Goal: Transaction & Acquisition: Purchase product/service

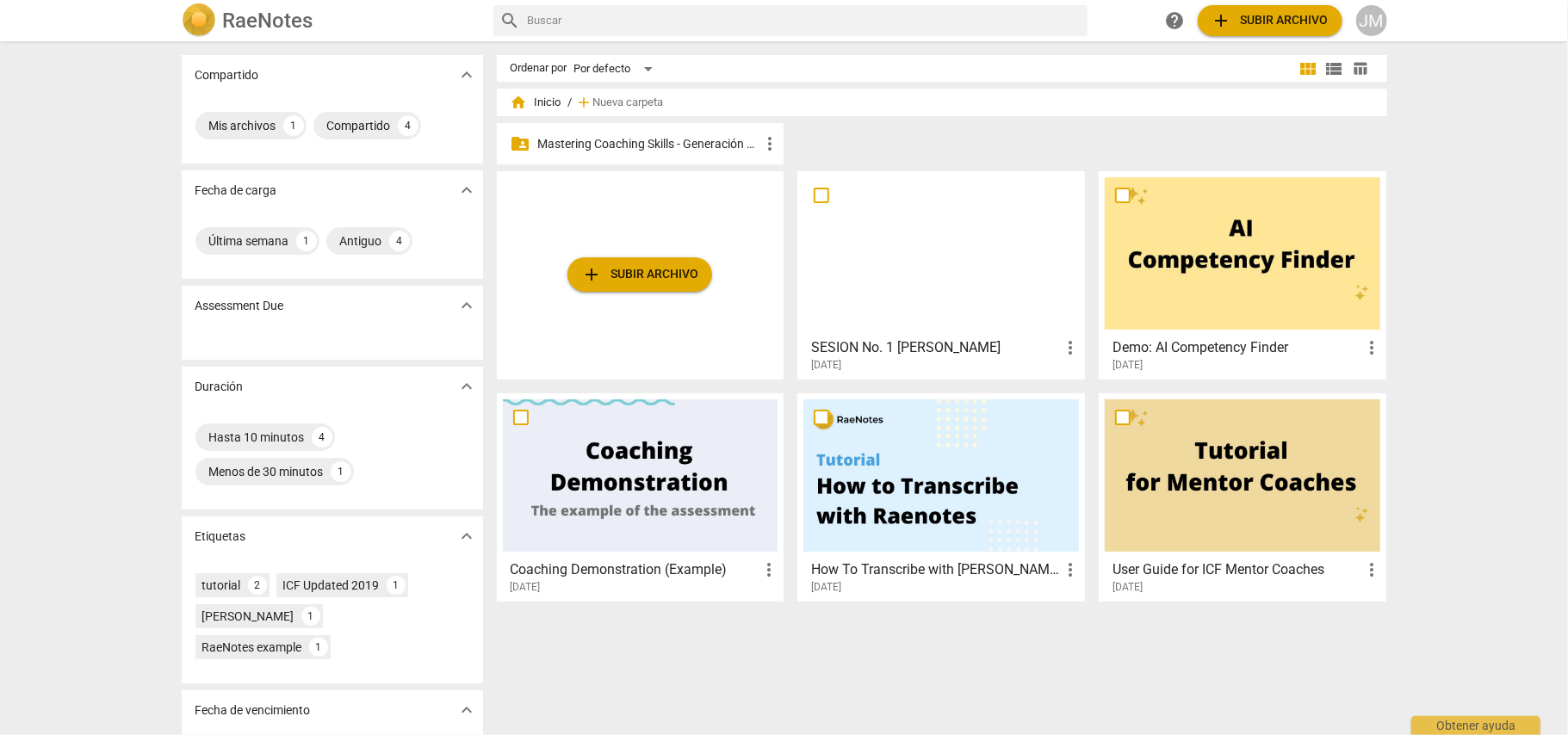
click at [1069, 346] on span "more_vert" at bounding box center [1069, 347] width 21 height 21
click at [1096, 389] on li "Borrar" at bounding box center [1090, 389] width 65 height 41
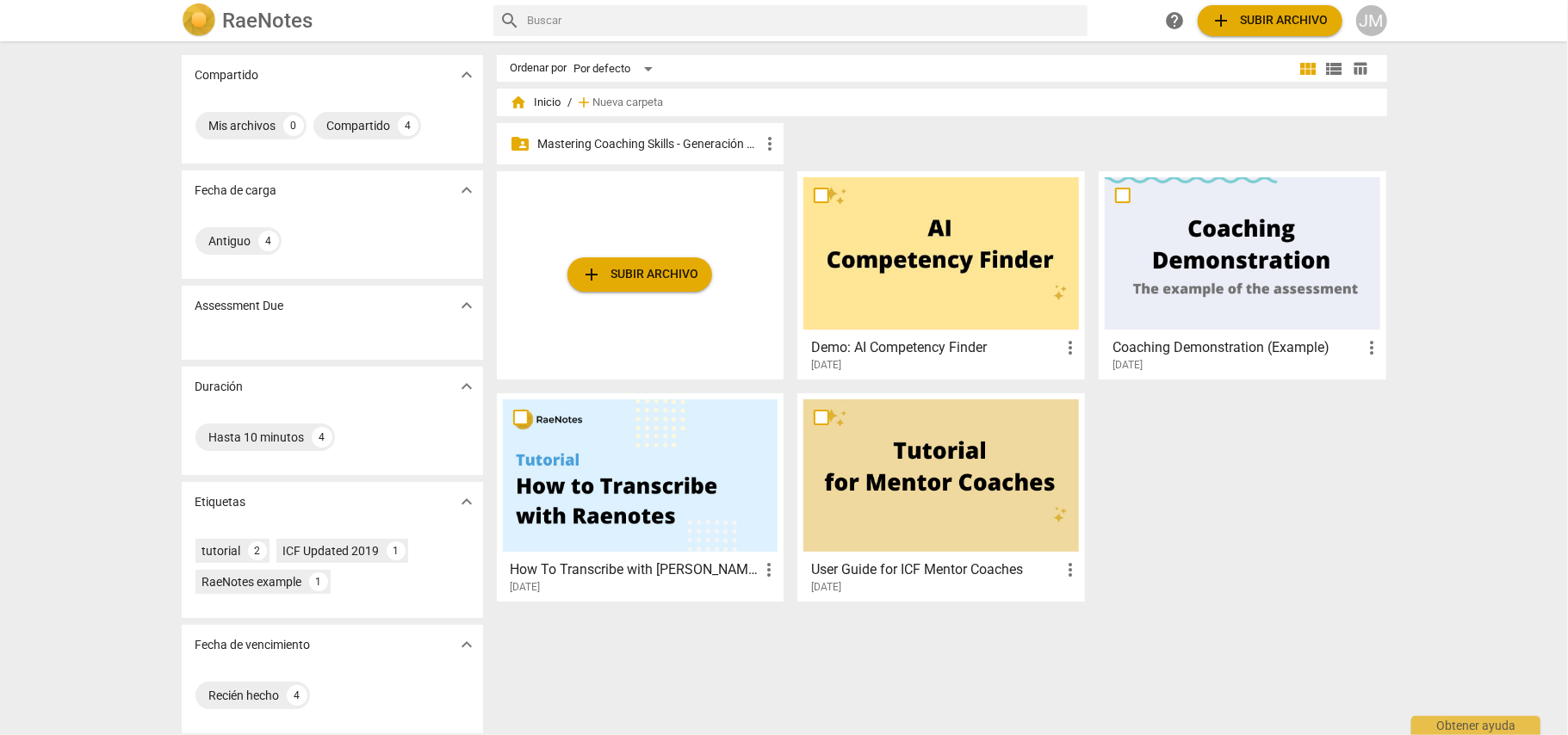
click at [661, 279] on span "add Subir archivo" at bounding box center [640, 274] width 117 height 21
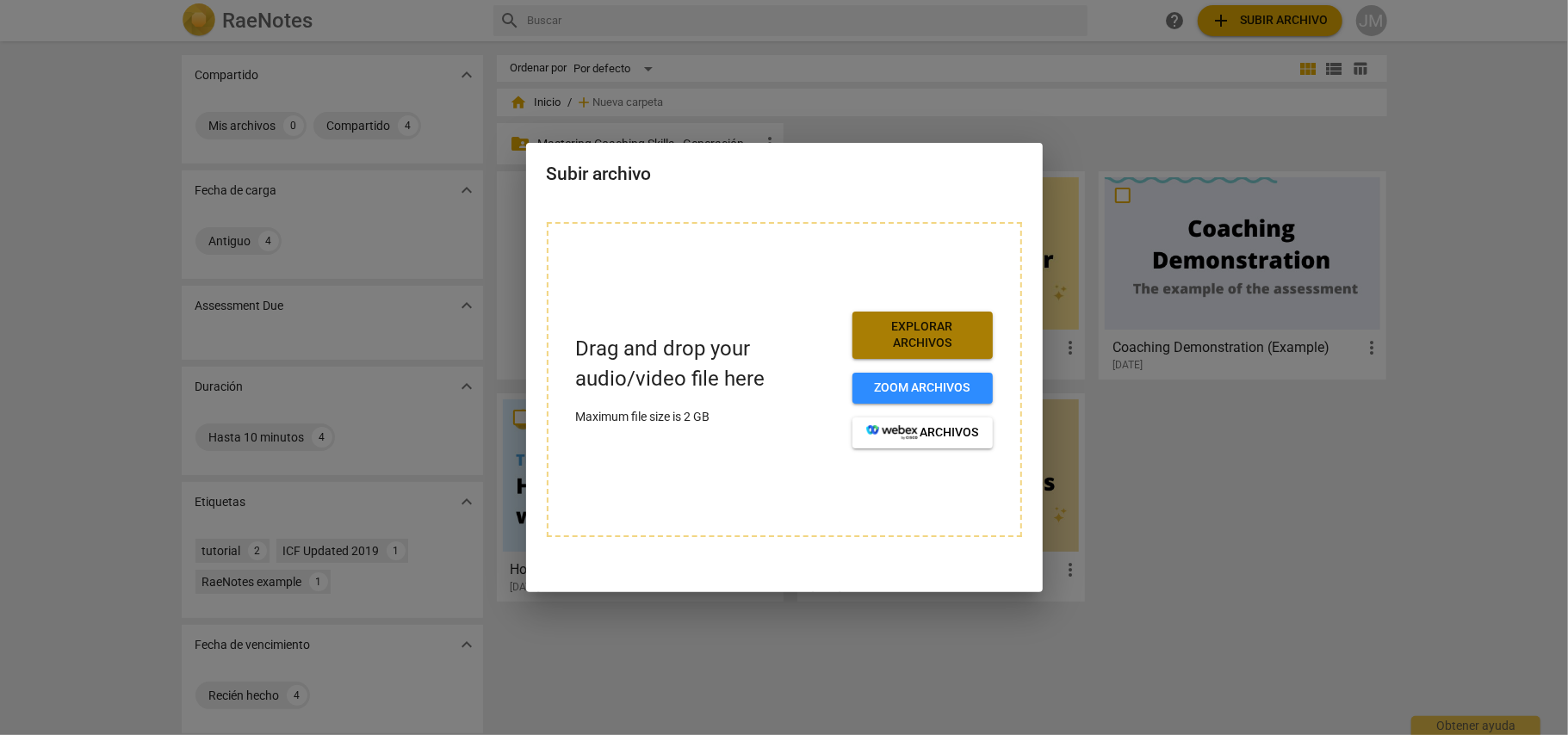
click at [938, 332] on span "Explorar archivos" at bounding box center [922, 335] width 113 height 34
drag, startPoint x: 748, startPoint y: 178, endPoint x: 761, endPoint y: 292, distance: 114.7
click at [761, 292] on div "Subir archivo Drag and drop your audio/video file here Maximum file size is 2 G…" at bounding box center [784, 368] width 517 height 450
click at [1241, 506] on div at bounding box center [784, 368] width 1568 height 735
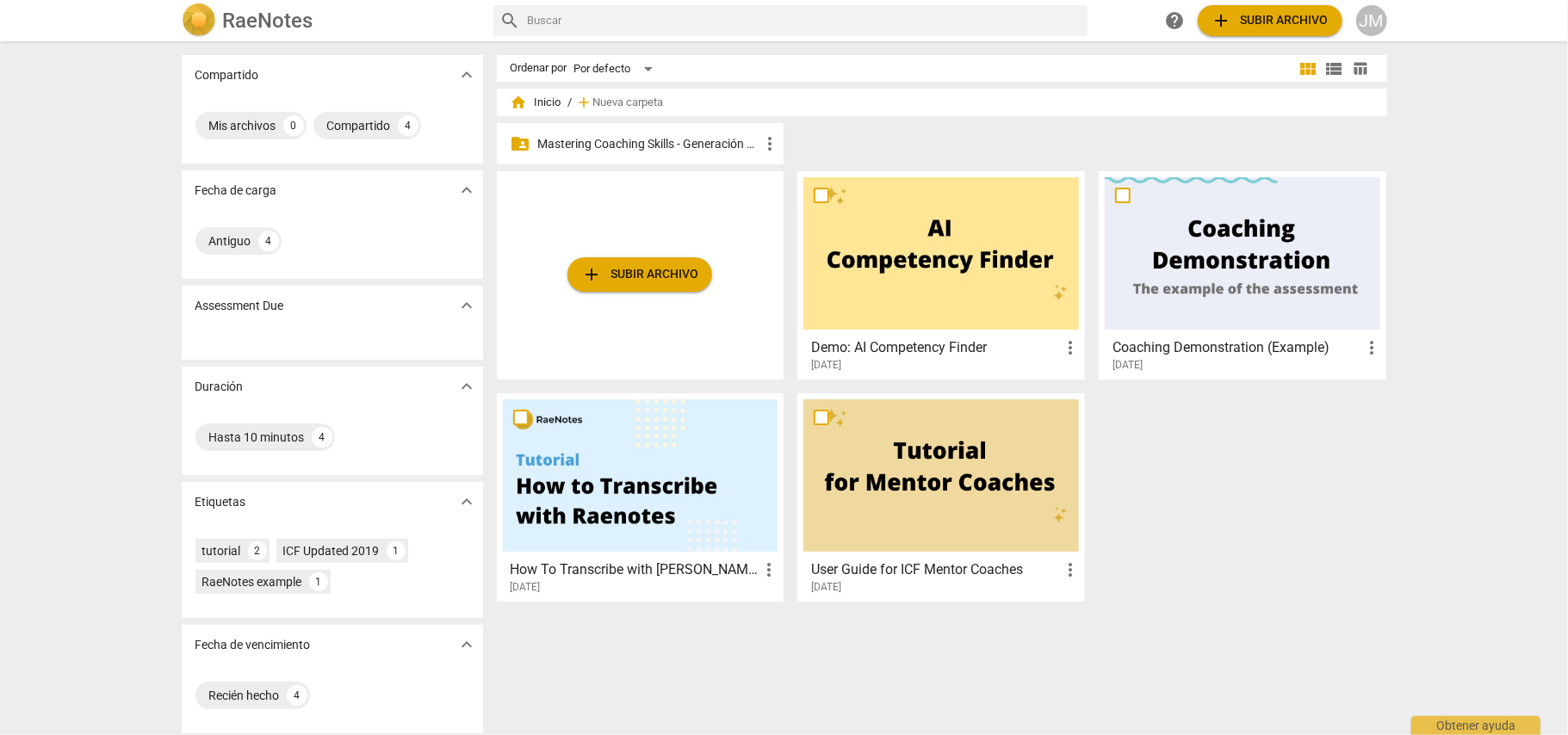
click at [580, 142] on p "Mastering Coaching Skills - Generación 32" at bounding box center [649, 144] width 222 height 18
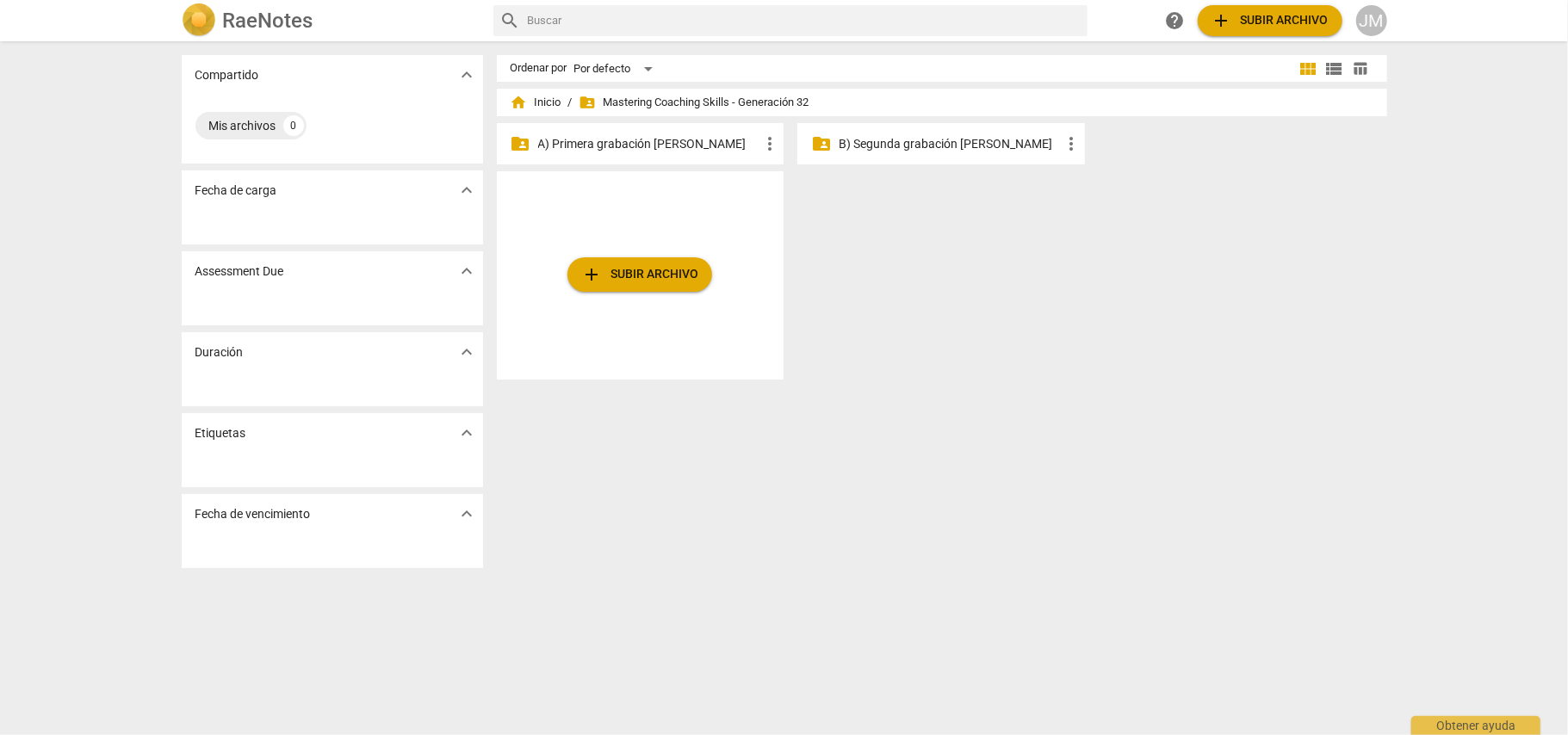
click at [634, 141] on p "A) Primera grabación [PERSON_NAME]" at bounding box center [649, 144] width 222 height 18
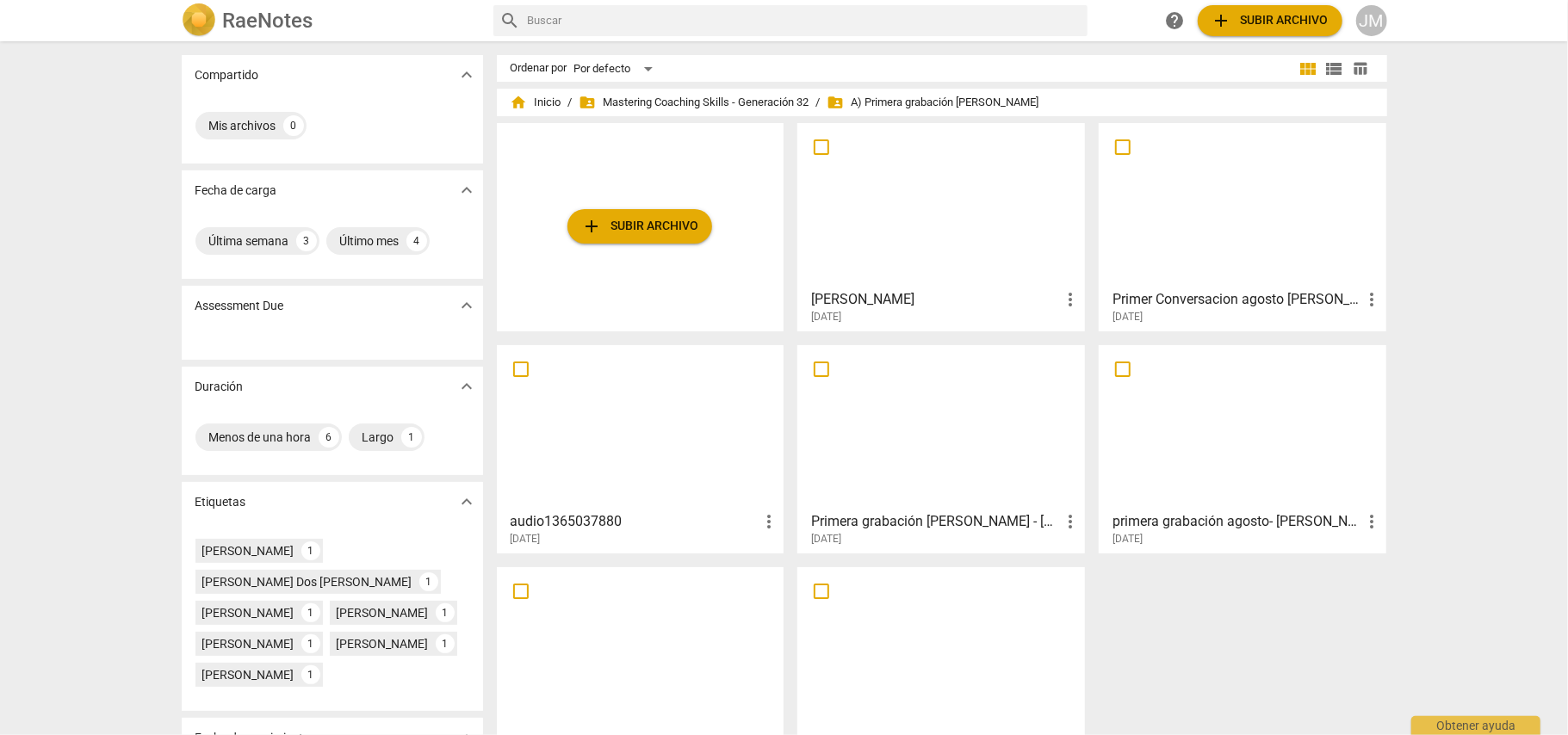
click at [659, 243] on button "add Subir archivo" at bounding box center [640, 226] width 145 height 35
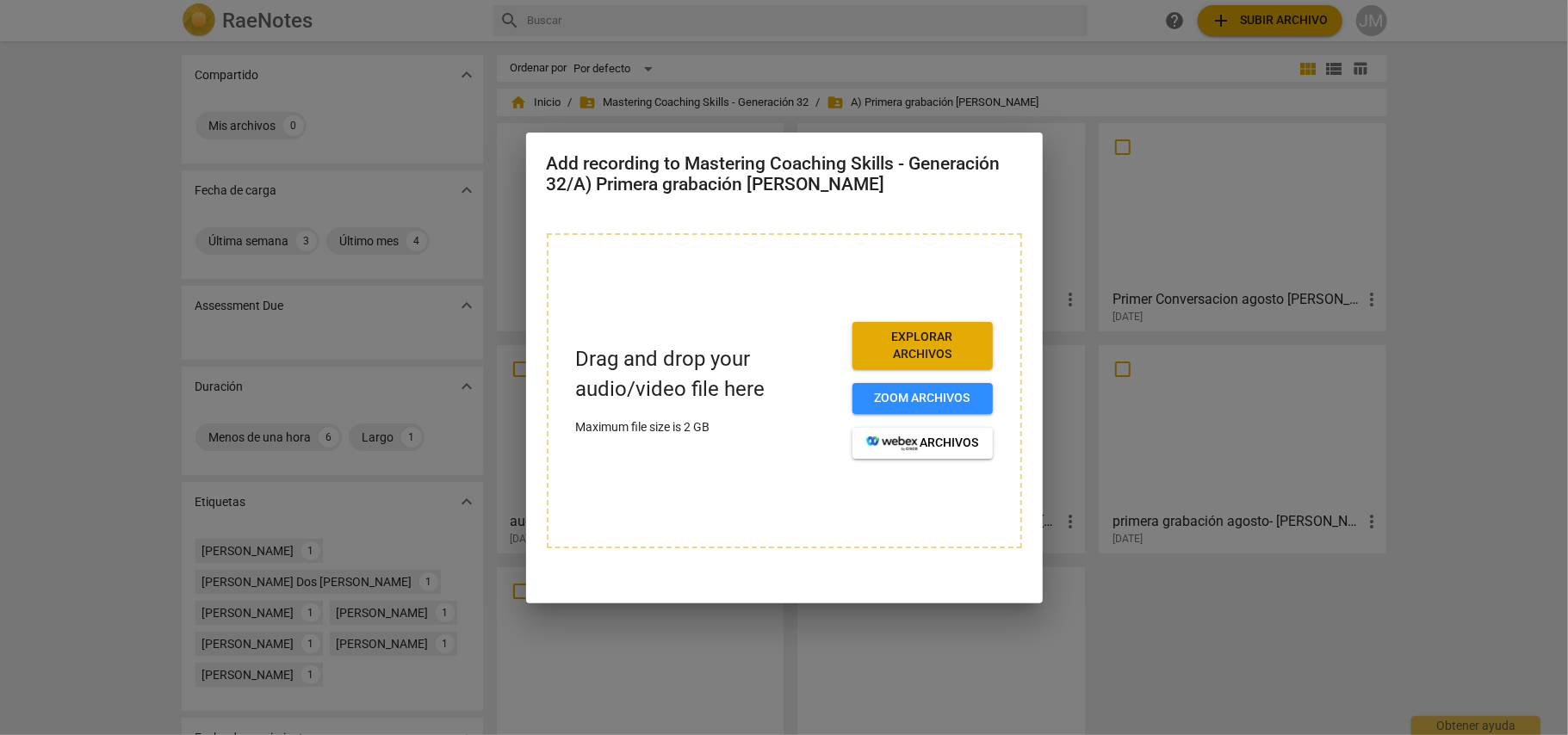
click at [872, 346] on span "Explorar archivos" at bounding box center [922, 346] width 113 height 34
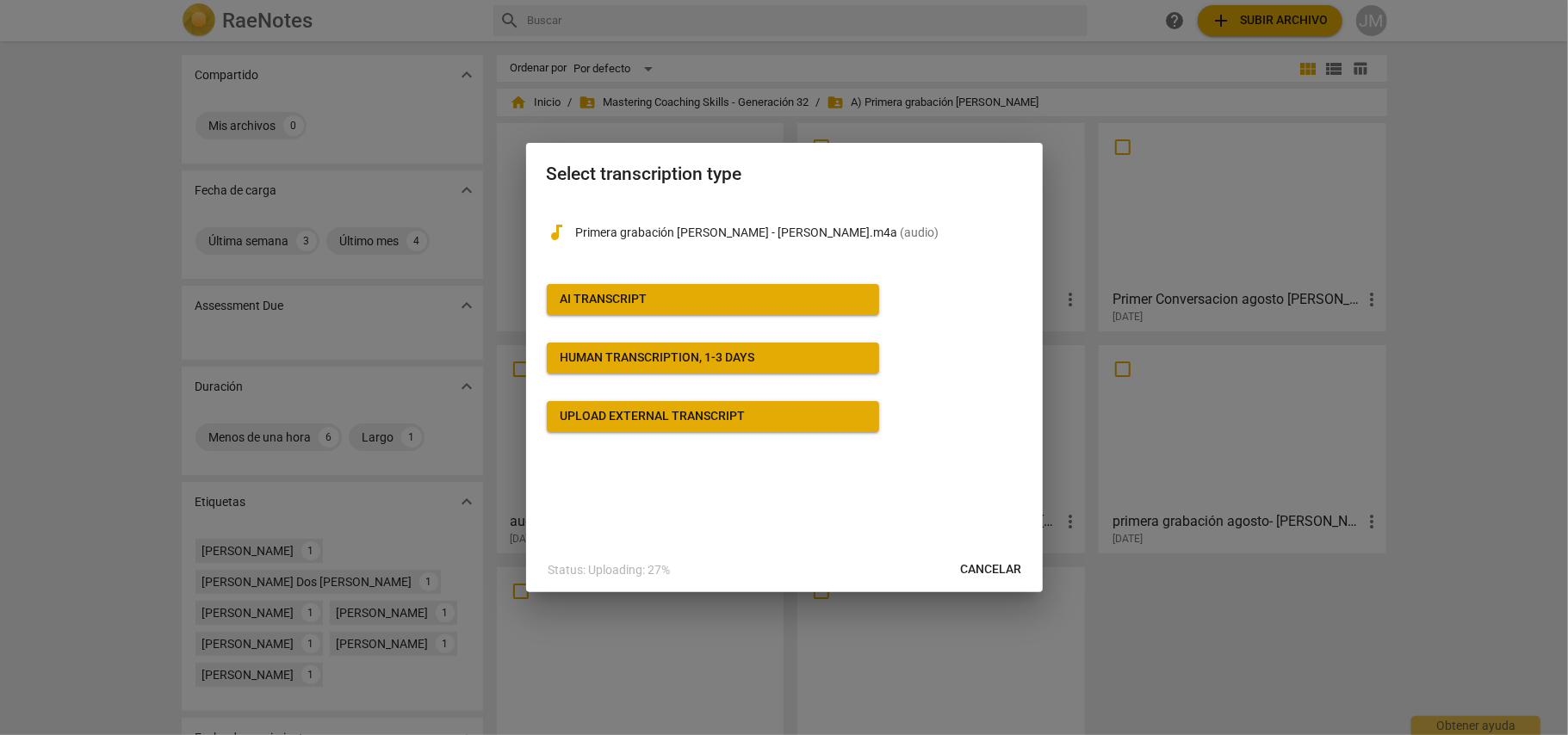
click at [630, 292] on div "AI Transcript" at bounding box center [604, 300] width 87 height 17
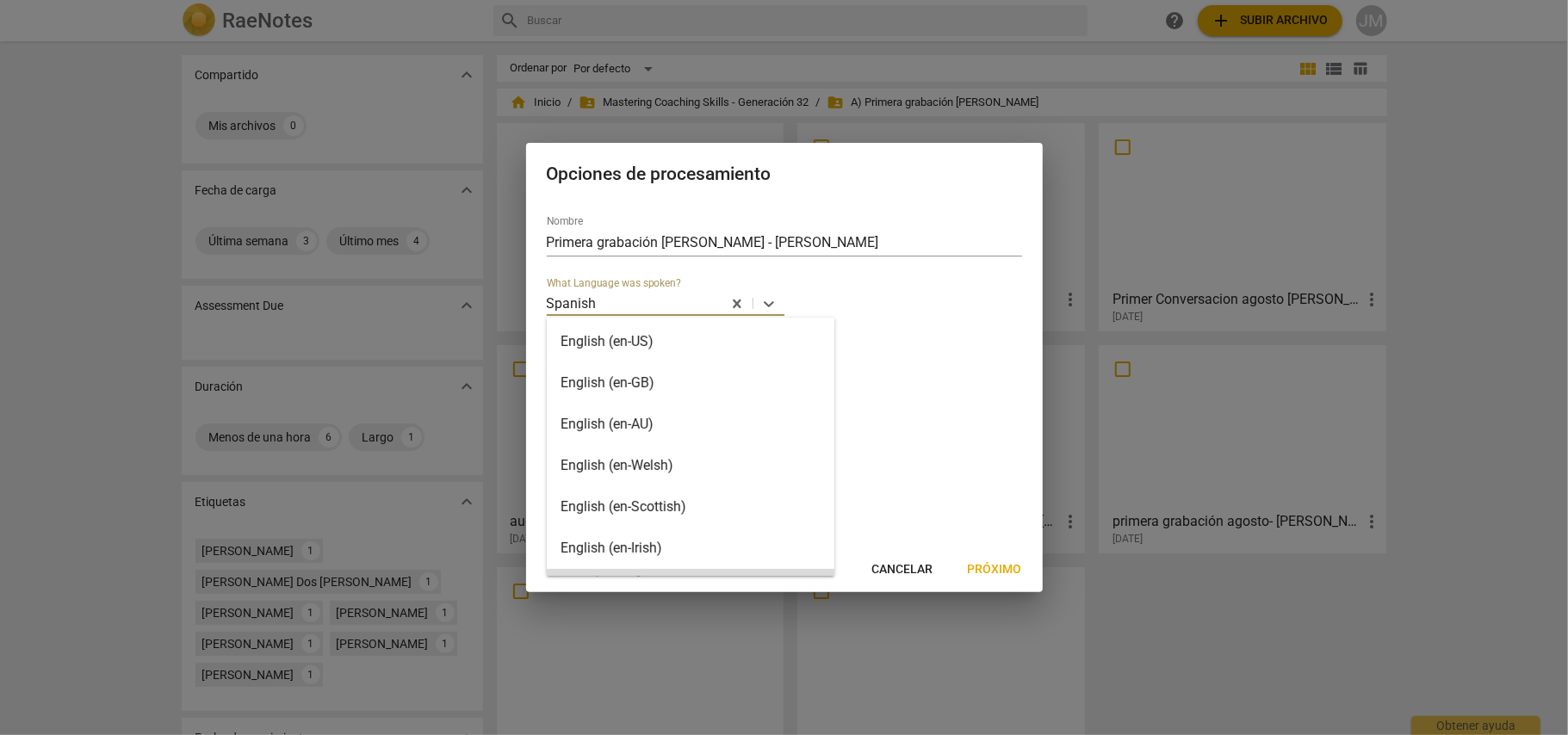
click at [634, 307] on div at bounding box center [659, 303] width 121 height 20
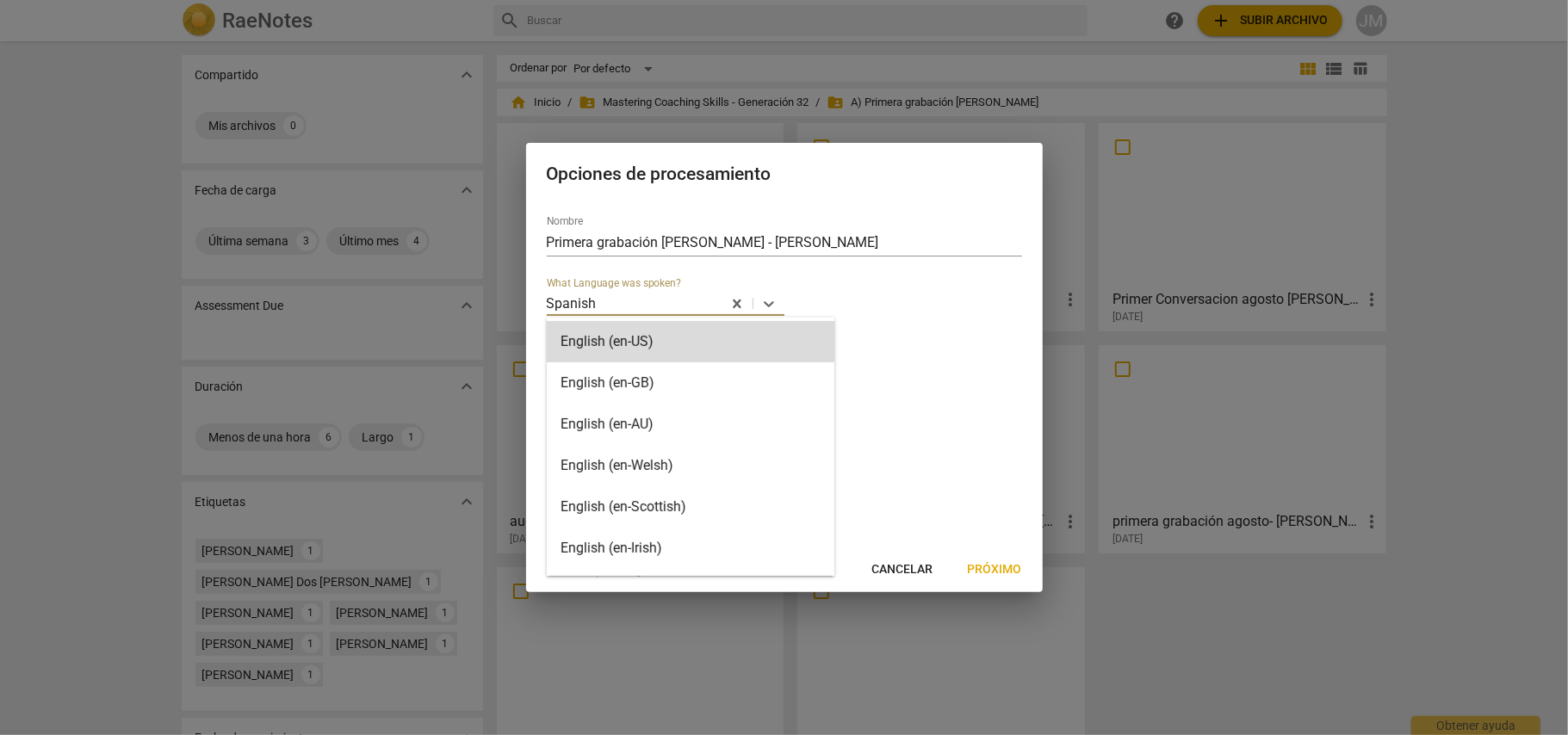
click at [634, 307] on div at bounding box center [659, 303] width 121 height 20
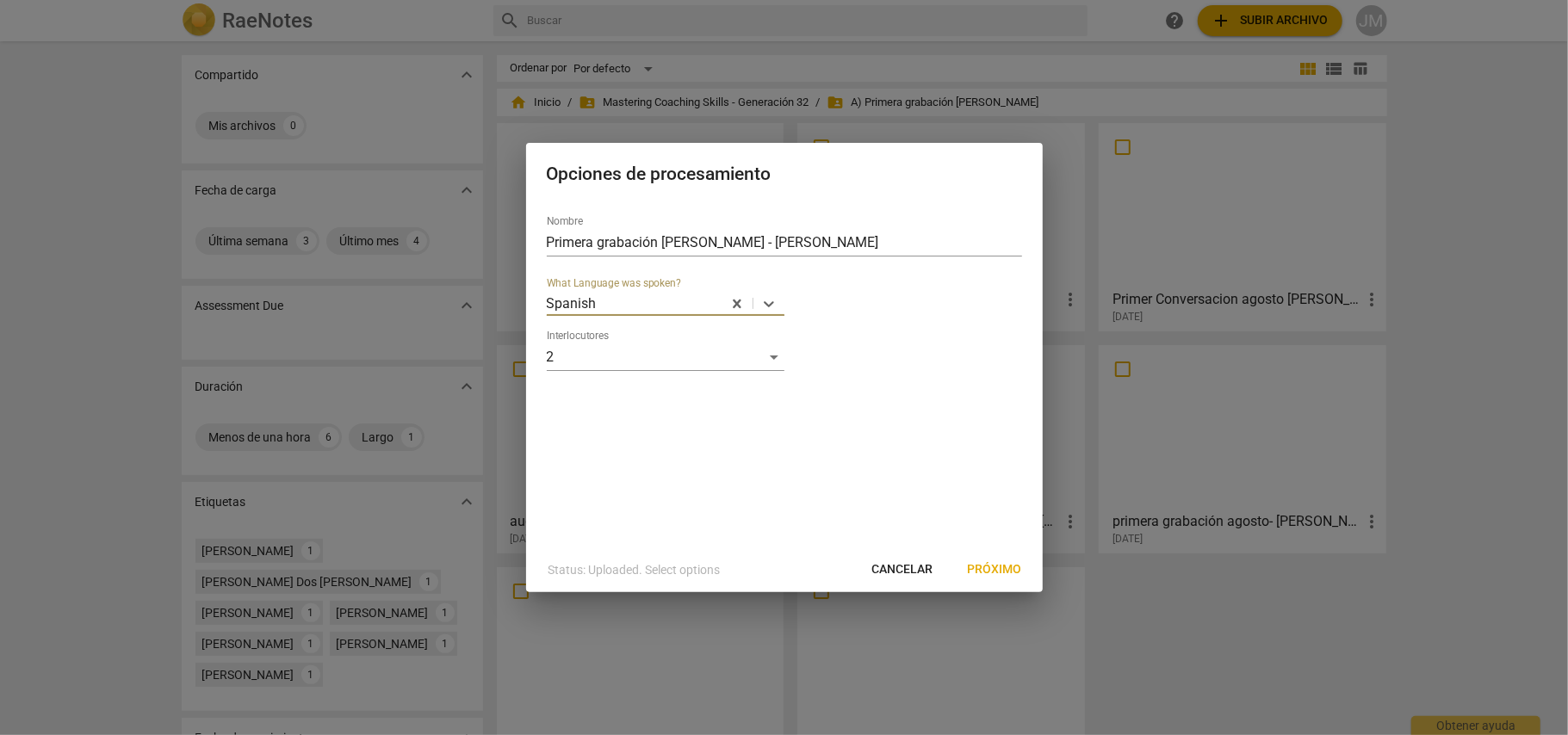
click at [1000, 569] on span "Próximo" at bounding box center [994, 569] width 54 height 17
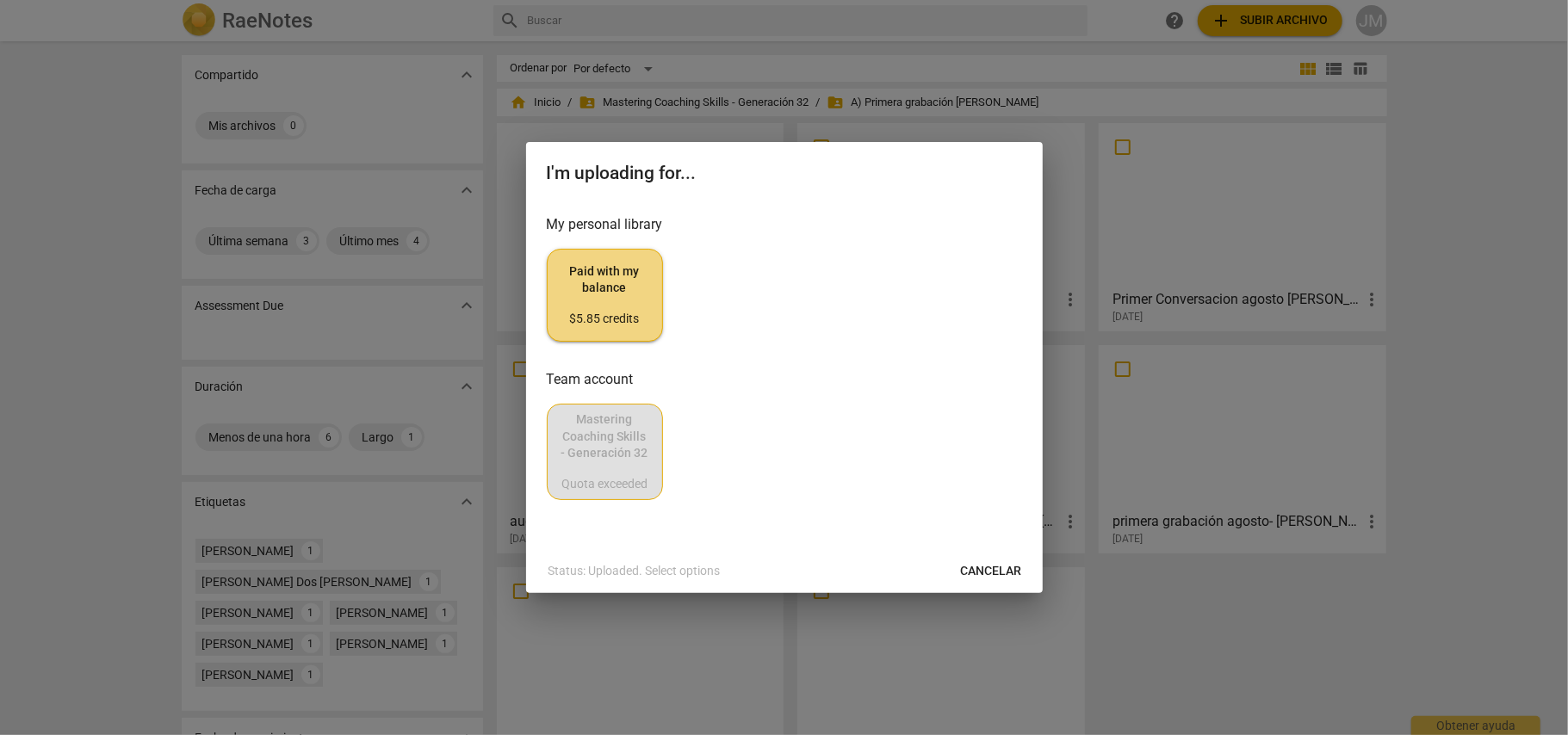
click at [621, 311] on div "$5.85 credits" at bounding box center [604, 319] width 87 height 17
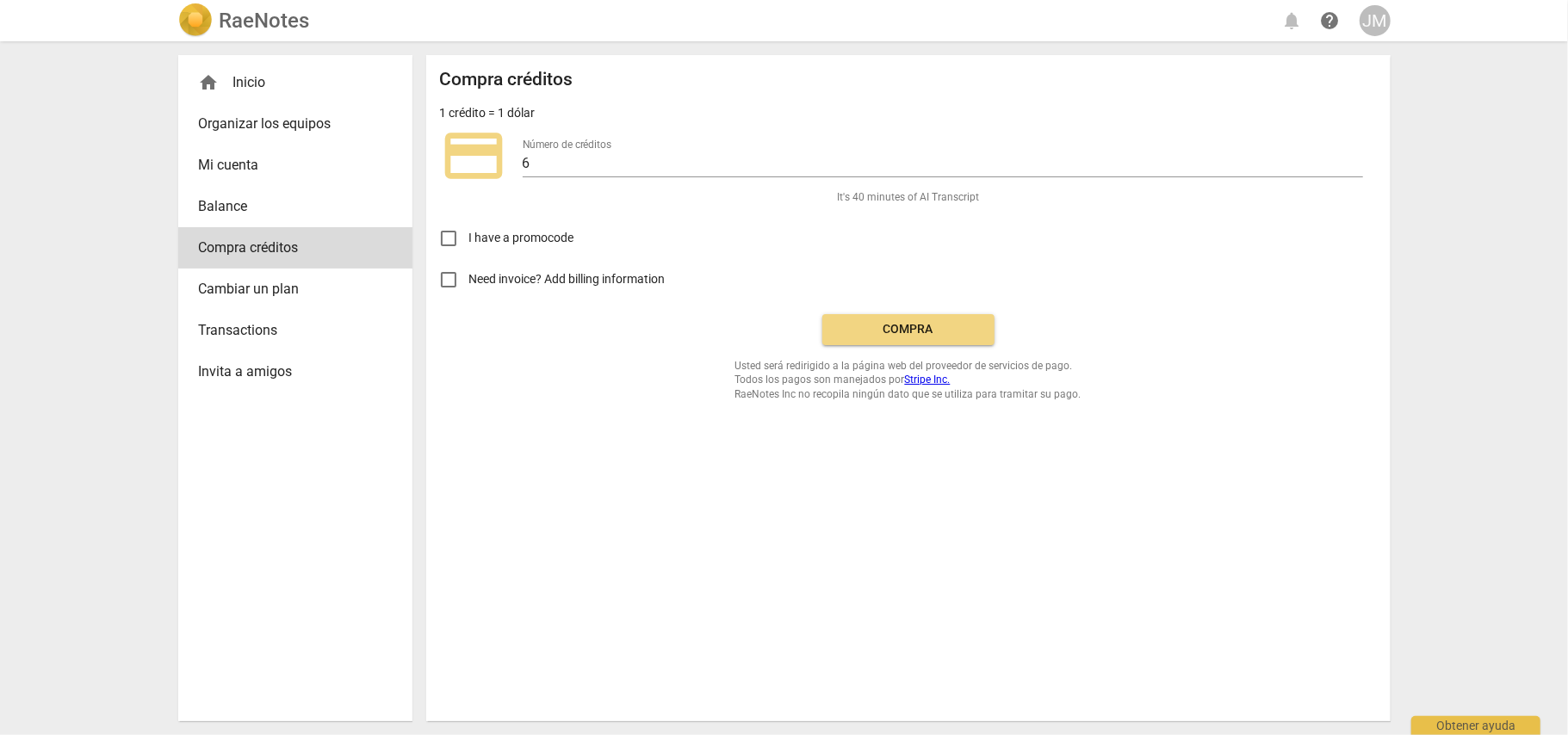
click at [842, 334] on span "Compra" at bounding box center [908, 329] width 145 height 17
click at [441, 279] on input "Need invoice? Add billing information" at bounding box center [448, 280] width 41 height 41
checkbox input "true"
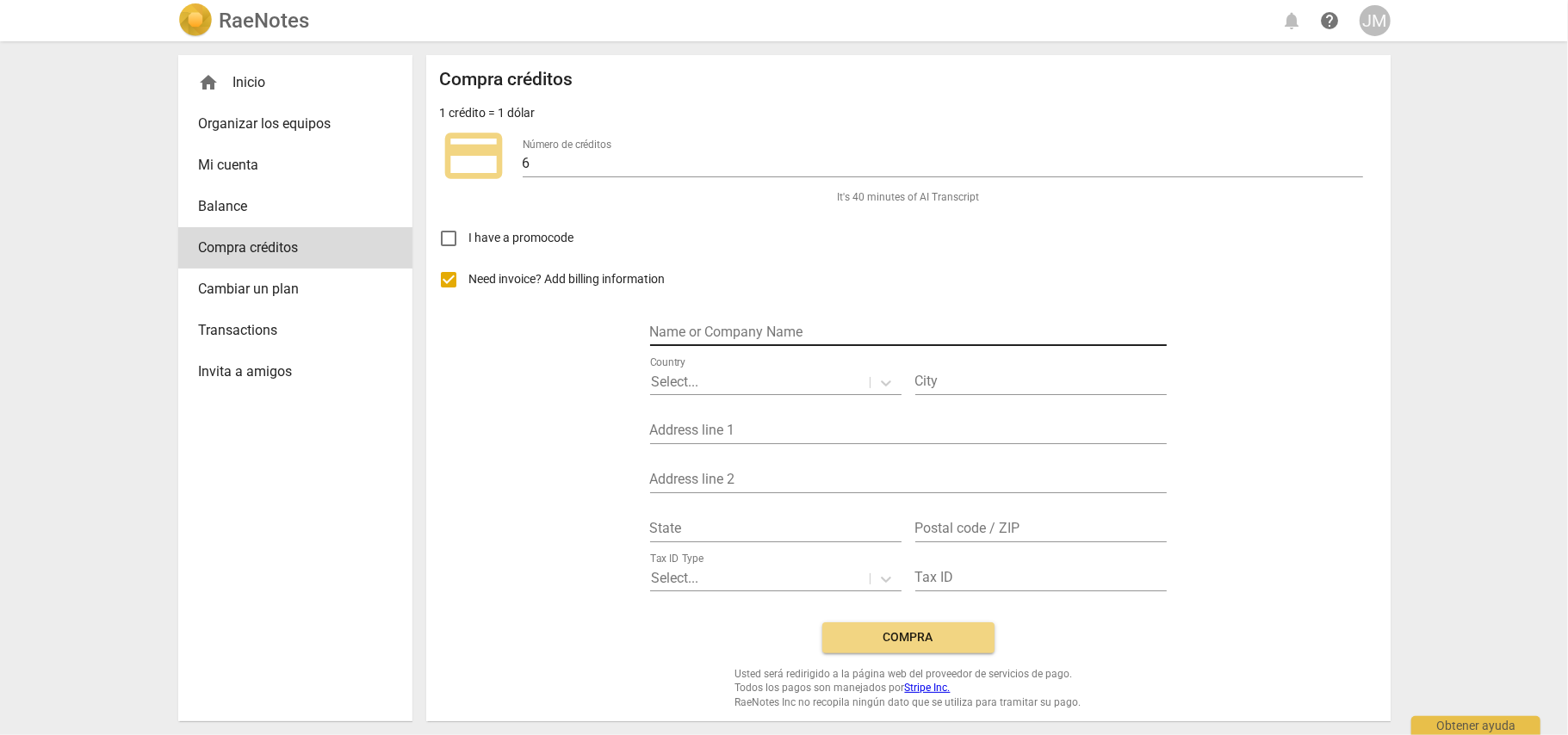
scroll to position [1, 0]
click at [745, 327] on input "text" at bounding box center [908, 332] width 517 height 25
click at [651, 331] on input "JOHANA MONTOYA" at bounding box center [908, 332] width 517 height 25
type input "LILIA JOHANA MONTOYA"
click at [687, 387] on p "Select..." at bounding box center [675, 381] width 48 height 20
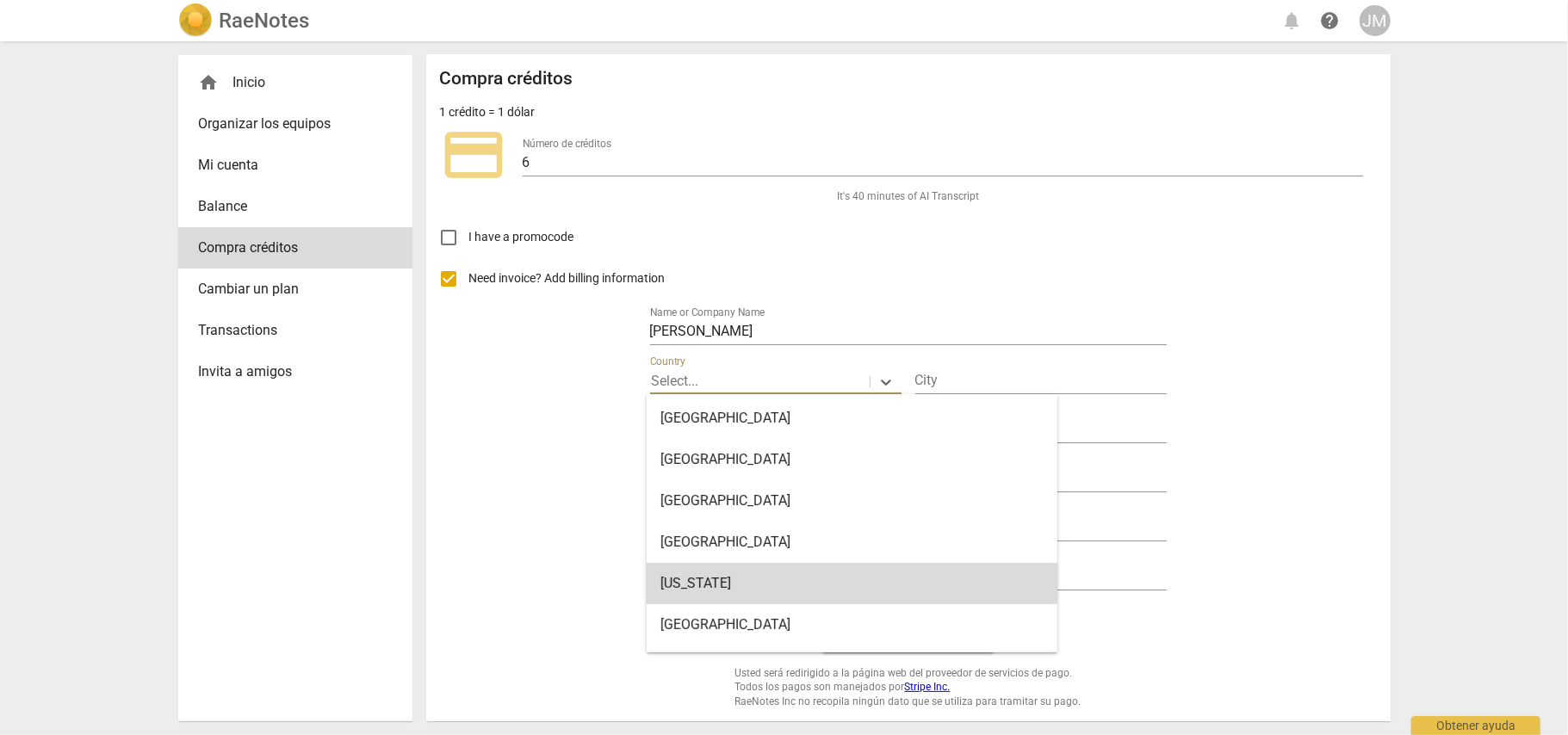
scroll to position [345, 0]
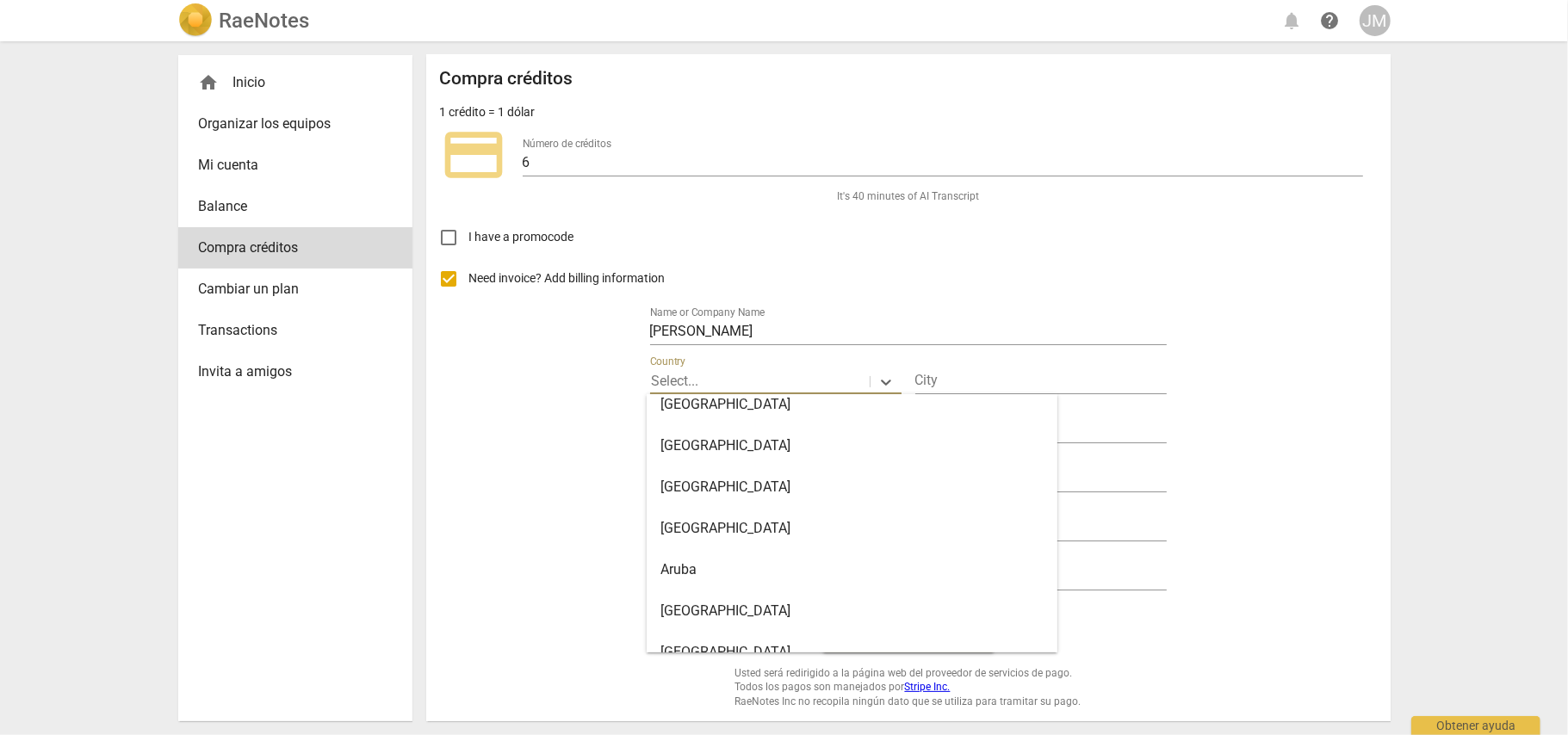
type input "C"
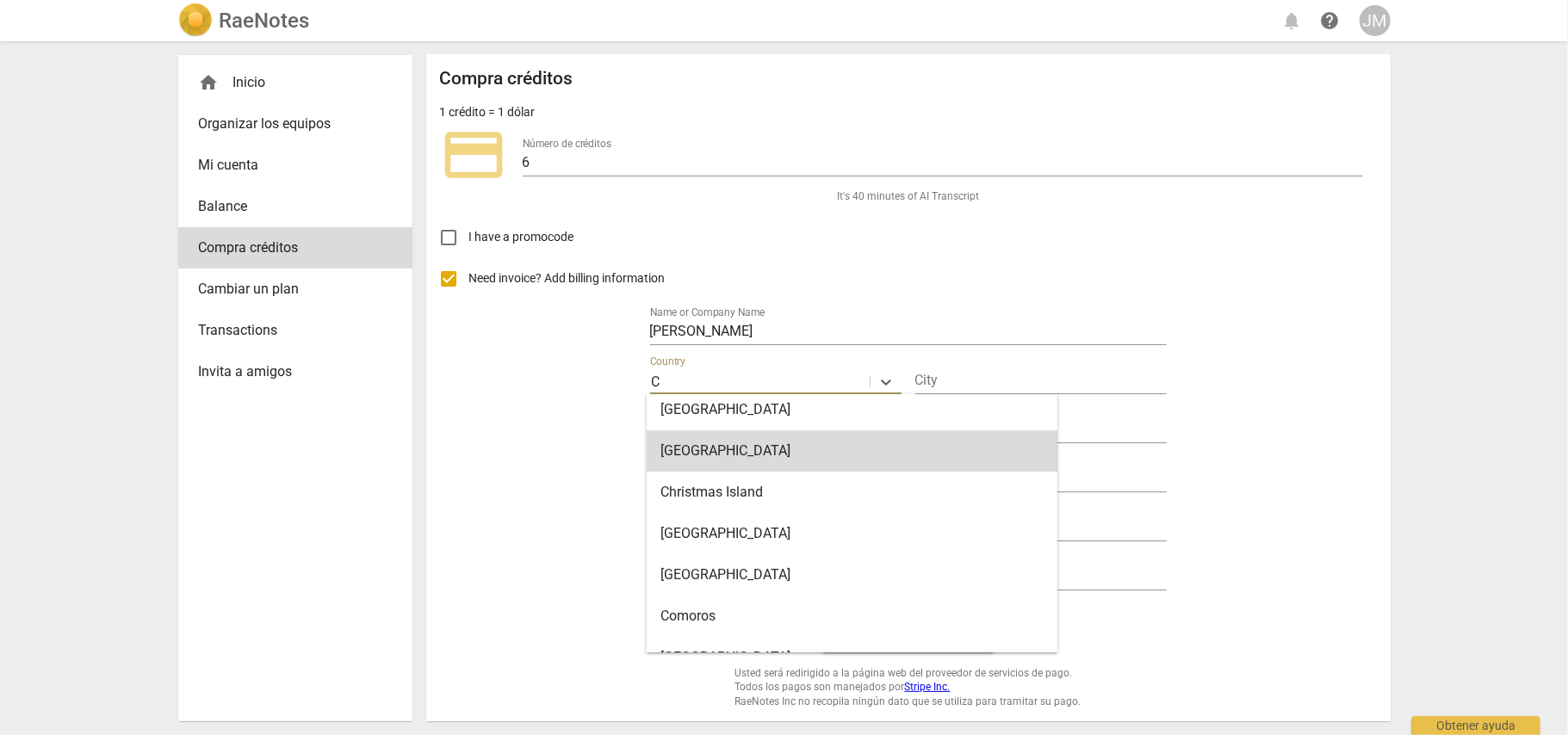
scroll to position [459, 0]
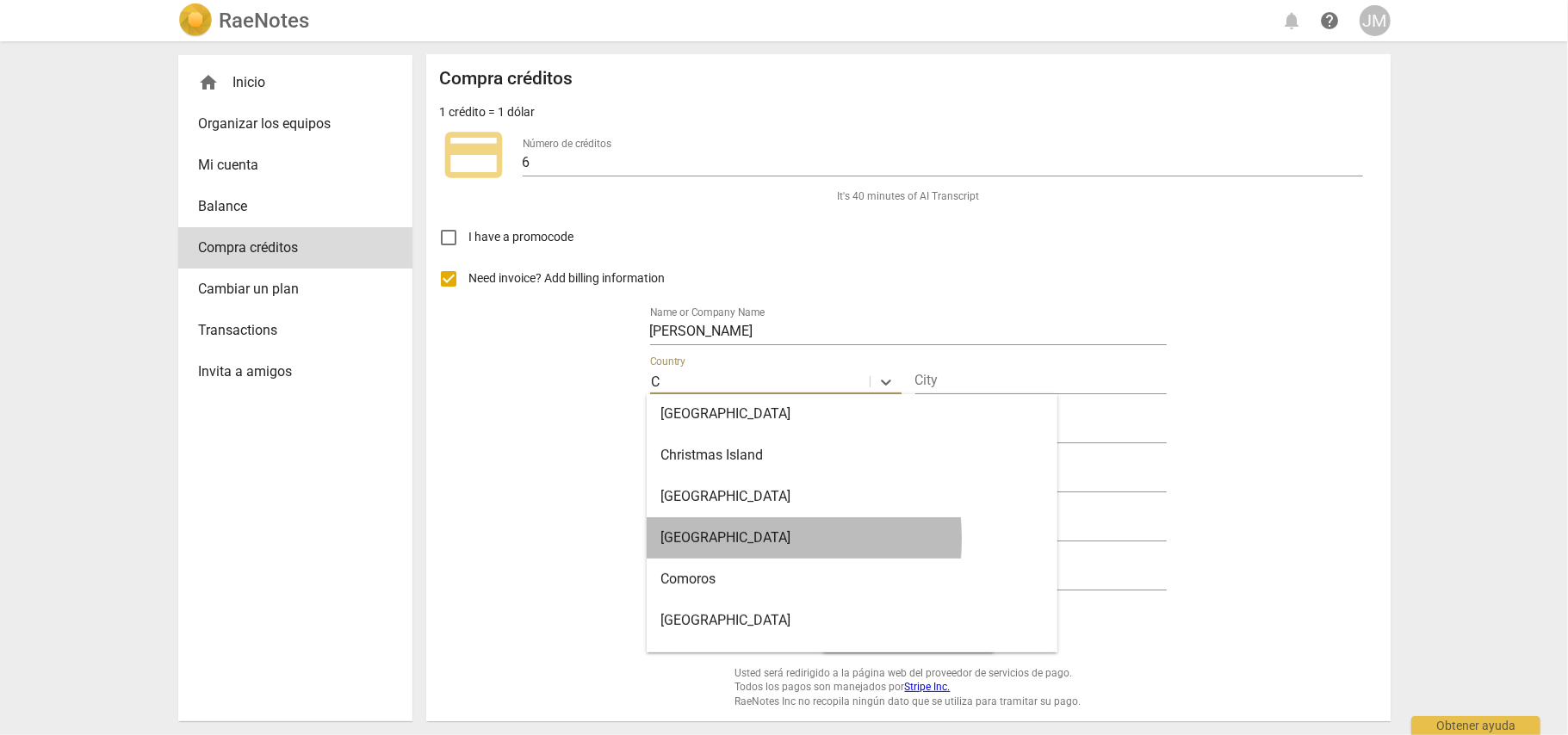
click at [713, 539] on div "Colombia" at bounding box center [851, 538] width 411 height 41
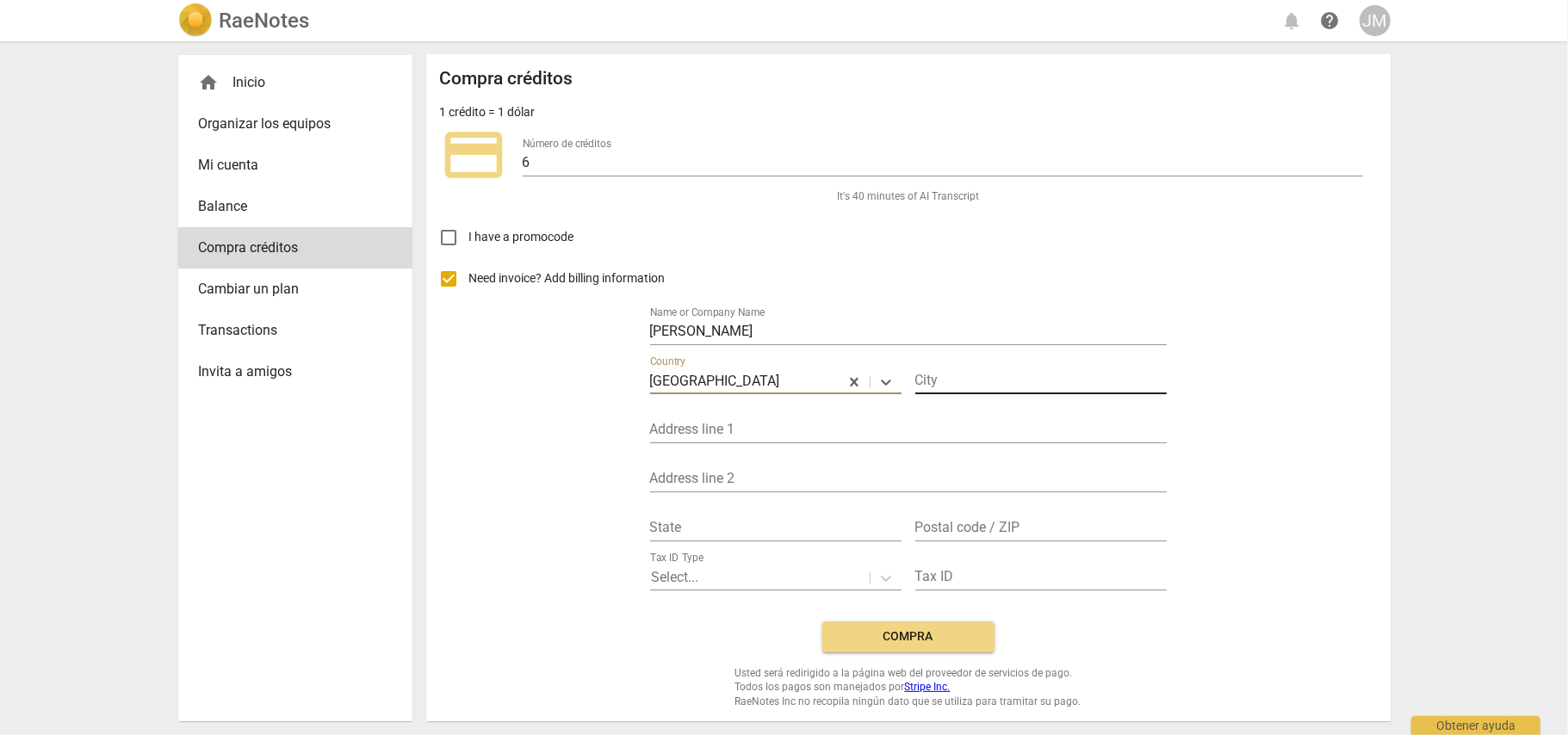
click at [938, 379] on input "text" at bounding box center [1041, 381] width 251 height 25
type input "S"
type input "San Sebastian de Mariquita"
click at [729, 427] on input "text" at bounding box center [908, 431] width 517 height 25
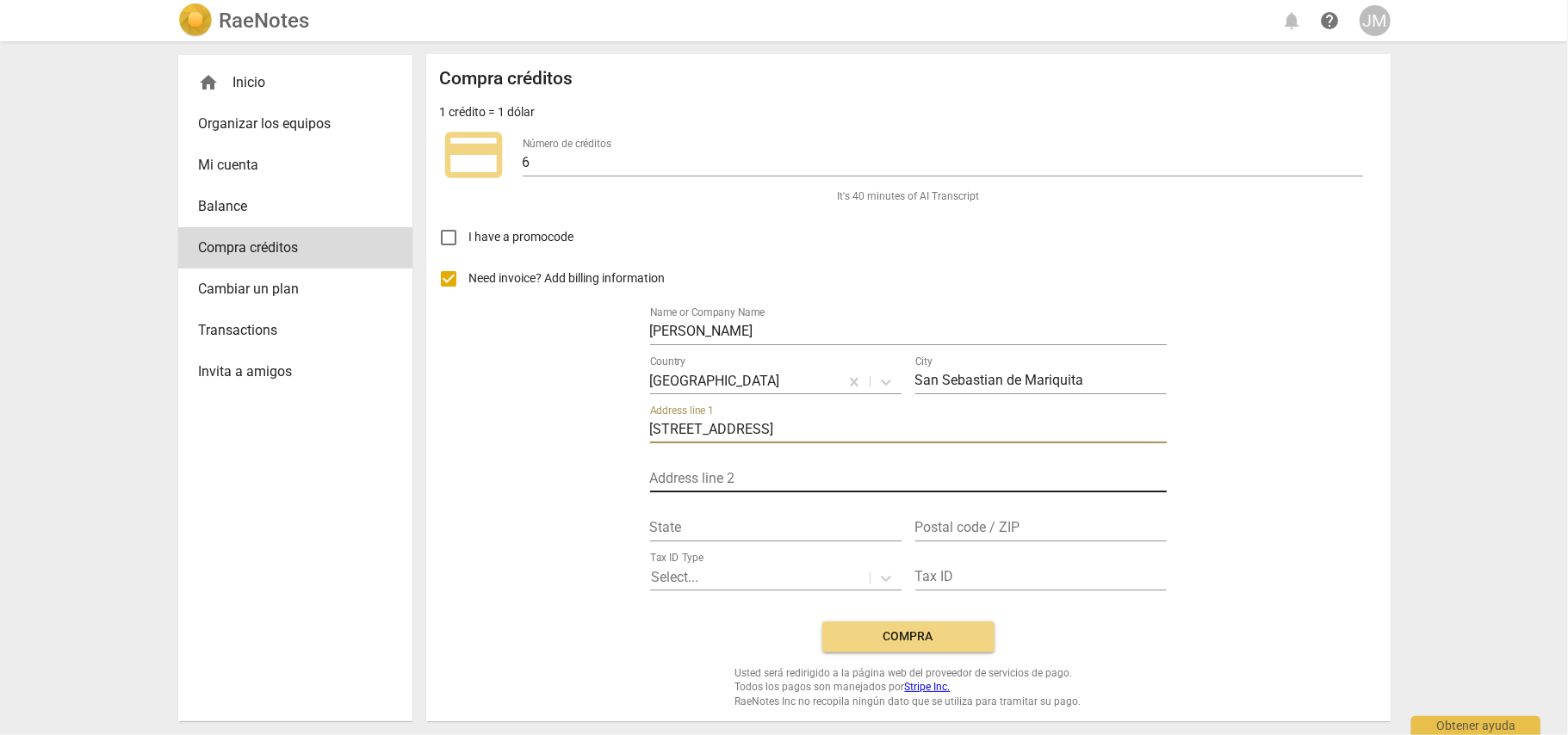
type input "Calle 4 No. 1-05"
click at [699, 472] on input "text" at bounding box center [908, 479] width 517 height 25
click at [728, 511] on div "State" at bounding box center [775, 522] width 251 height 38
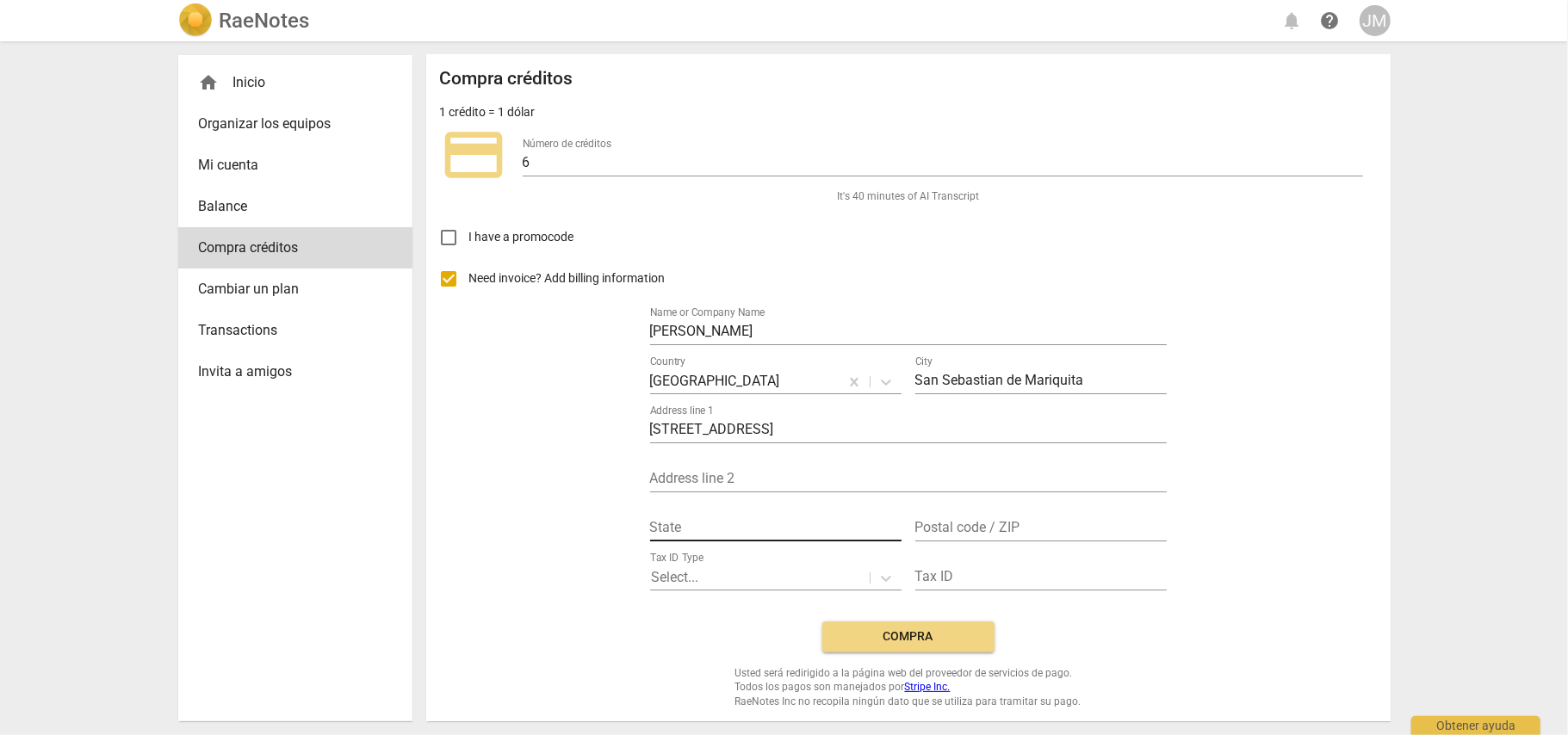
click at [728, 534] on input "text" at bounding box center [775, 529] width 251 height 25
type input "Tolima"
click at [947, 533] on input "text" at bounding box center [1041, 529] width 251 height 25
type input "732020"
click at [780, 573] on div at bounding box center [760, 578] width 216 height 20
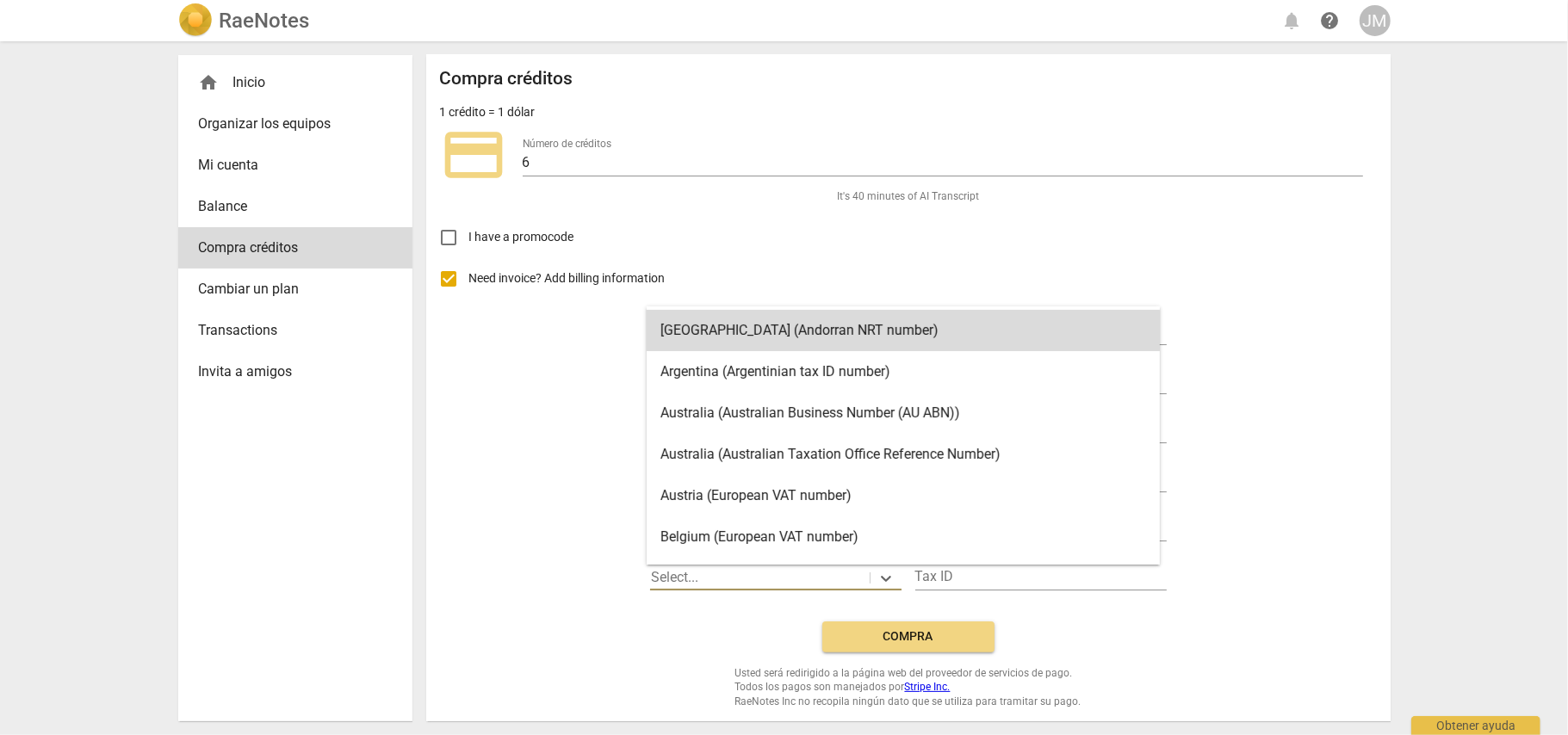
scroll to position [49, 0]
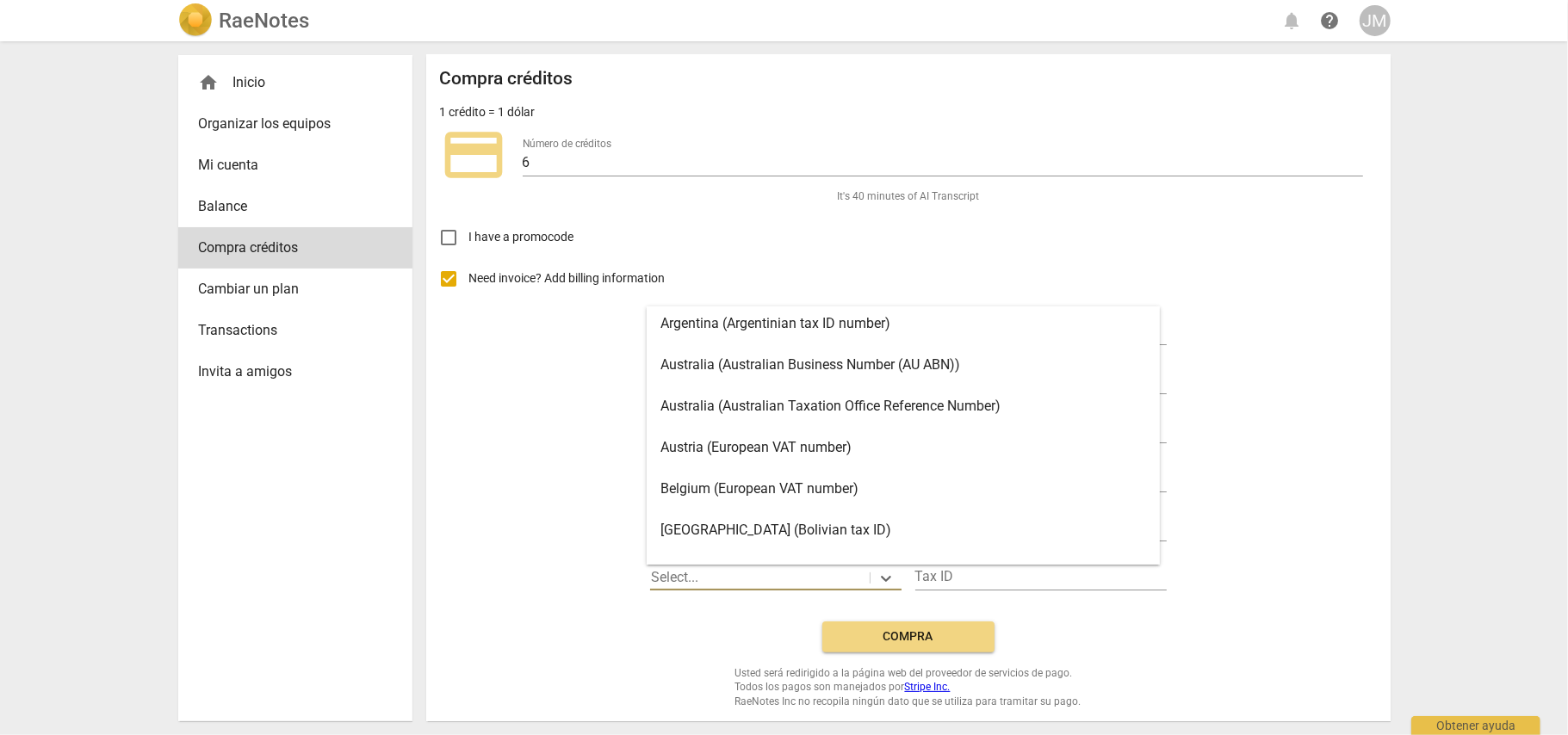
type input "c"
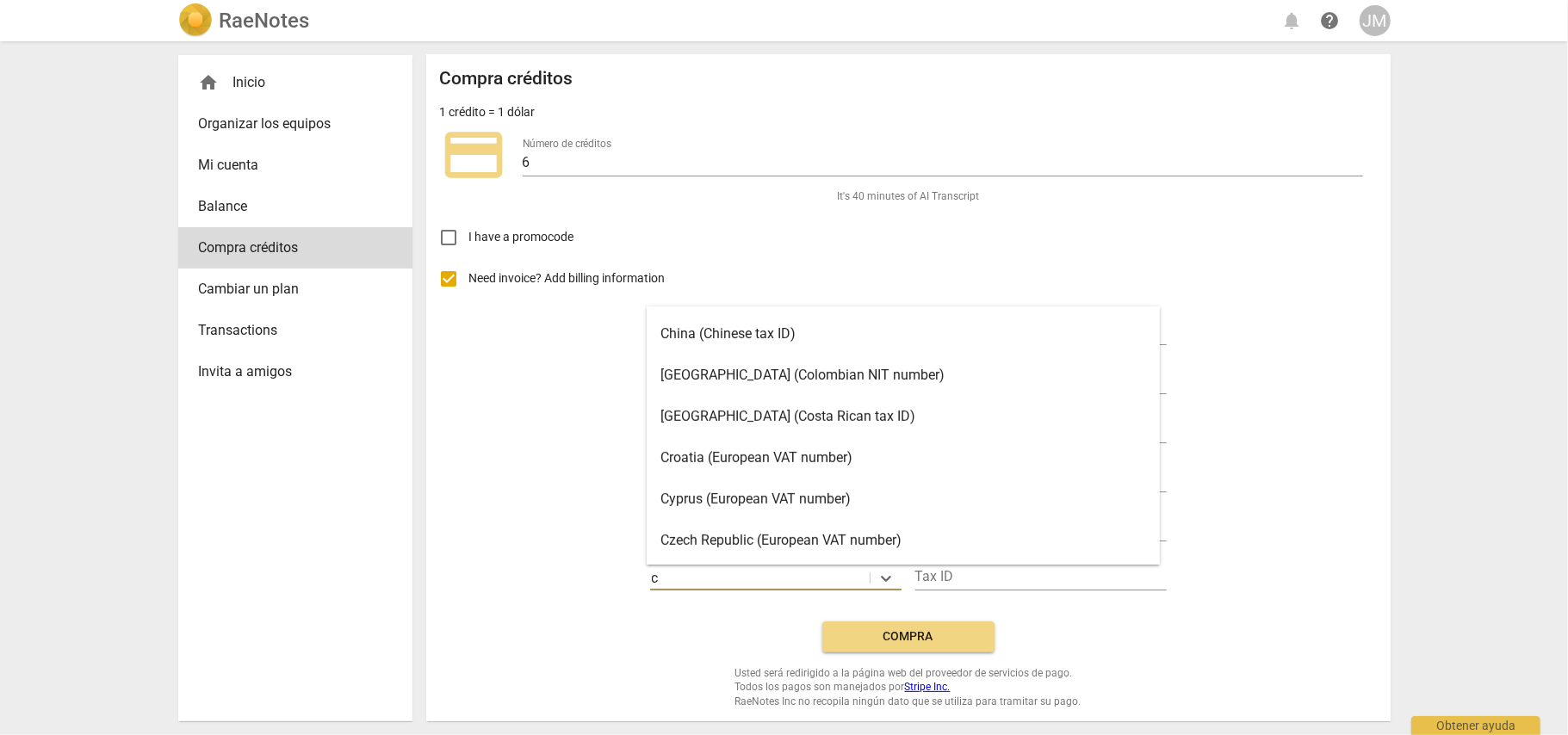
scroll to position [459, 0]
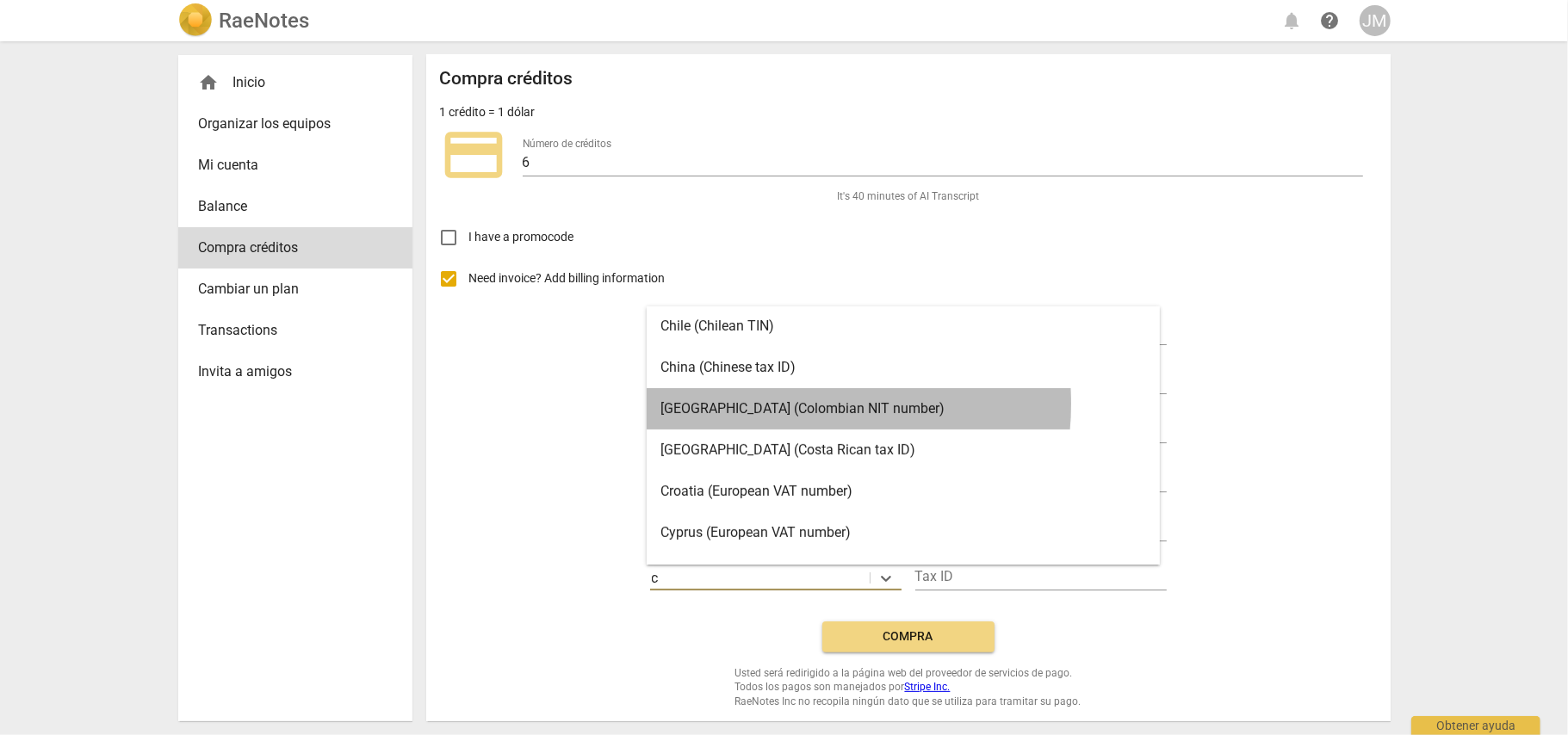
click at [773, 404] on div "Colombia (Colombian NIT number)" at bounding box center [903, 409] width 513 height 41
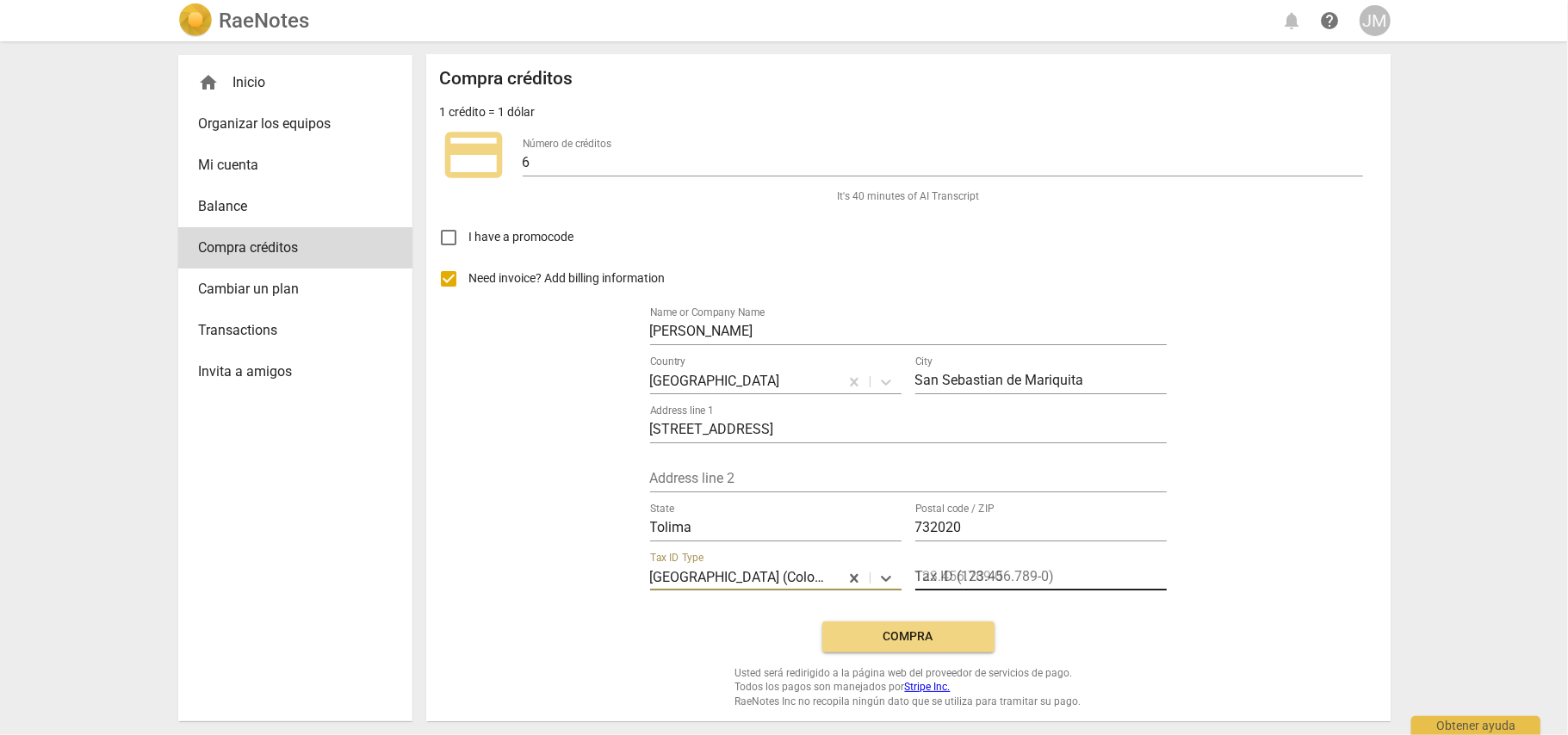
click at [940, 576] on input "text" at bounding box center [1041, 577] width 251 height 25
type input "25221747"
click at [944, 648] on button "Compra" at bounding box center [908, 637] width 172 height 31
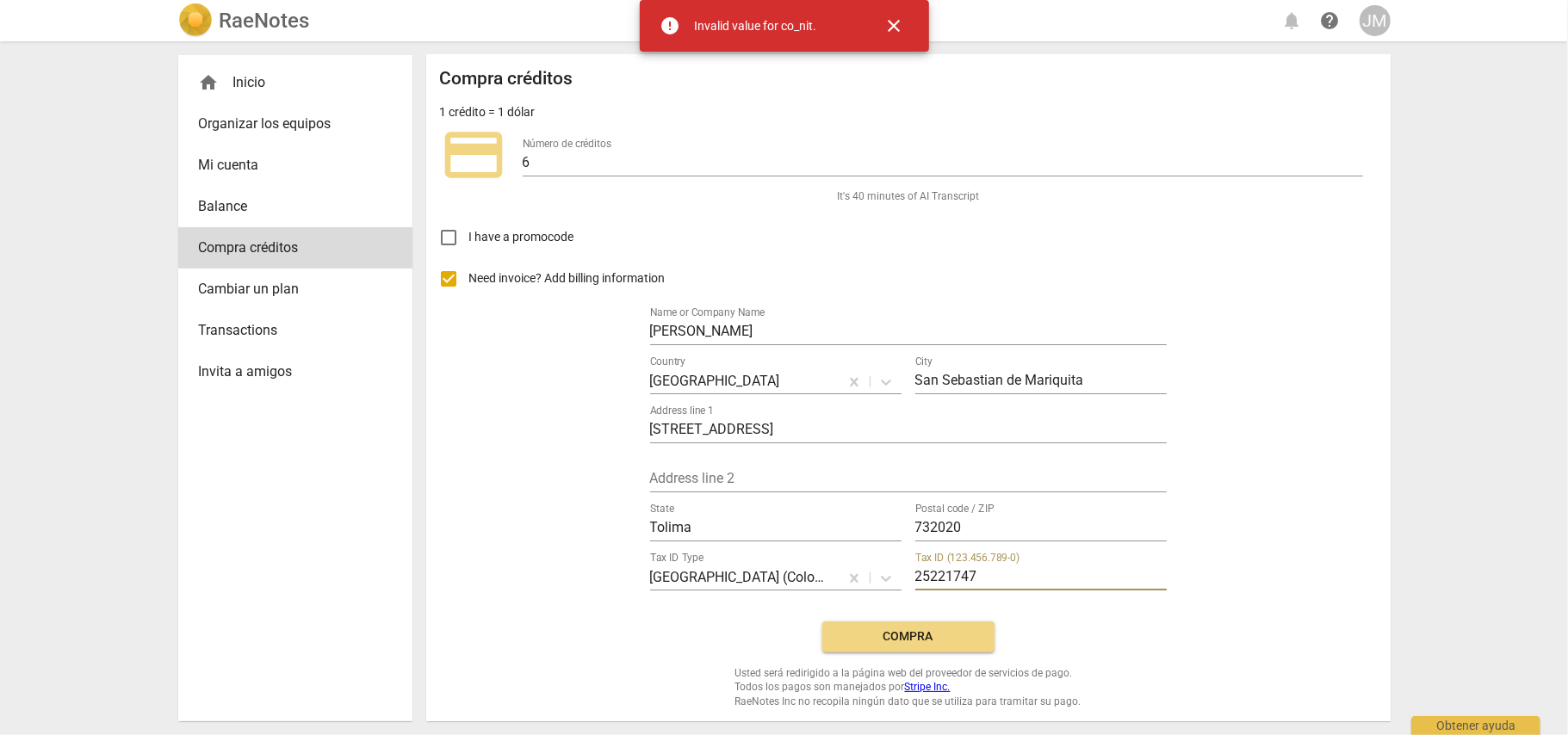
click at [1038, 580] on input "25221747" at bounding box center [1041, 577] width 251 height 25
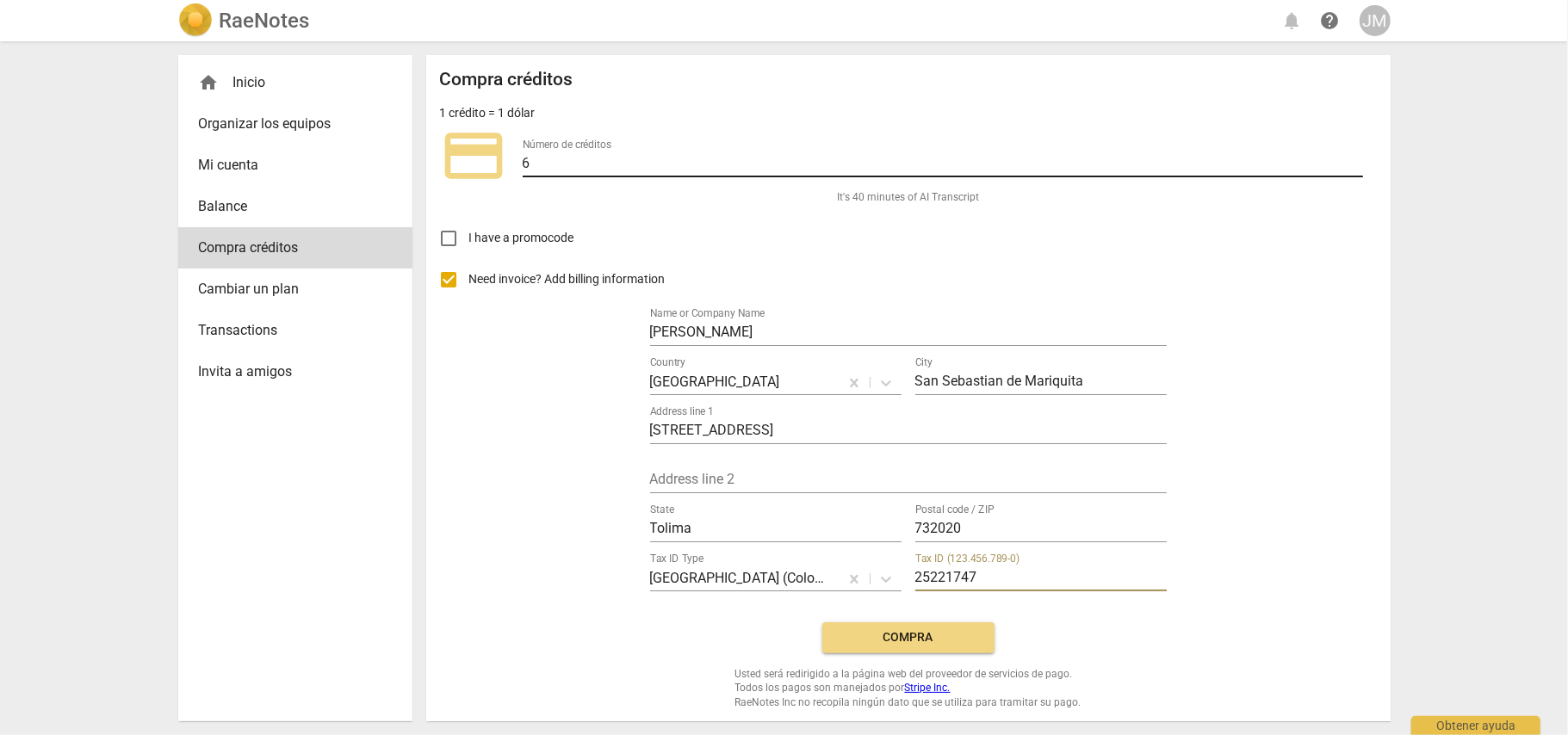
click at [587, 159] on input "6" at bounding box center [942, 164] width 840 height 25
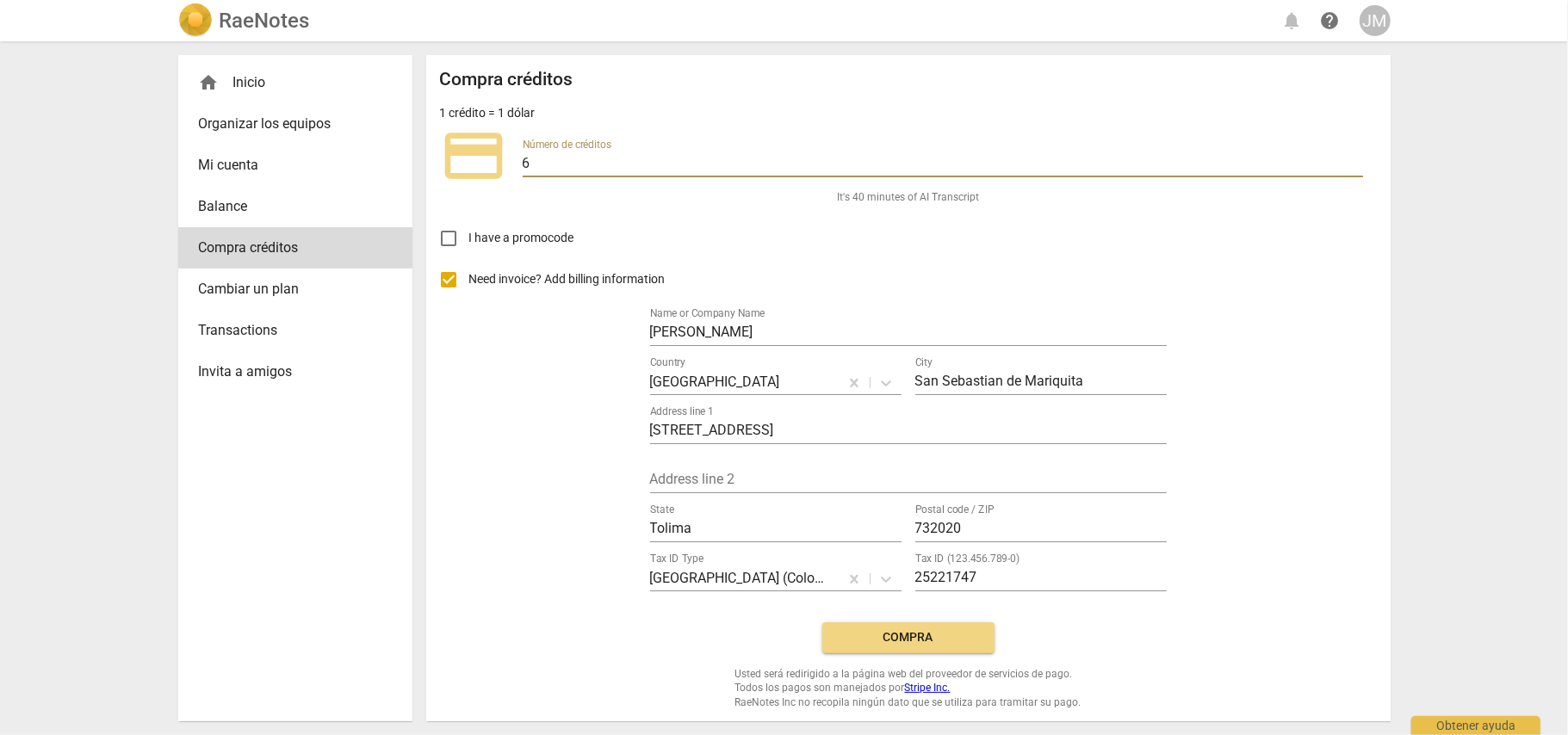
click at [263, 155] on span "Mi cuenta" at bounding box center [288, 165] width 179 height 21
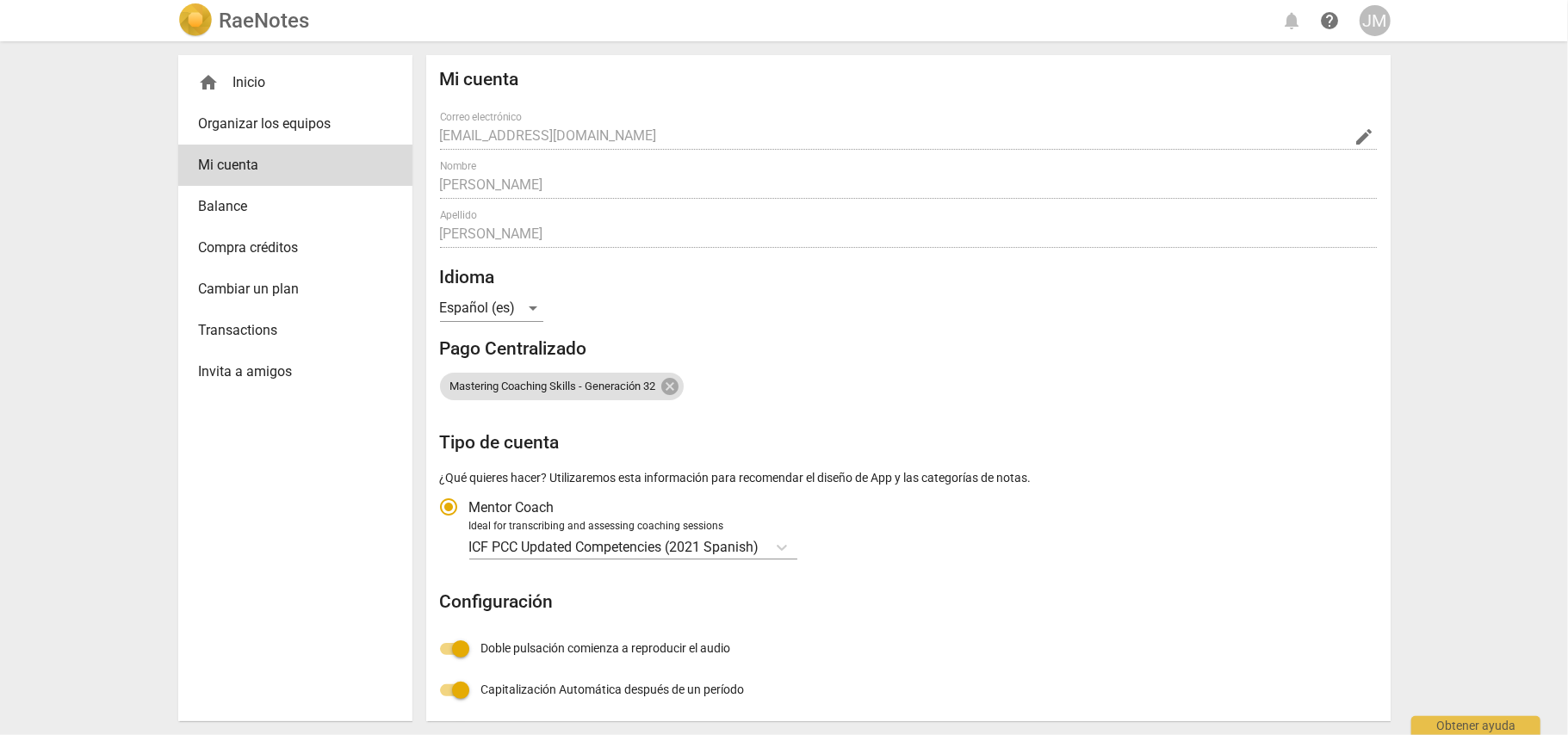
radio input "false"
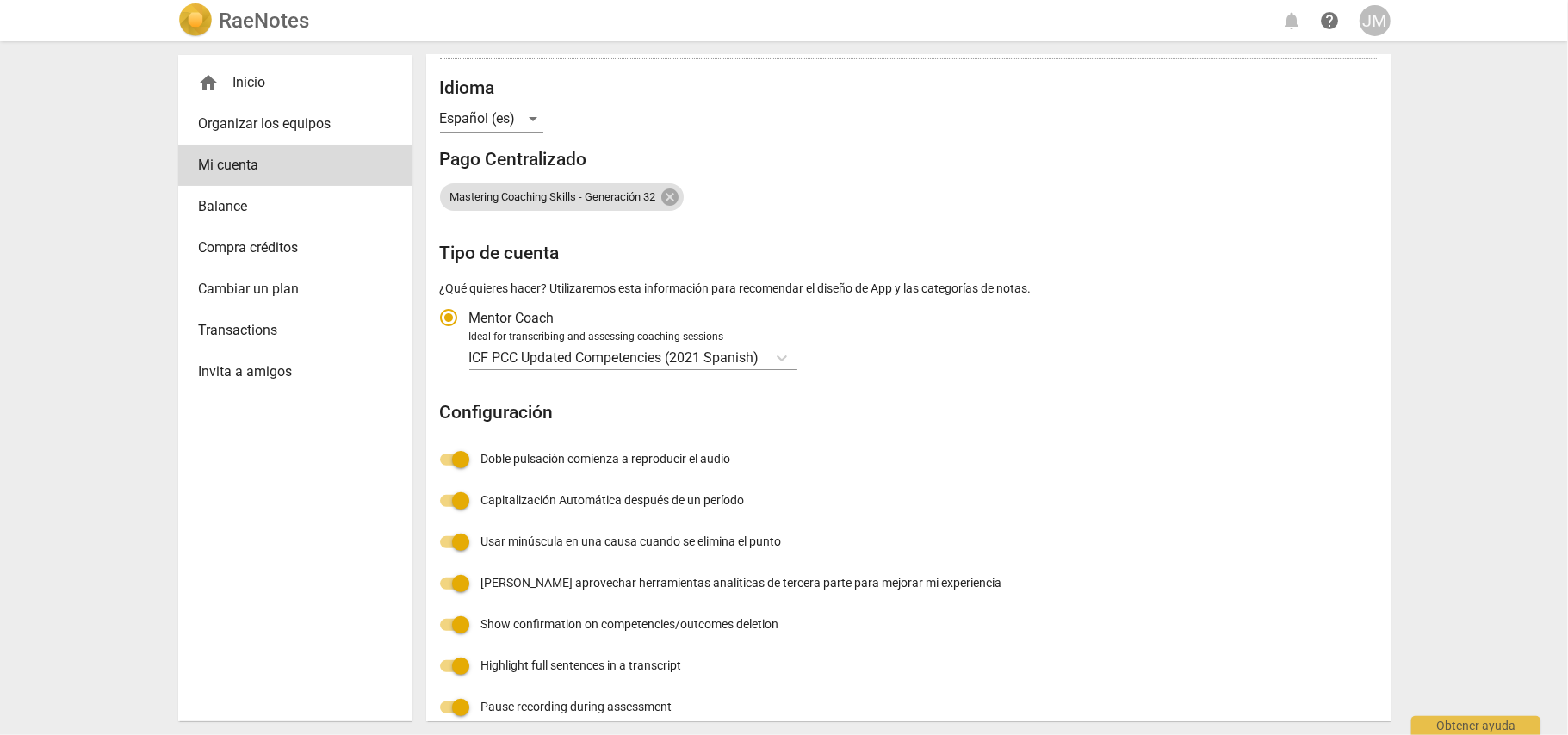
scroll to position [208, 0]
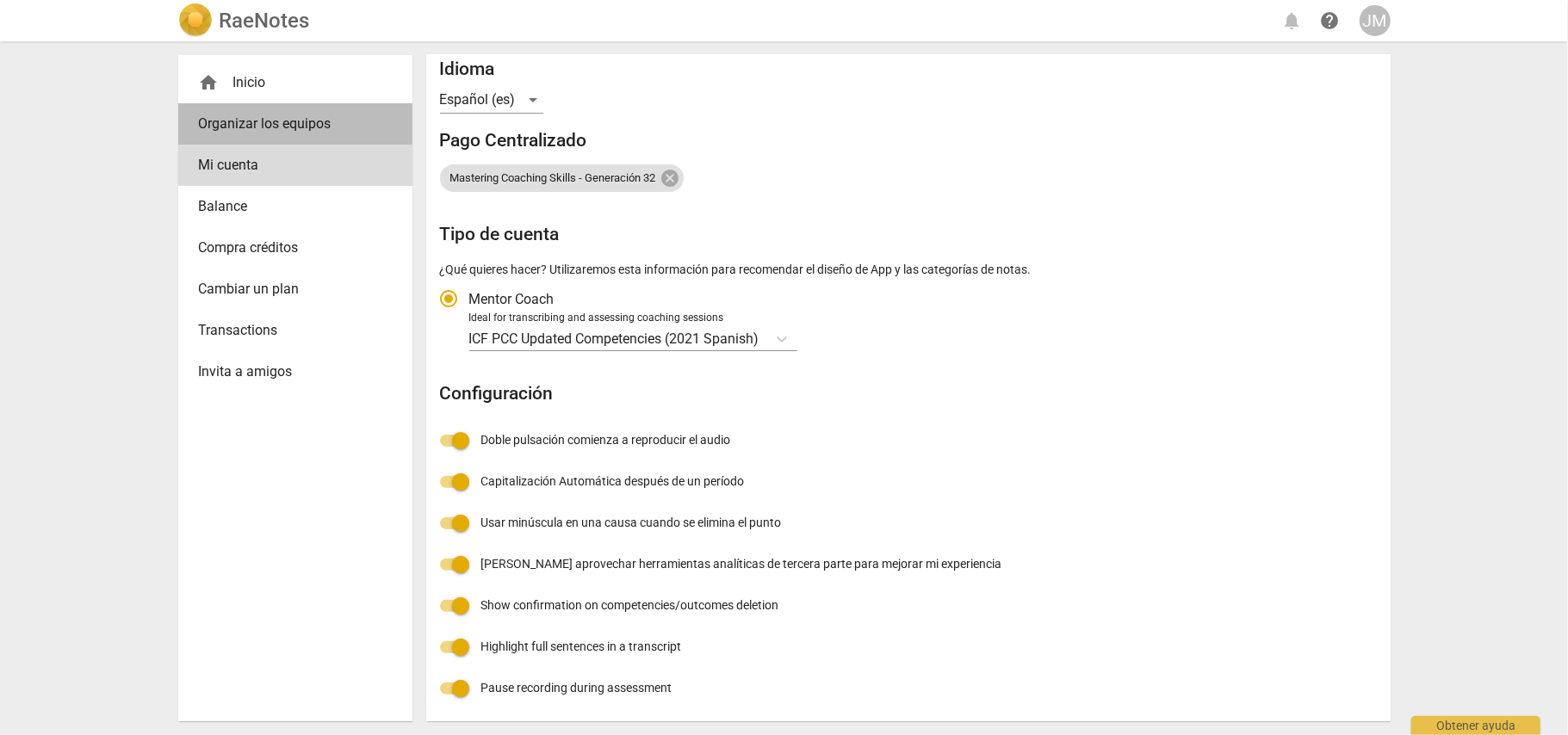
click at [334, 121] on span "Organizar los equipos" at bounding box center [288, 124] width 179 height 21
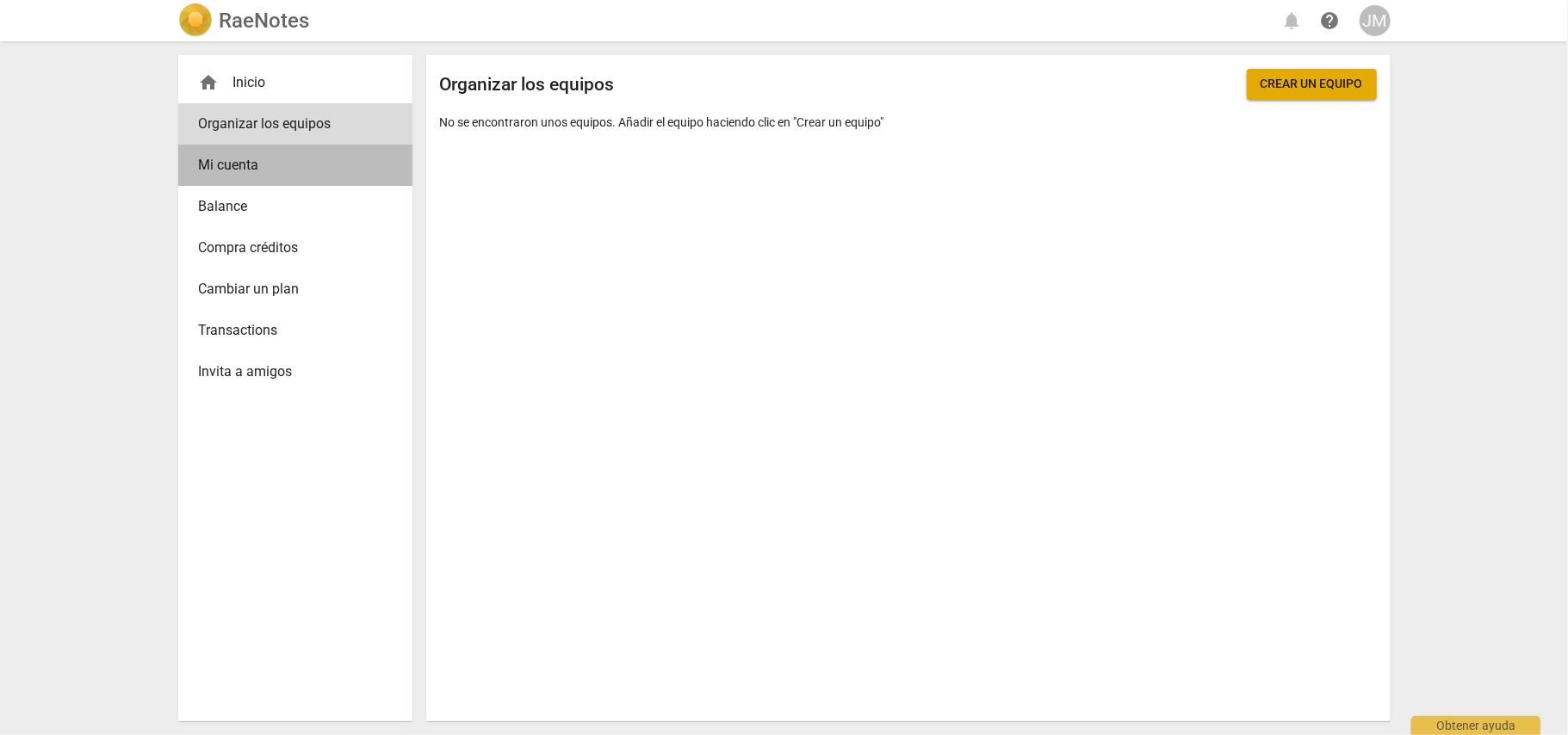
click at [252, 163] on span "Mi cuenta" at bounding box center [288, 165] width 179 height 21
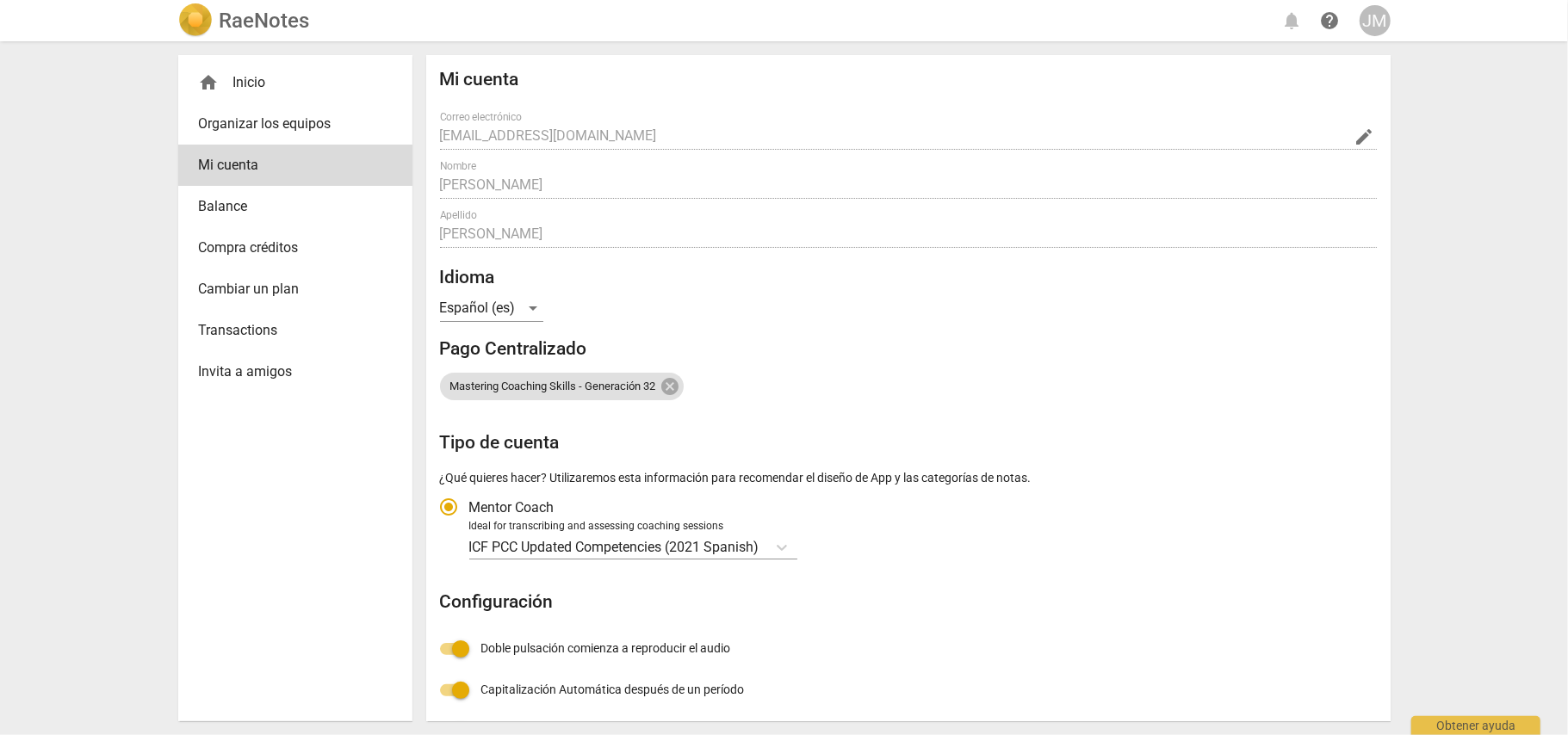
radio input "false"
click at [257, 210] on span "Balance" at bounding box center [288, 206] width 179 height 21
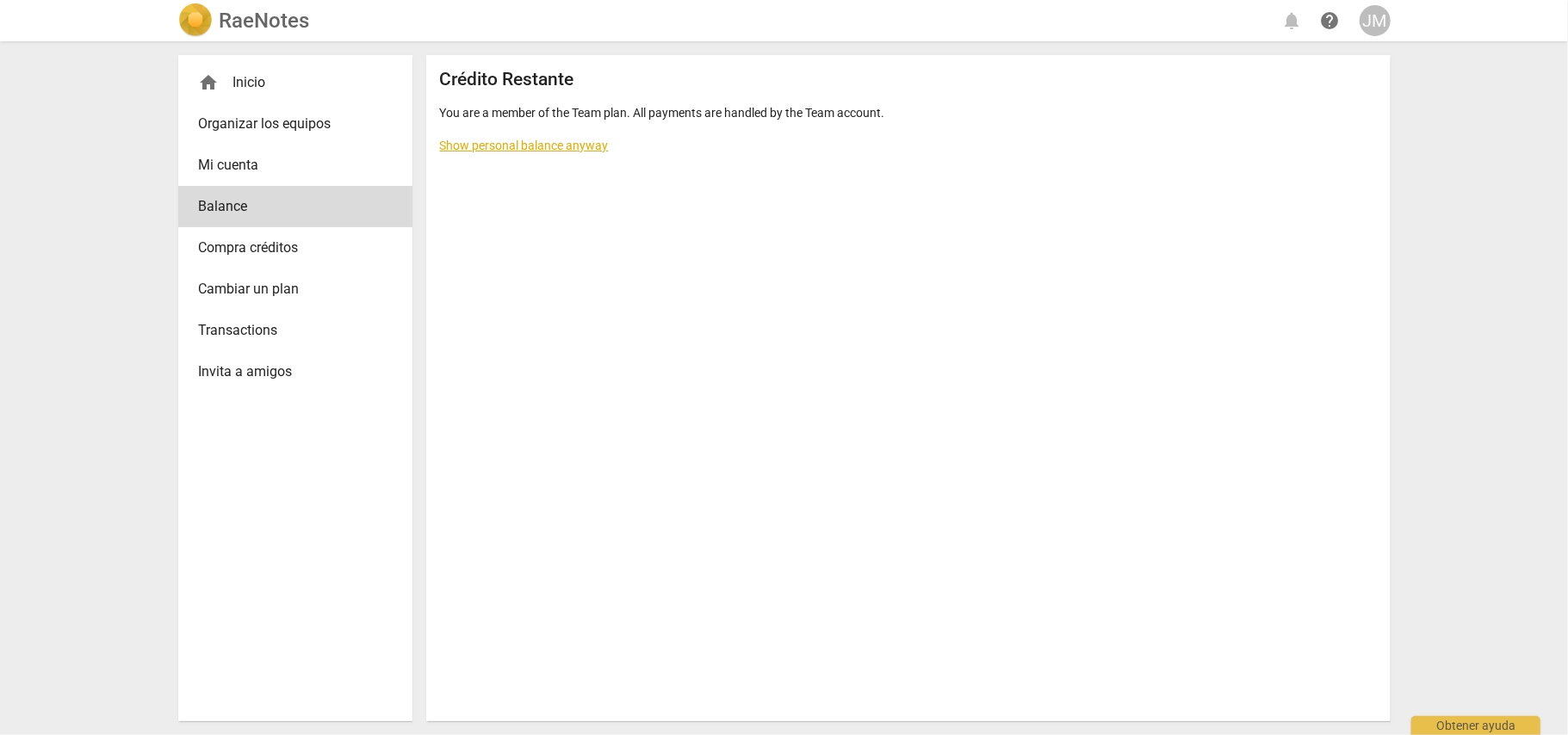
click at [1371, 17] on div "JM" at bounding box center [1375, 21] width 31 height 31
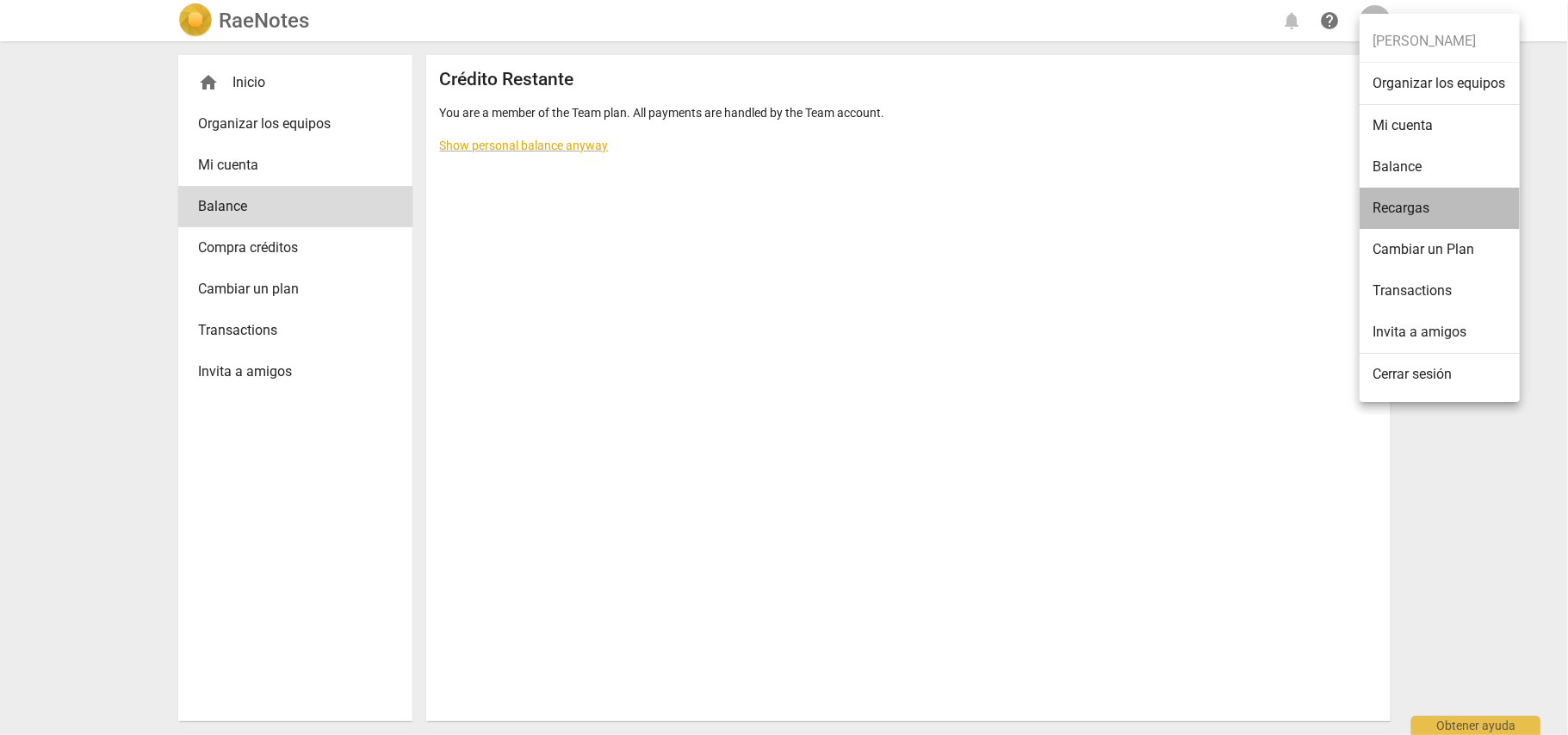
click at [1427, 211] on li "Recargas" at bounding box center [1439, 208] width 160 height 41
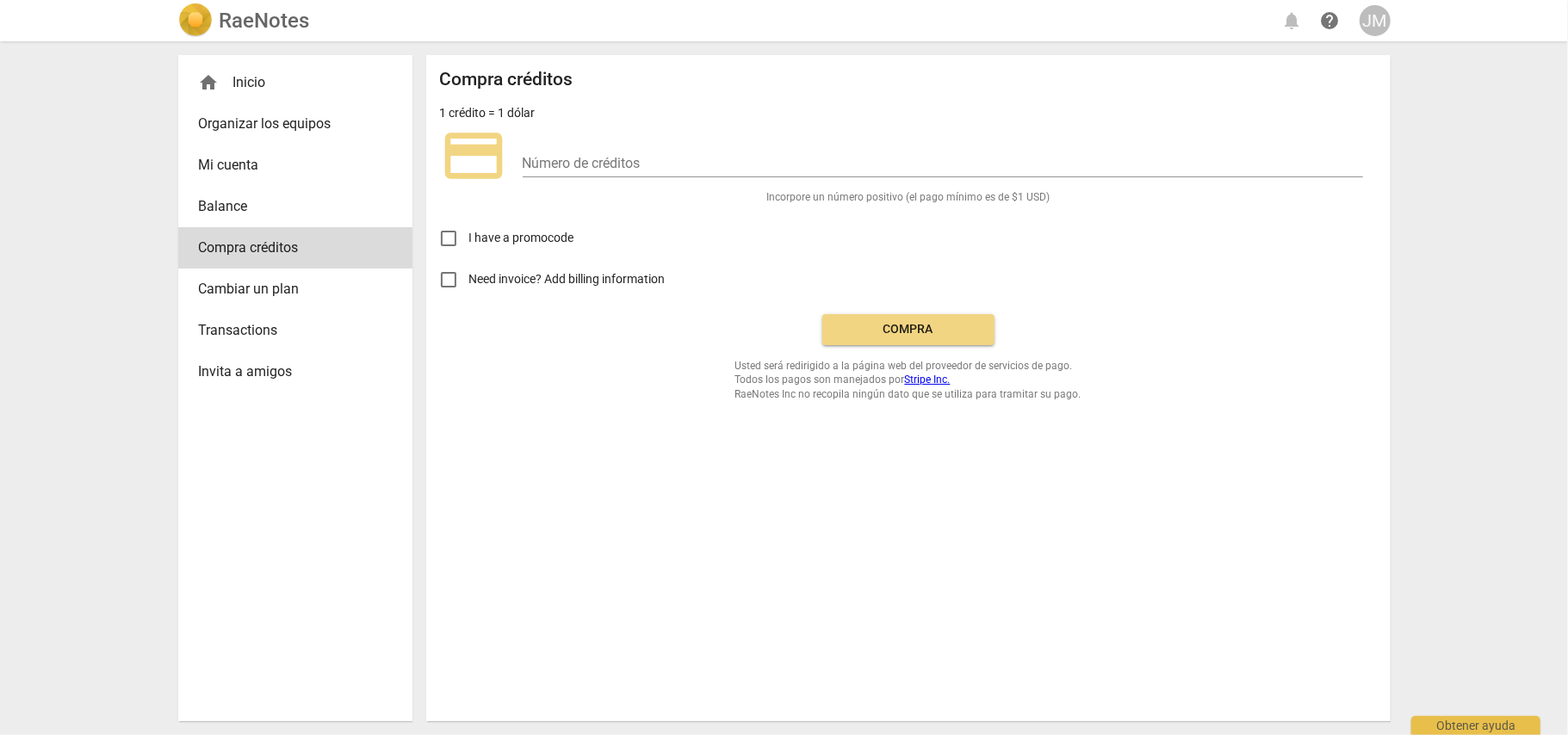
click at [1374, 25] on div "JM" at bounding box center [1375, 21] width 31 height 31
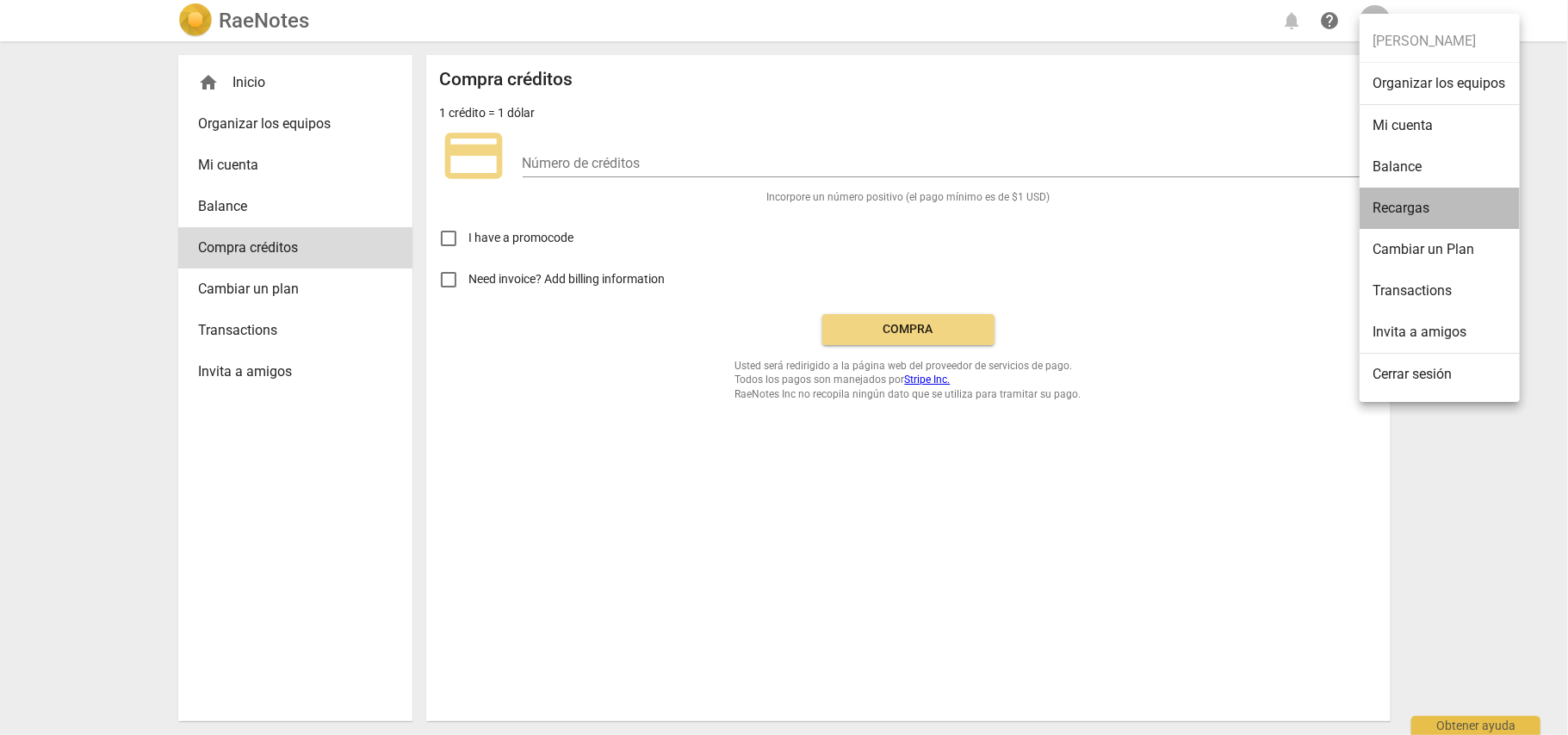
click at [1406, 197] on li "Recargas" at bounding box center [1439, 208] width 160 height 41
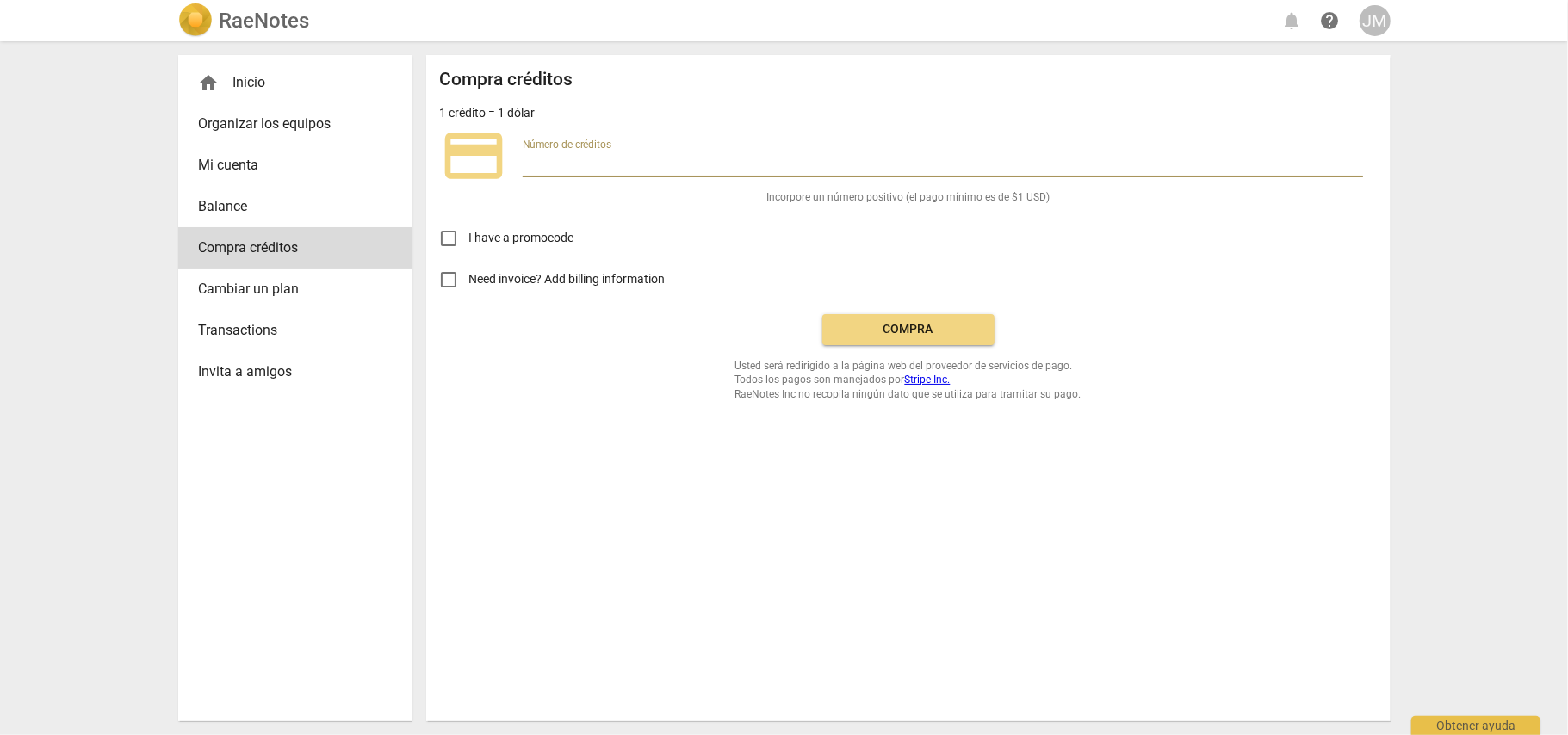
click at [654, 163] on input "number" at bounding box center [942, 164] width 840 height 25
click at [451, 274] on input "Need invoice? Add billing information" at bounding box center [448, 280] width 41 height 41
checkbox input "true"
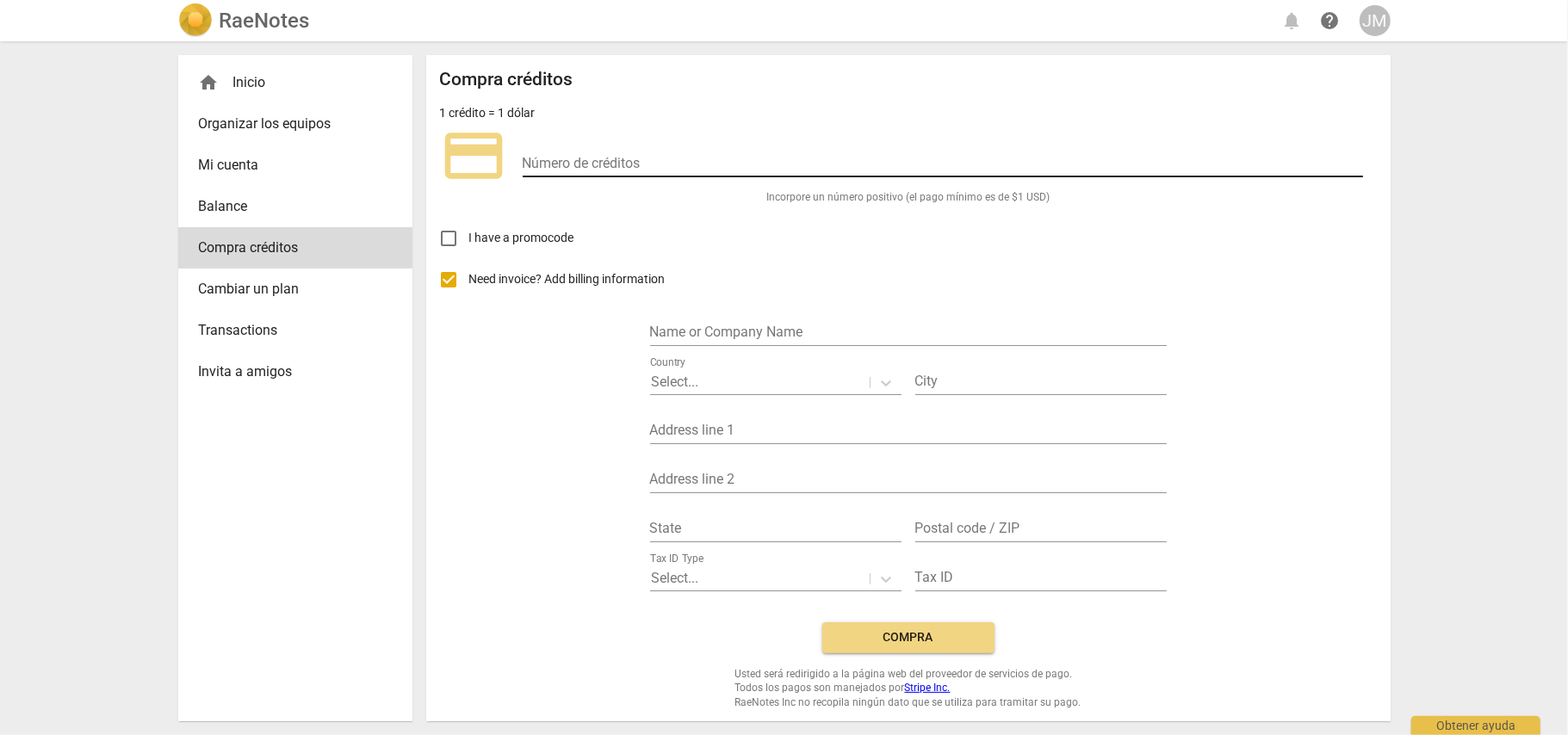
click at [573, 170] on input "number" at bounding box center [942, 164] width 840 height 25
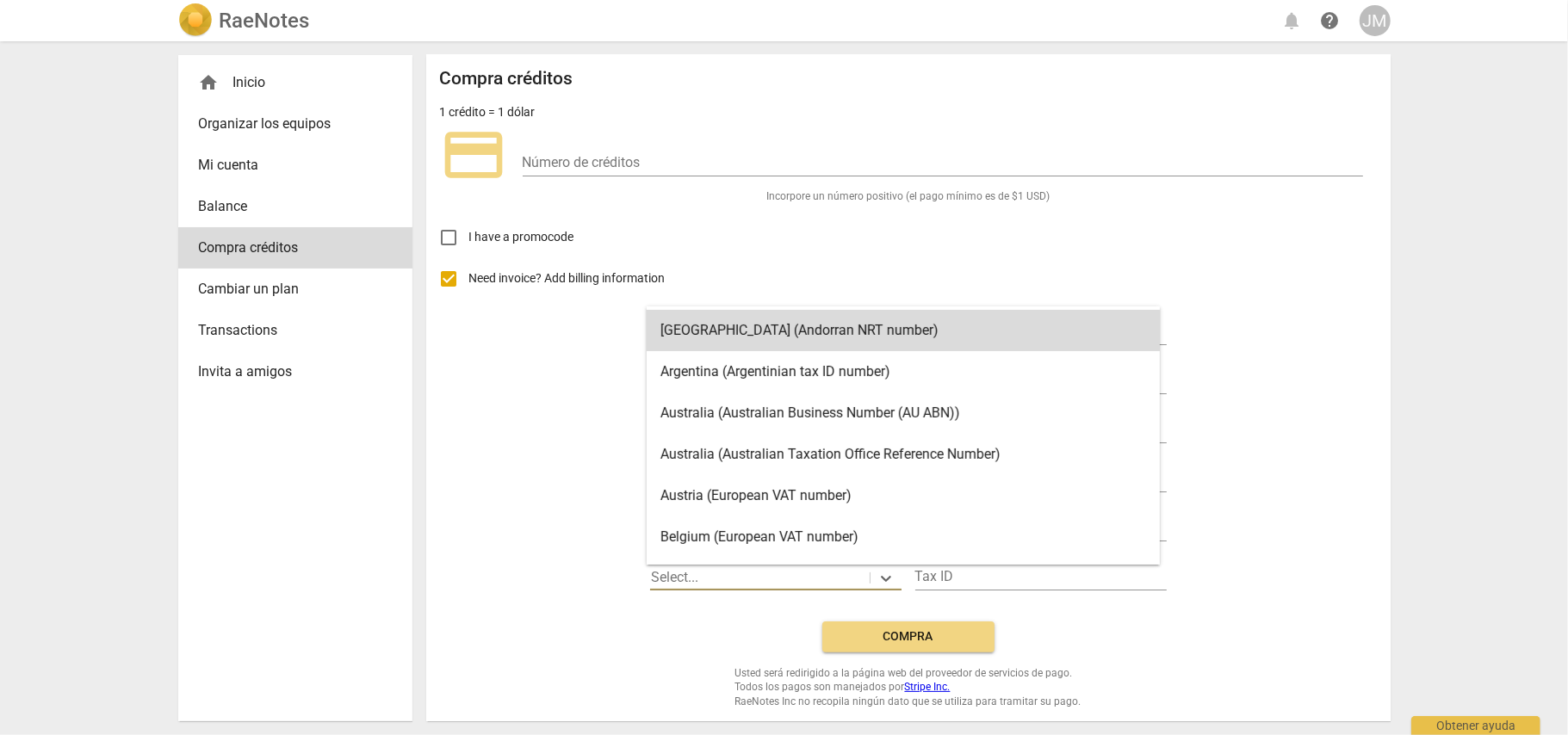
drag, startPoint x: 751, startPoint y: 565, endPoint x: 751, endPoint y: 575, distance: 10.0
click at [751, 575] on div "Select..." at bounding box center [760, 577] width 220 height 25
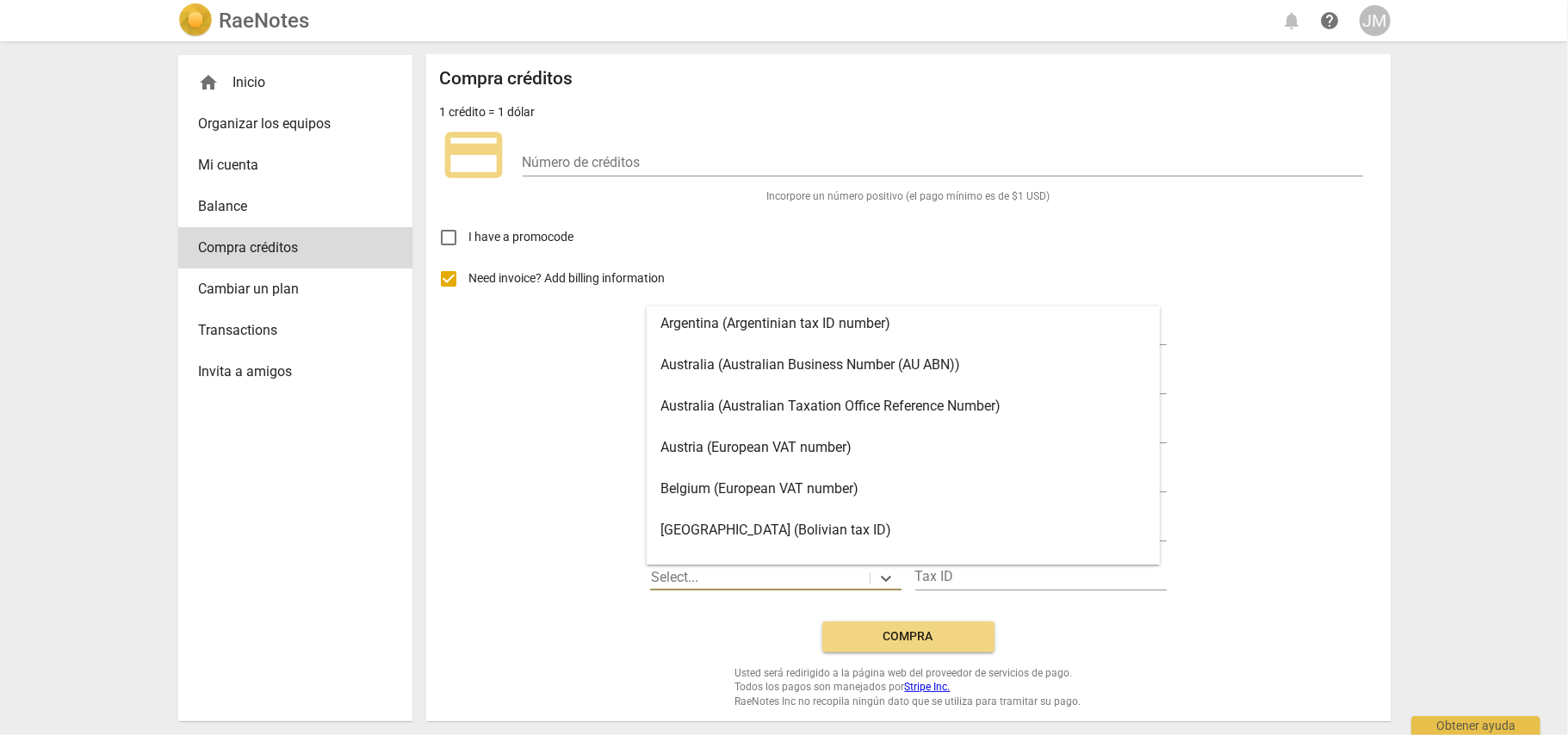
type input "c"
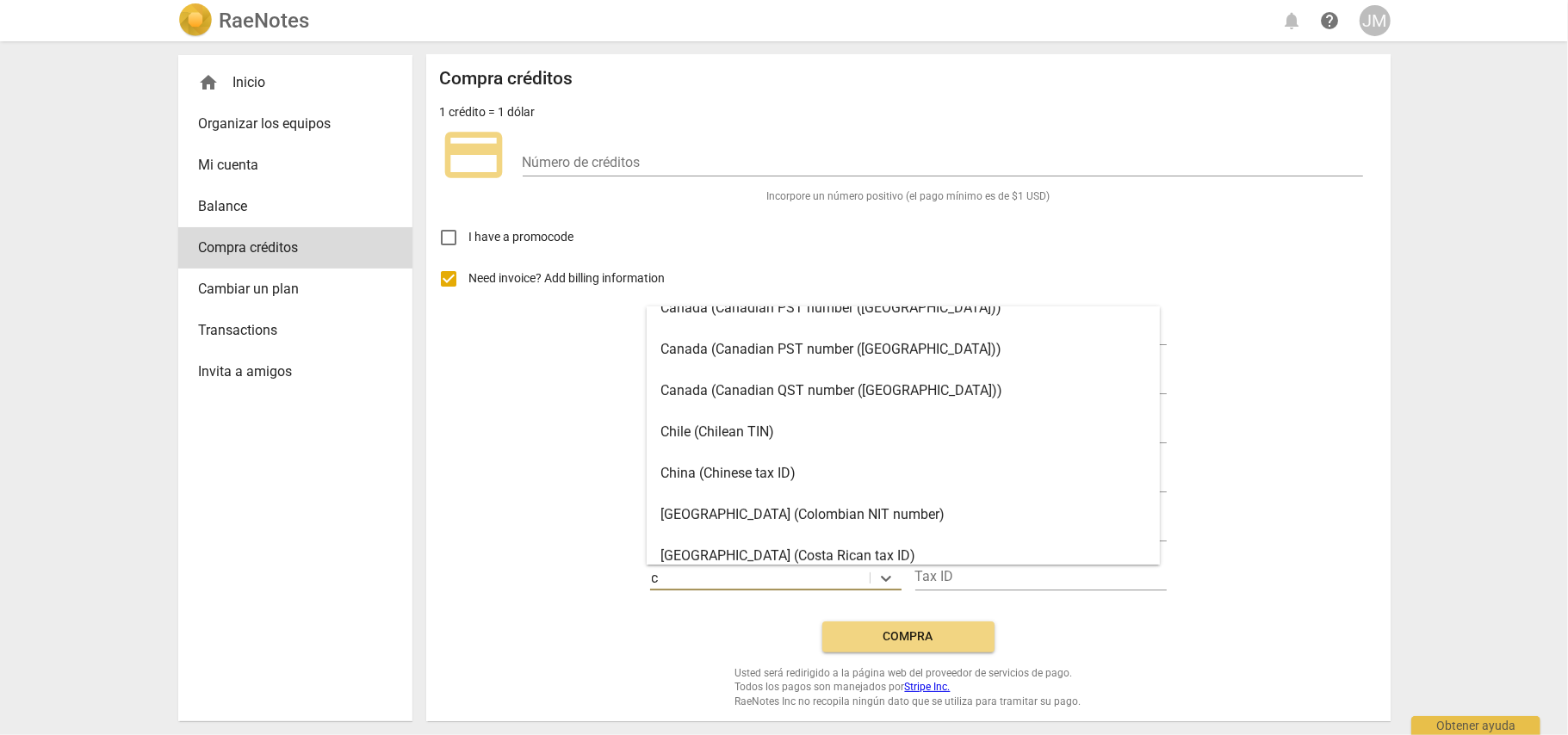
scroll to position [345, 0]
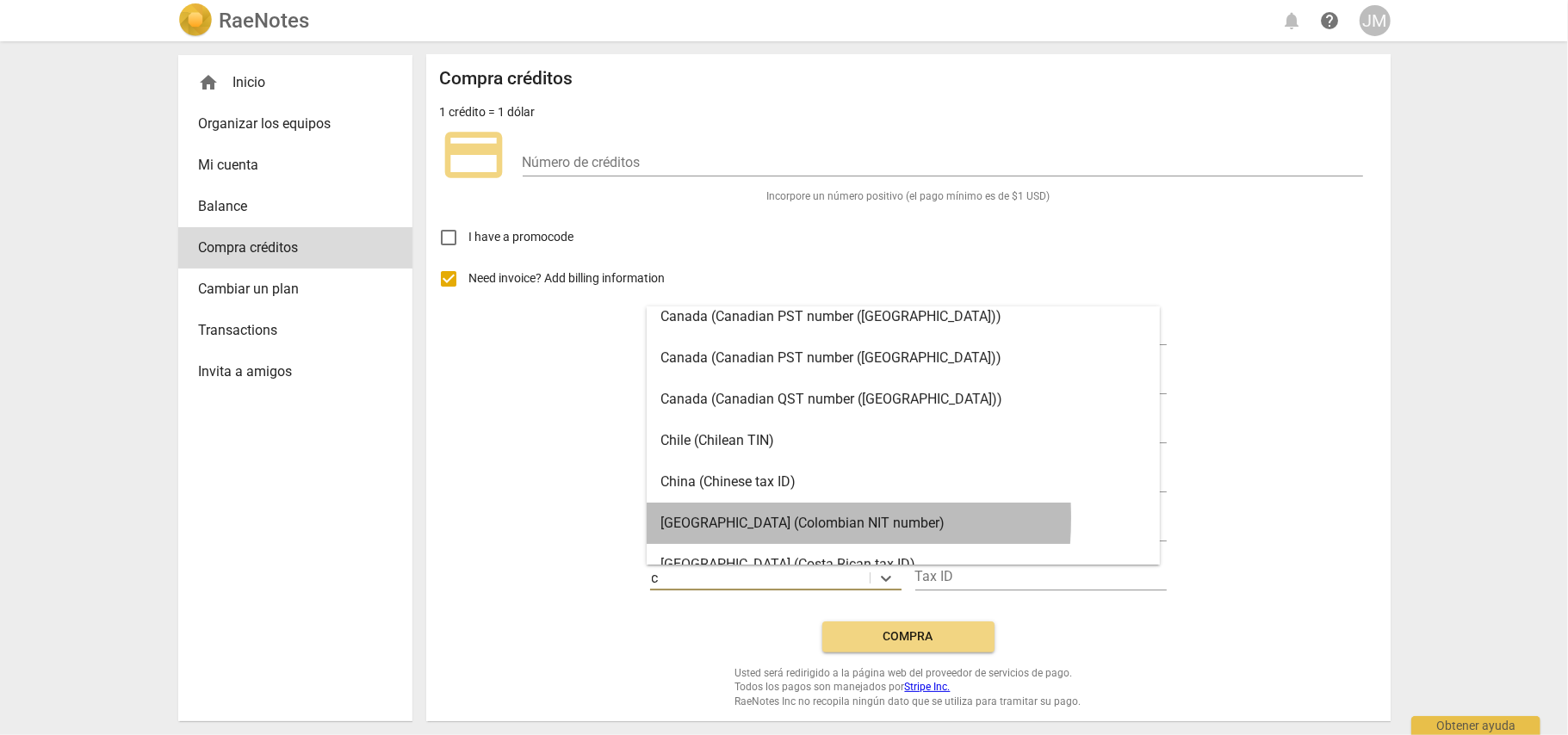
click at [720, 518] on div "Colombia (Colombian NIT number)" at bounding box center [903, 523] width 513 height 41
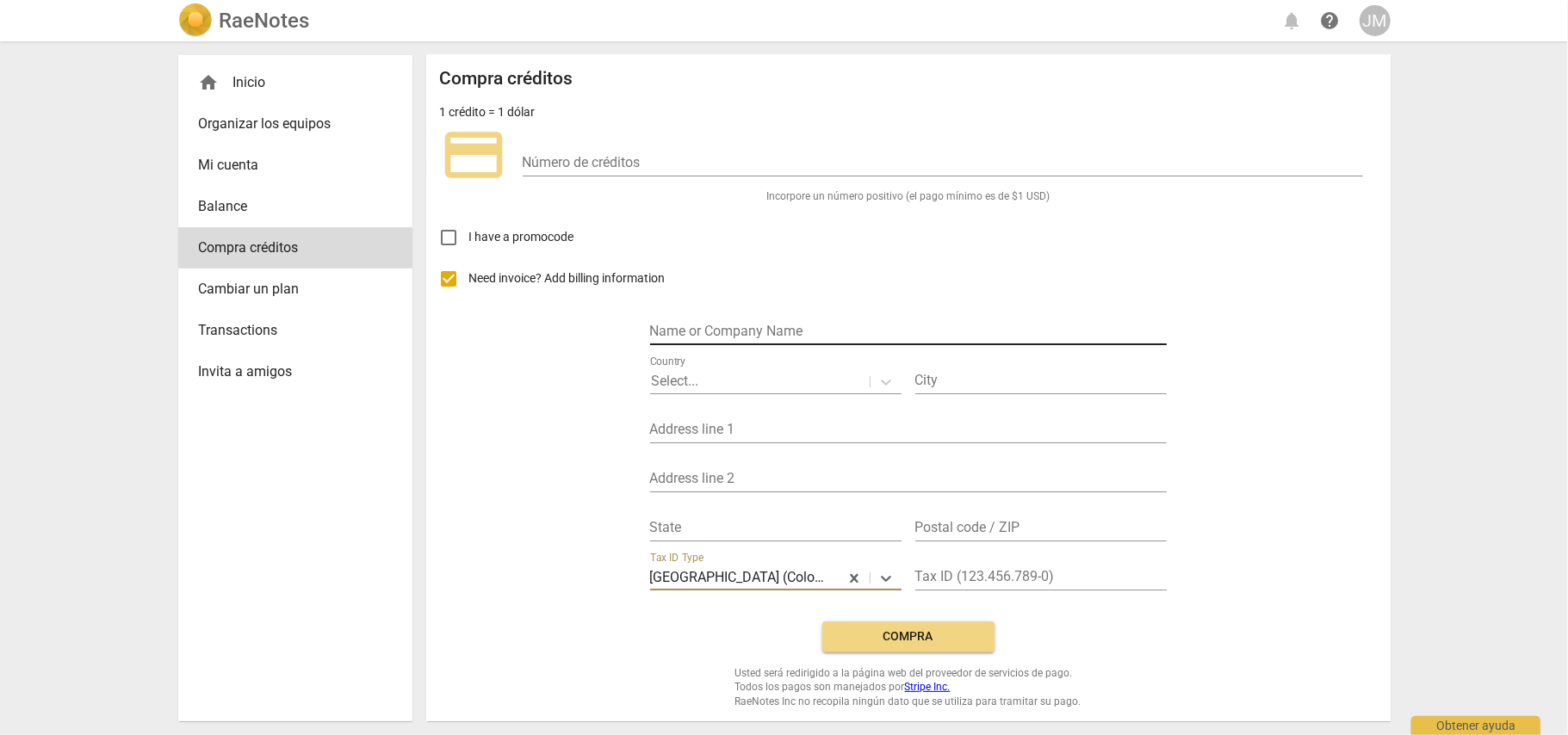
click at [837, 324] on input "text" at bounding box center [908, 332] width 517 height 25
type input "LILIA JOHANA MONTOYA"
type input "San Sebastian de Mariquita"
type input "Calle 4 No. 1-05"
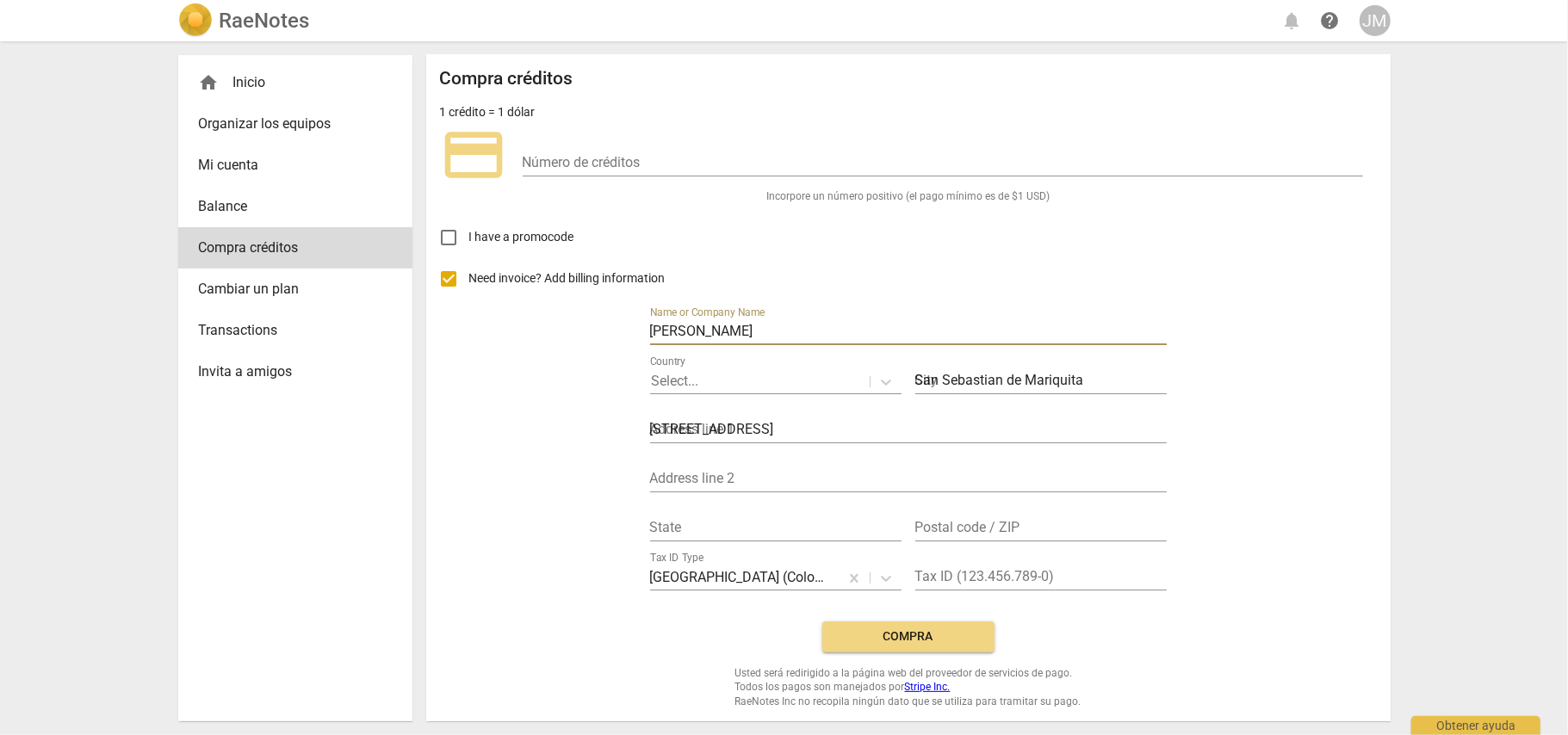
type input "Tolima"
type input "732020"
click at [948, 572] on input "text" at bounding box center [1041, 577] width 251 height 25
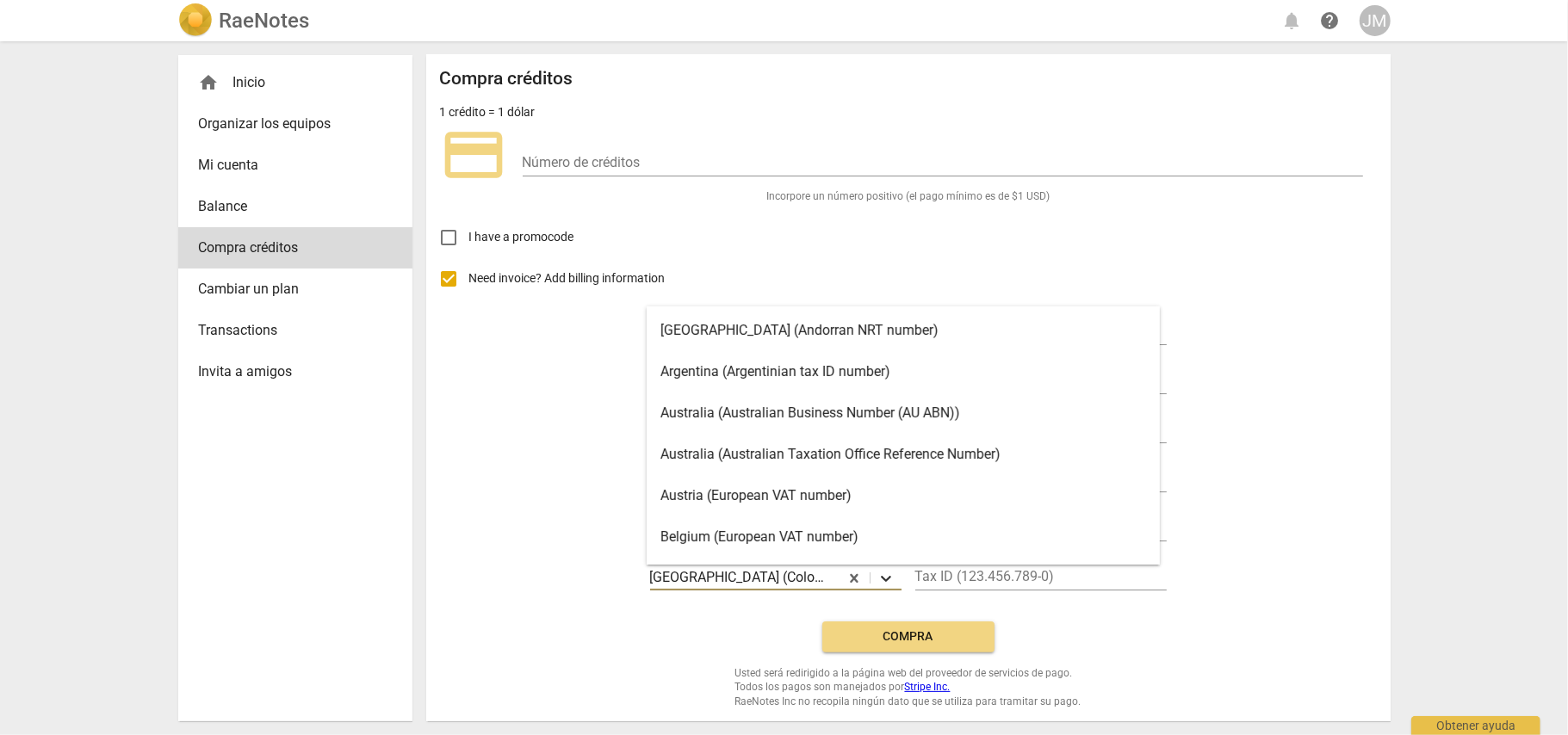
click at [886, 579] on icon at bounding box center [885, 578] width 17 height 17
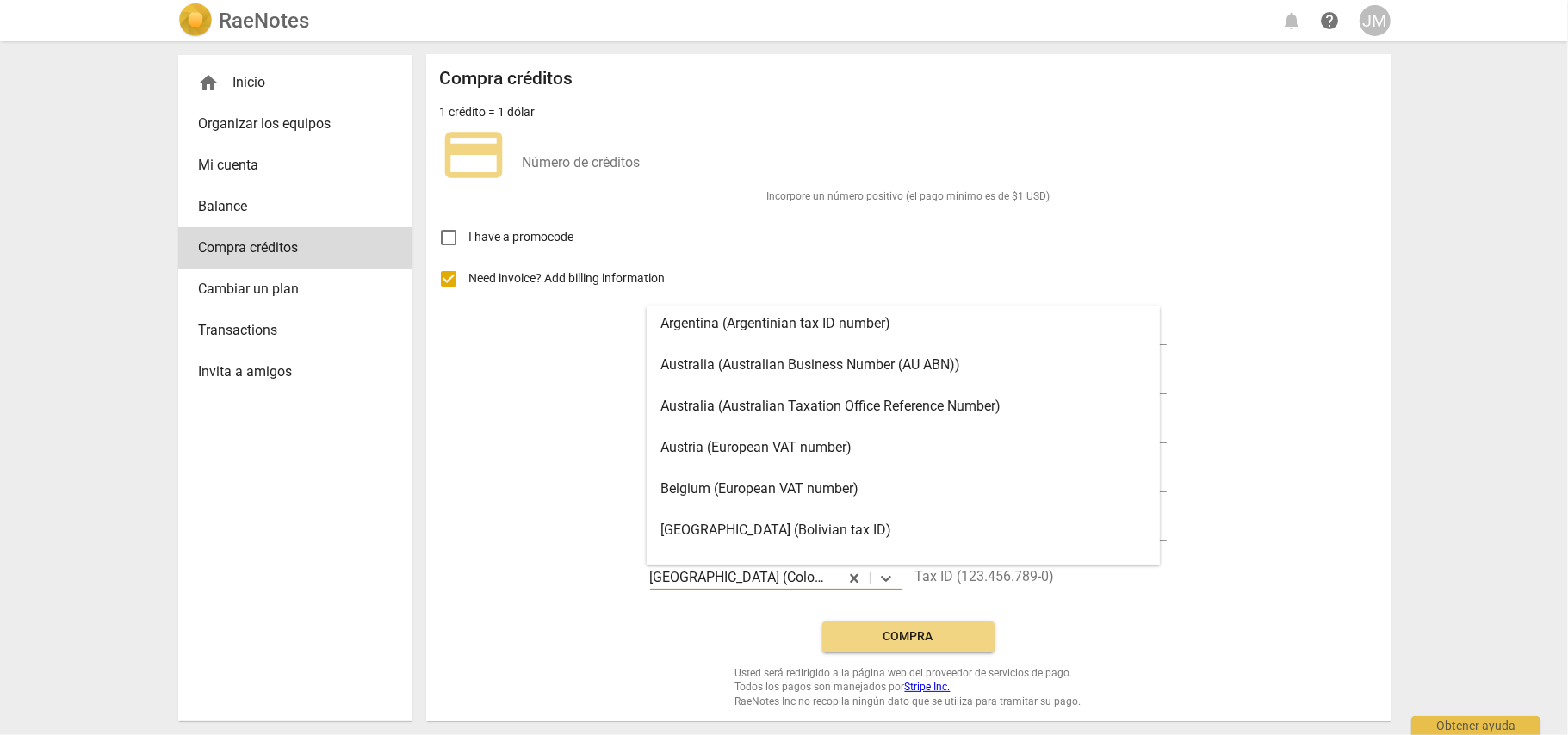
type input "c"
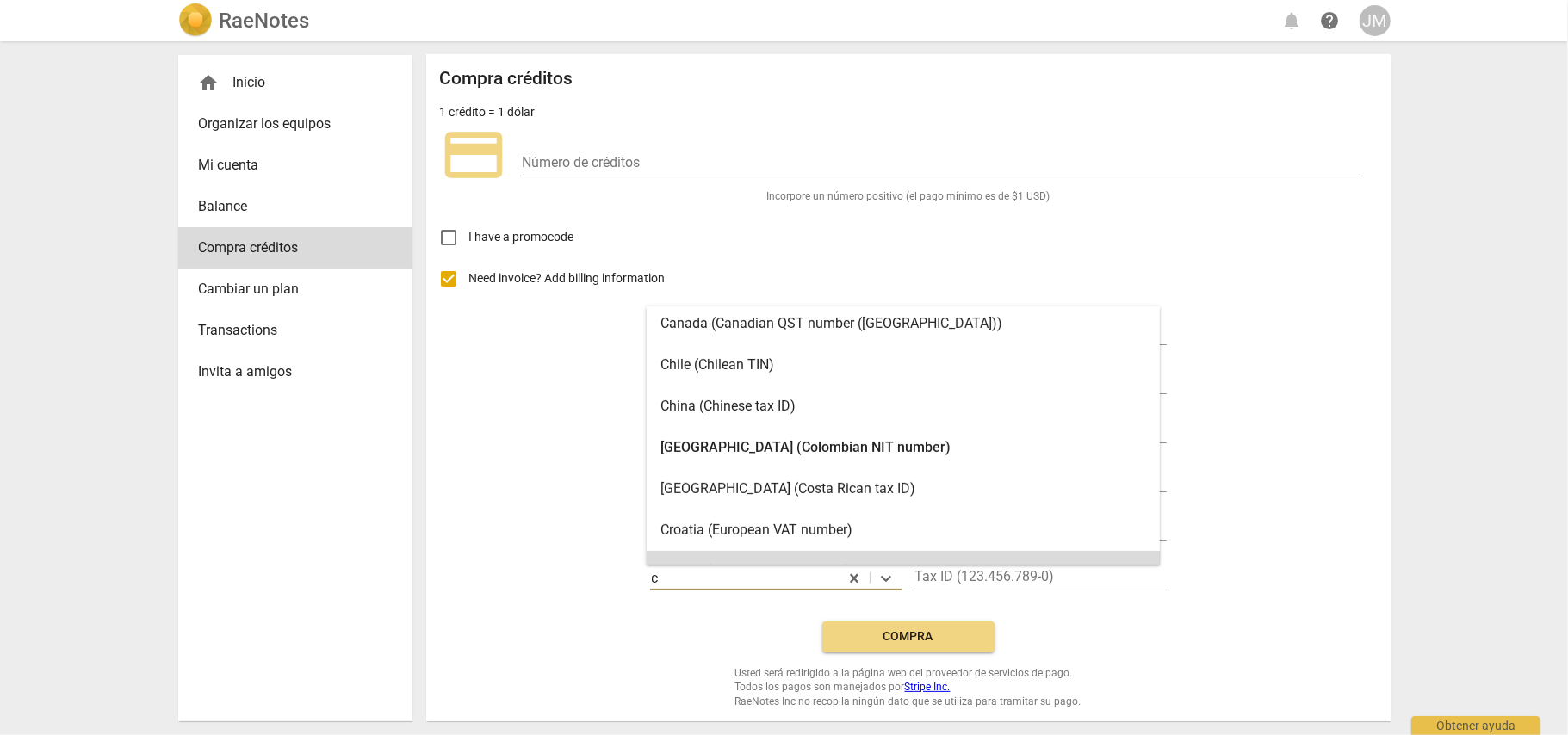
scroll to position [461, 0]
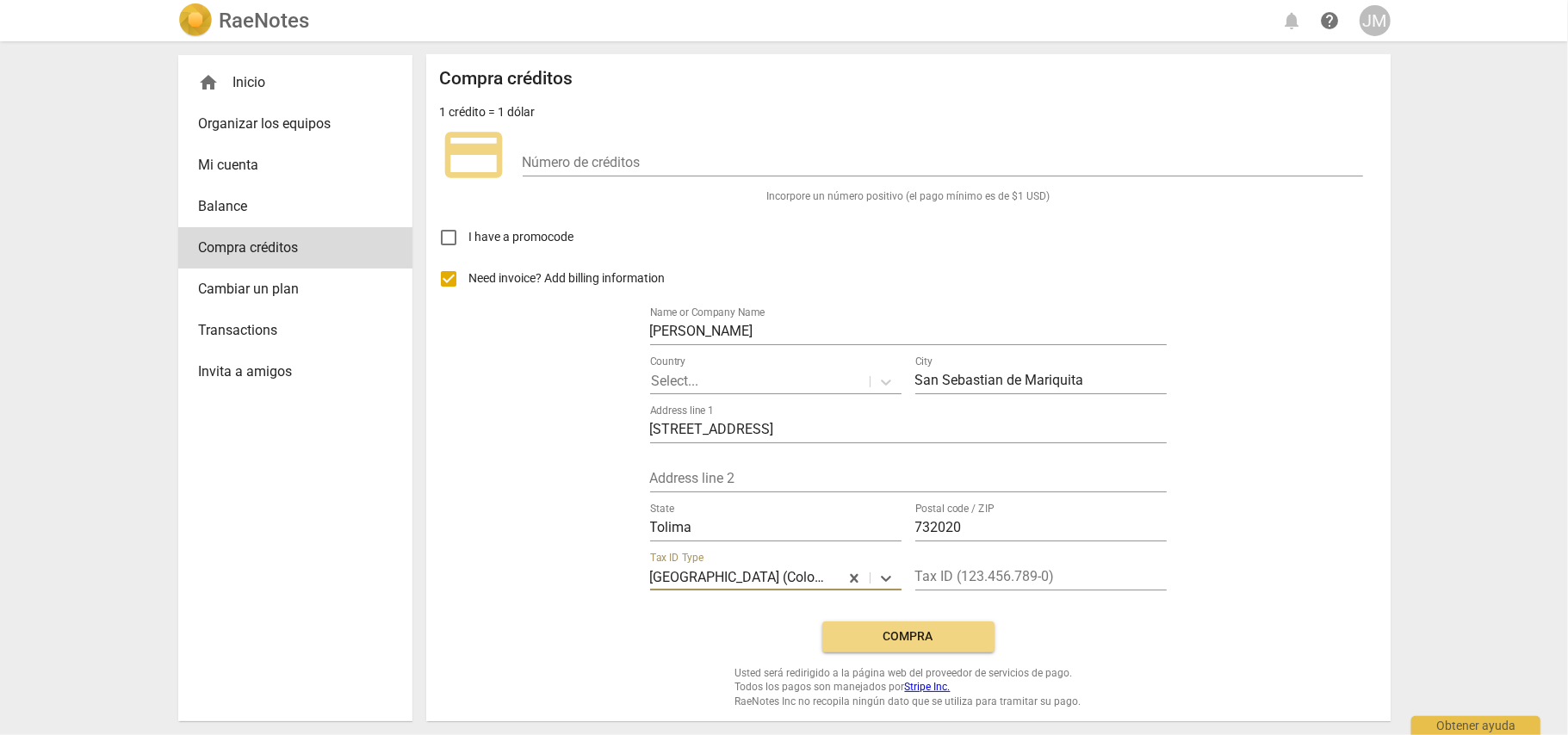
click at [262, 214] on span "Balance" at bounding box center [288, 206] width 179 height 21
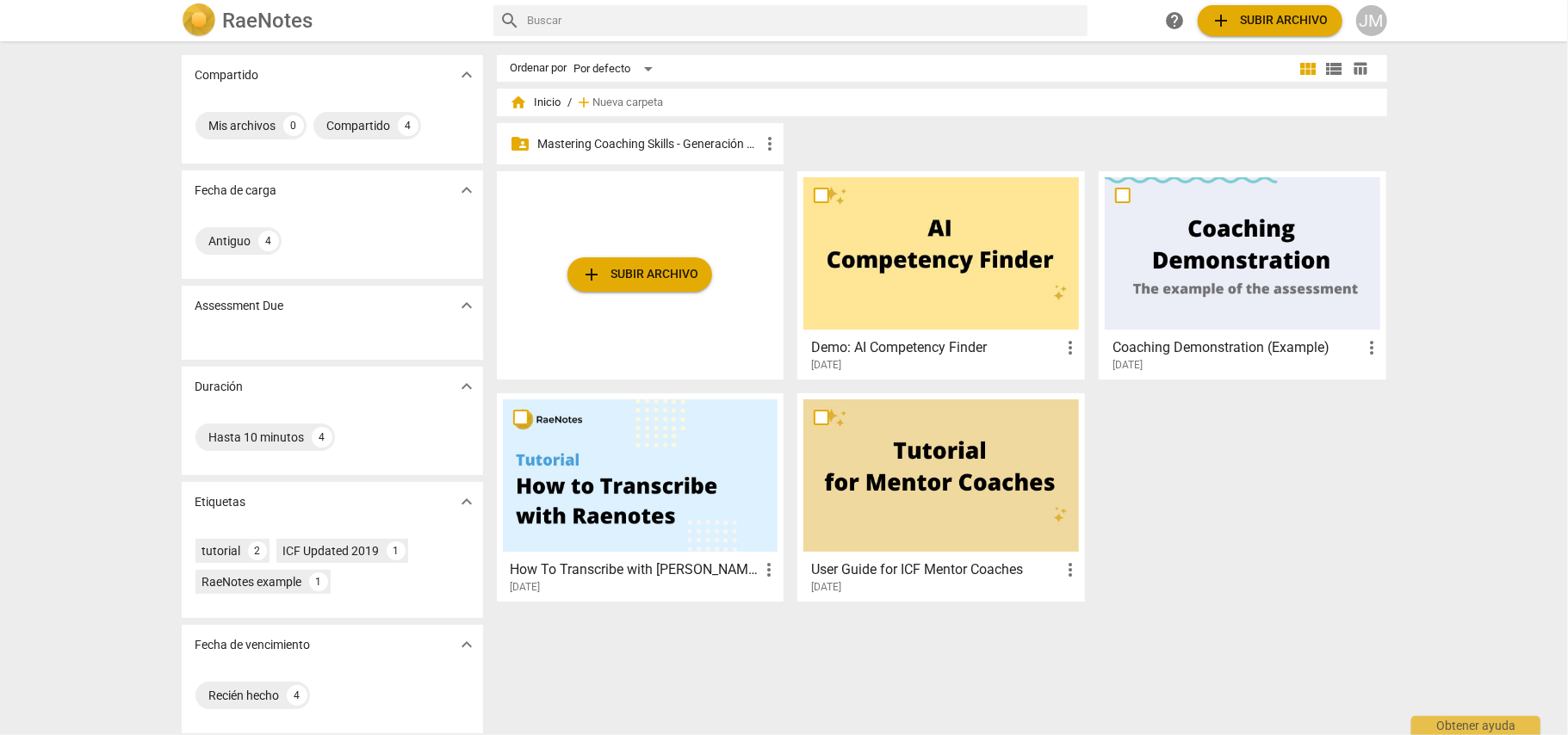
click at [660, 273] on span "add Subir archivo" at bounding box center [640, 274] width 117 height 21
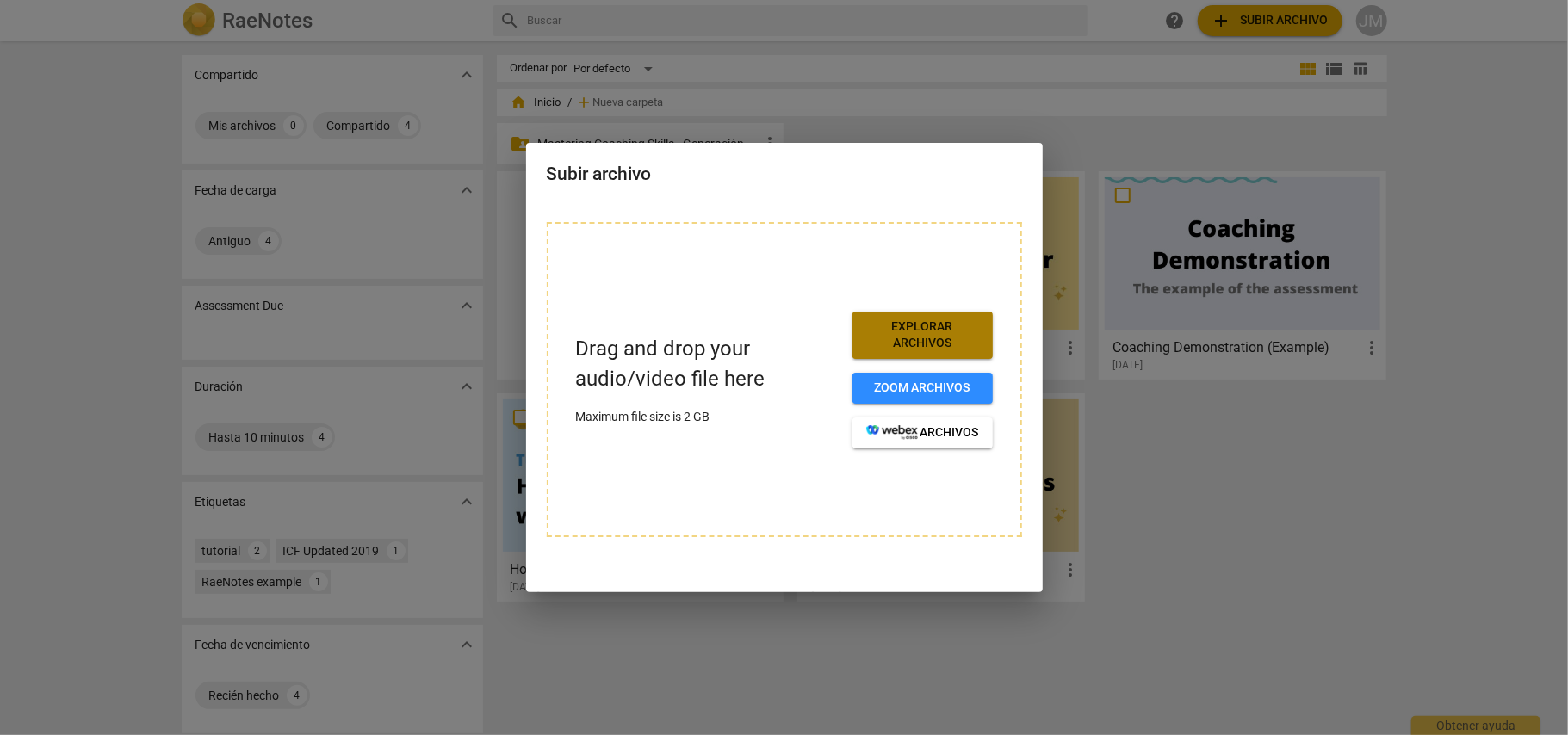
click at [930, 339] on span "Explorar archivos" at bounding box center [922, 335] width 113 height 34
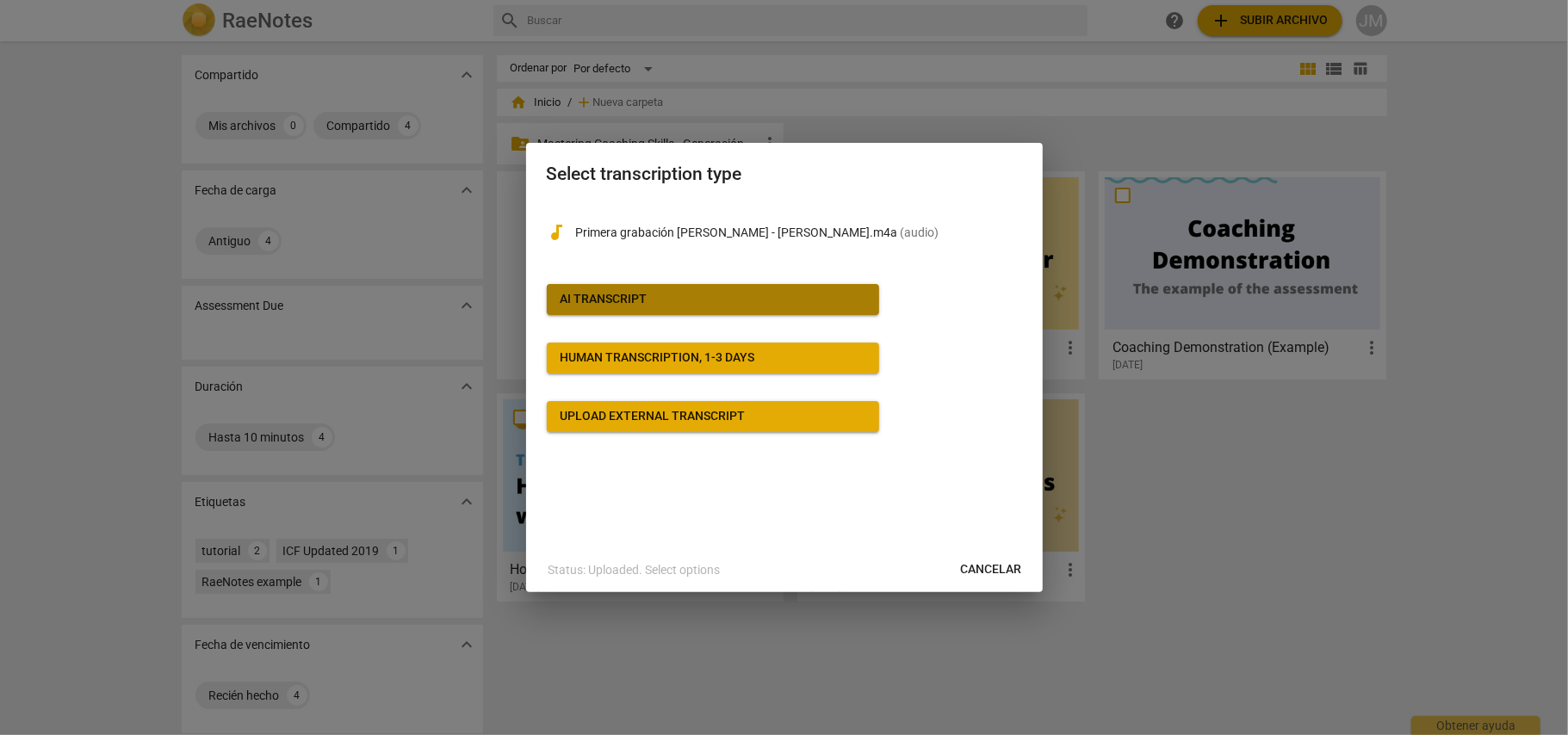
click at [674, 310] on button "AI Transcript" at bounding box center [712, 300] width 333 height 31
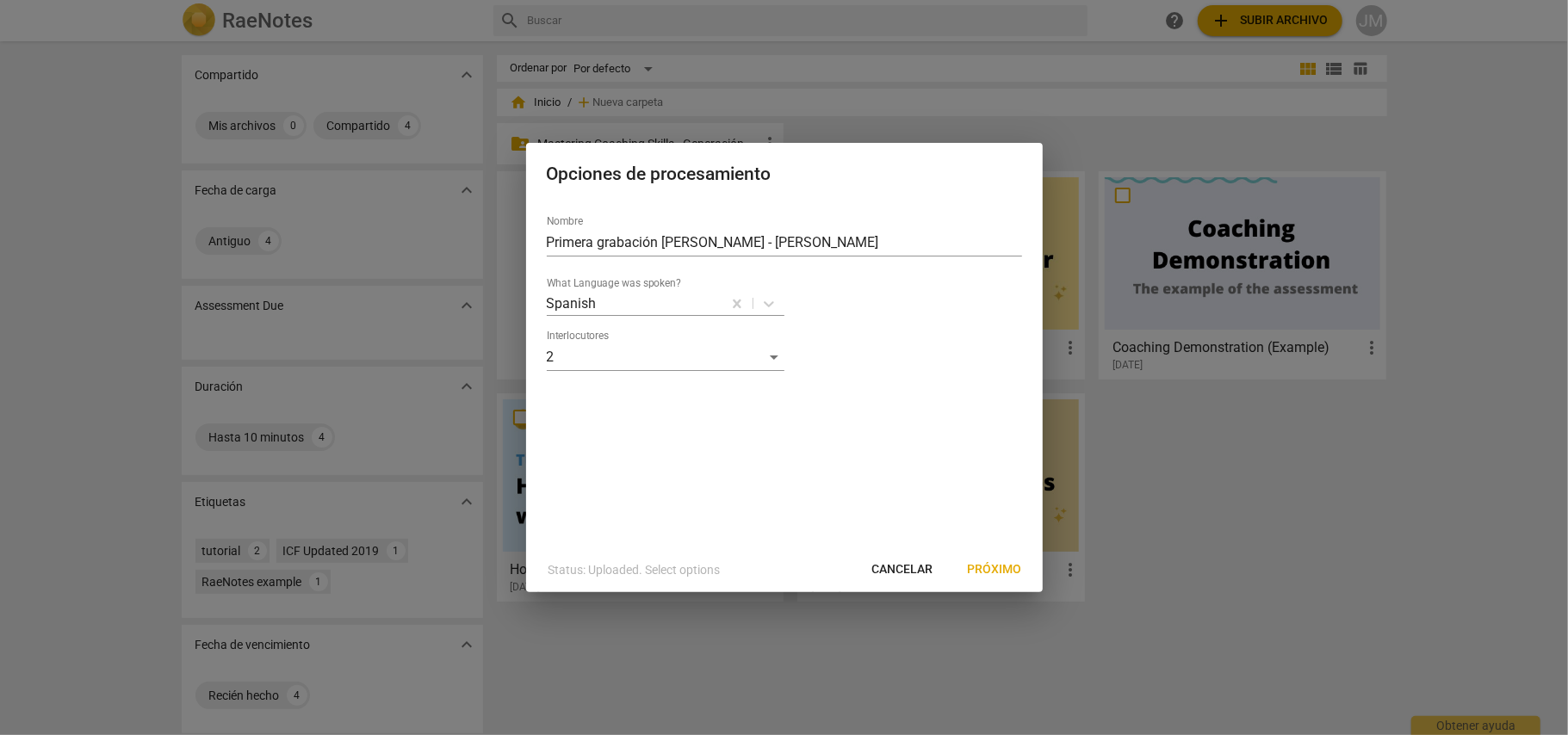
click at [995, 569] on span "Próximo" at bounding box center [994, 569] width 54 height 17
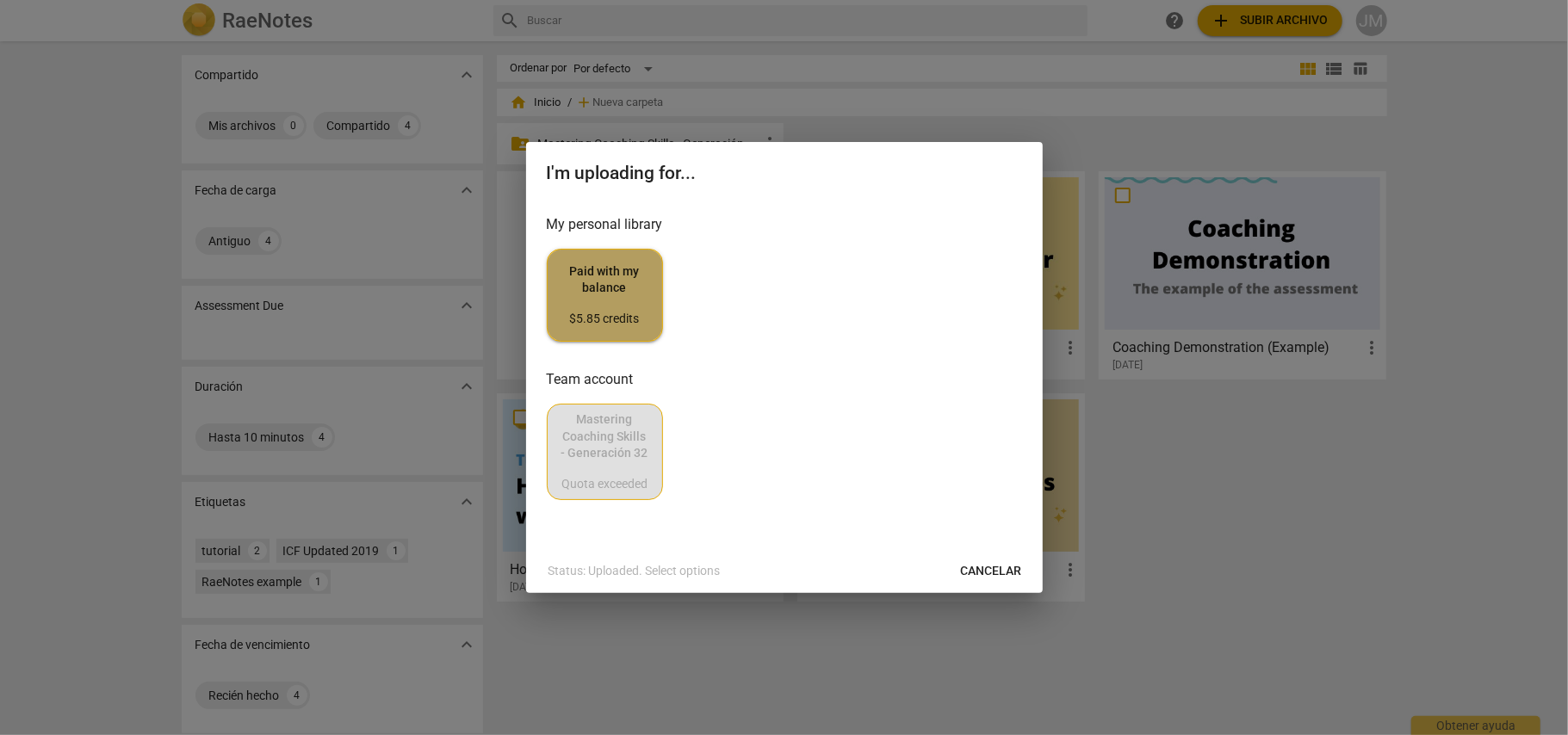
click at [617, 277] on span "Paid with my balance $5.85 credits" at bounding box center [604, 295] width 87 height 64
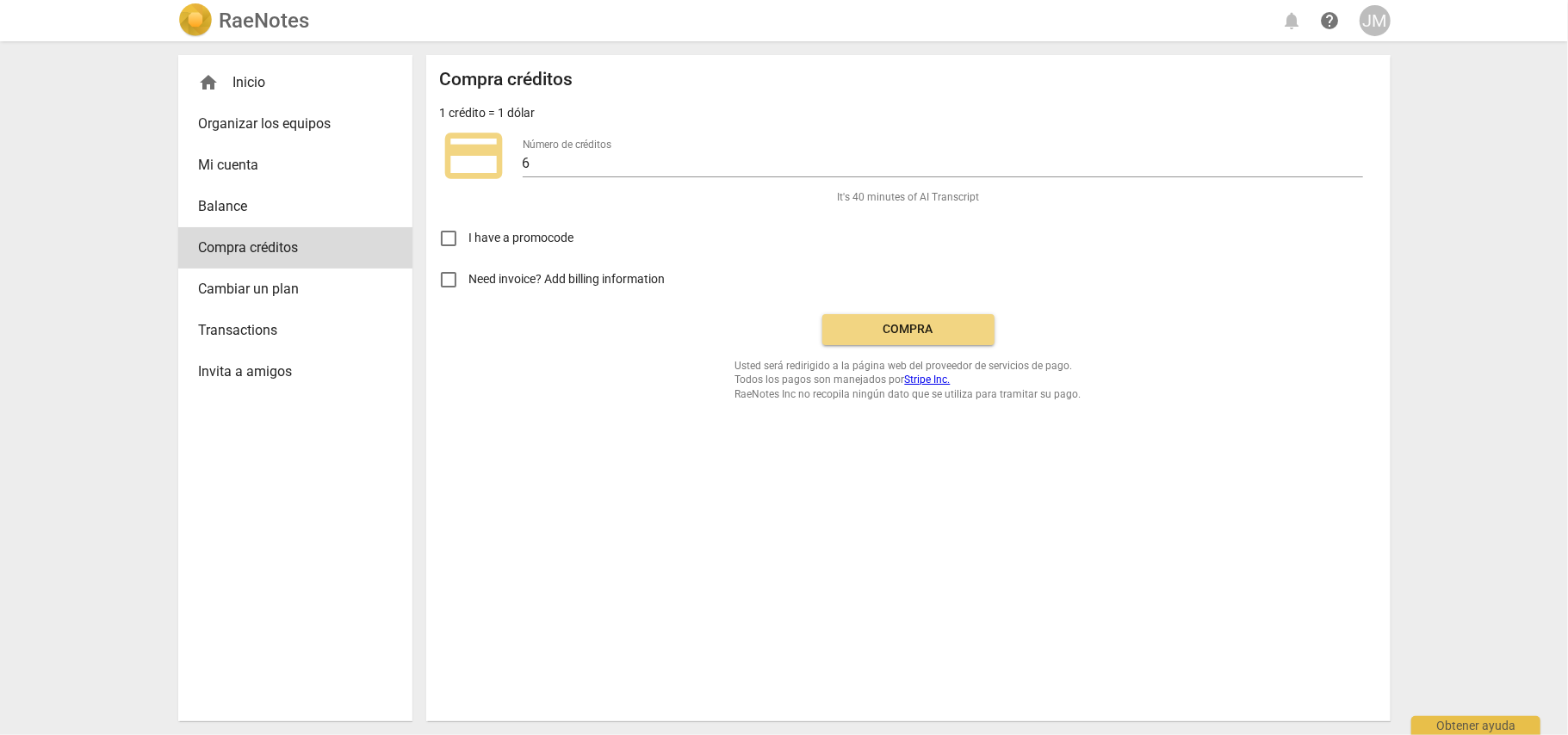
click at [545, 239] on span "I have a promocode" at bounding box center [521, 238] width 105 height 18
click at [469, 239] on input "I have a promocode" at bounding box center [448, 238] width 41 height 41
checkbox input "true"
click at [441, 280] on input "Need invoice? Add billing information" at bounding box center [448, 280] width 41 height 41
checkbox input "true"
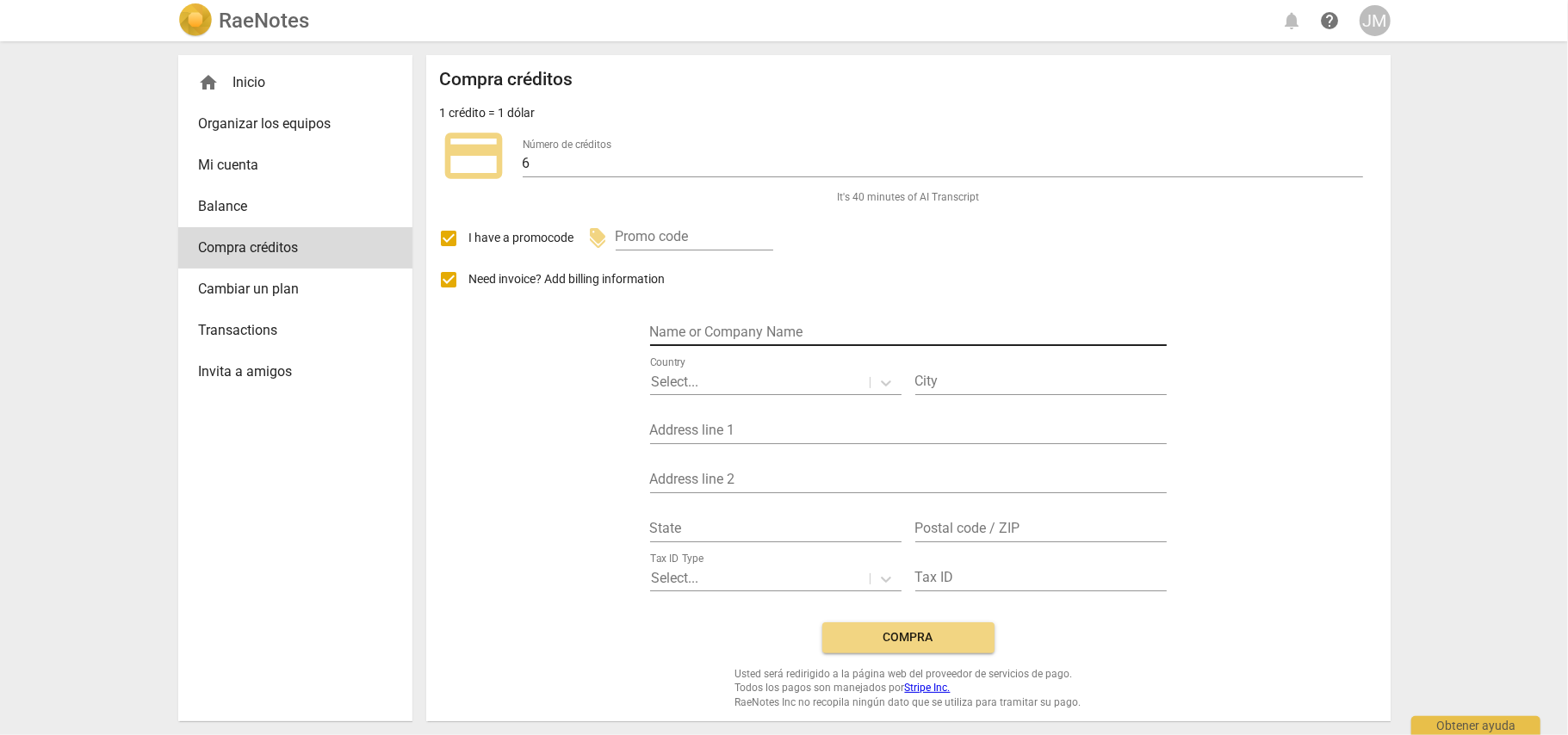
click at [738, 331] on input "text" at bounding box center [908, 333] width 517 height 25
type input "LILIA JOHANA MONTOYA"
type input "San Sebastian de Mariquita"
type input "Calle 4 No. 1-05"
type input "Tolima"
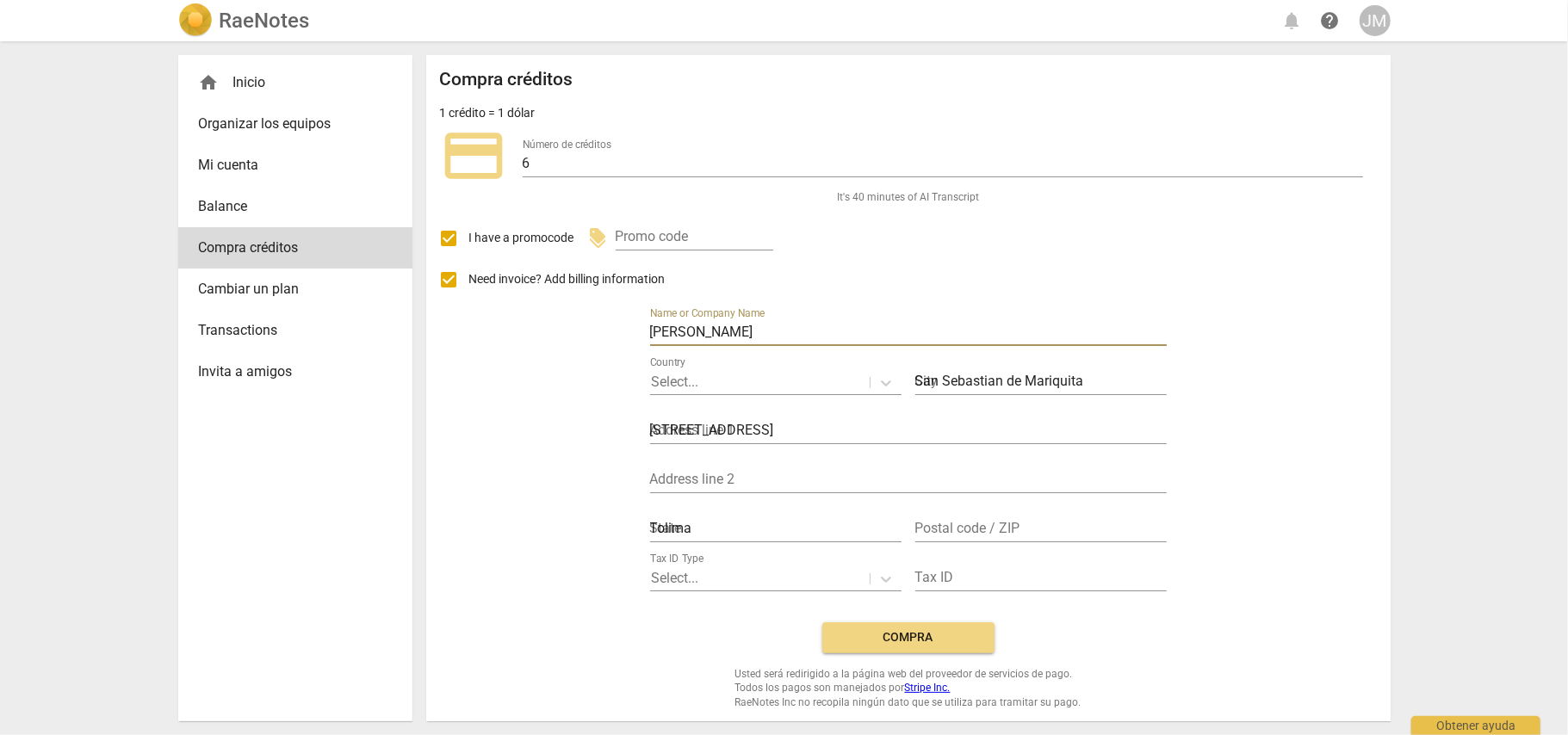
type input "732020"
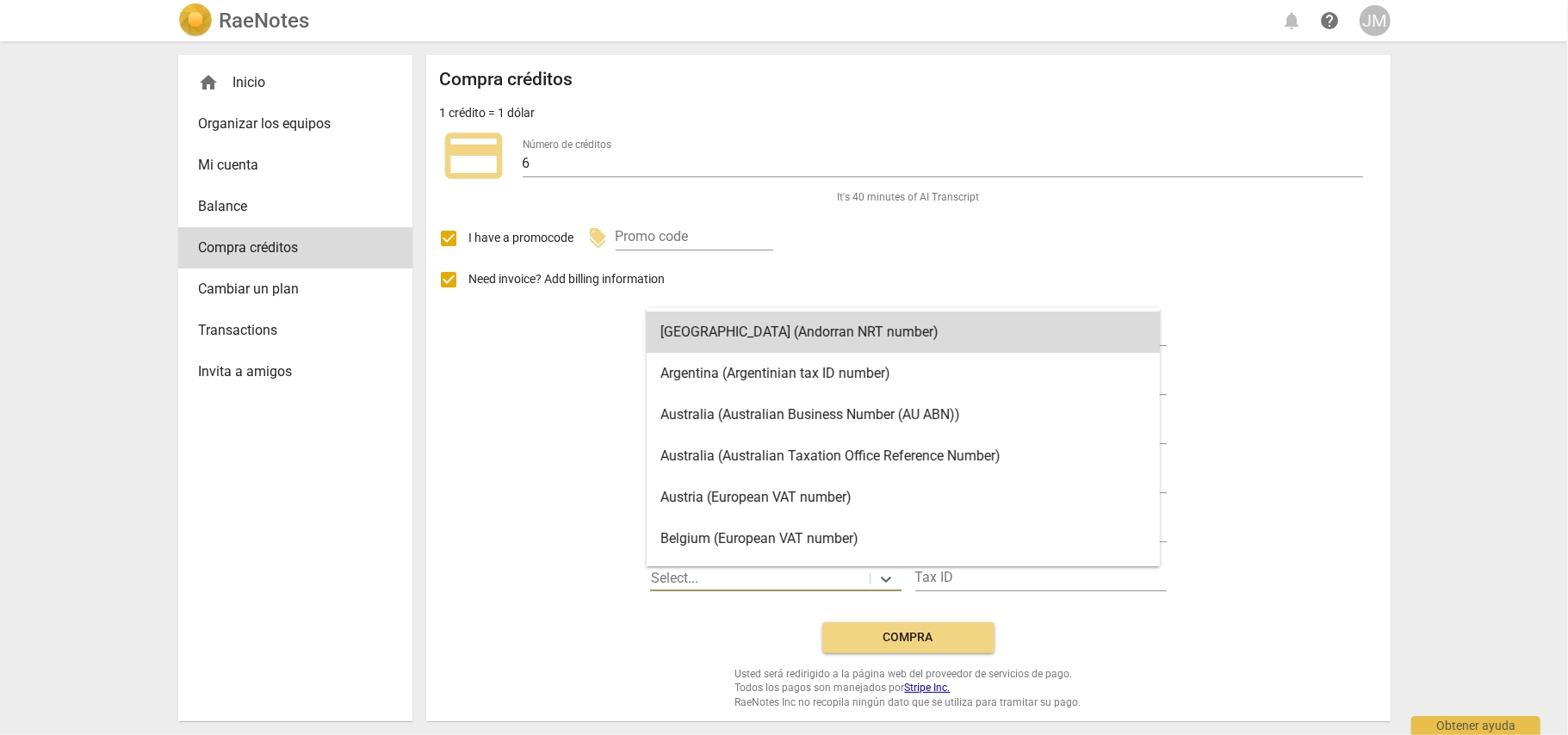
click at [724, 572] on div at bounding box center [760, 579] width 216 height 20
type input "c"
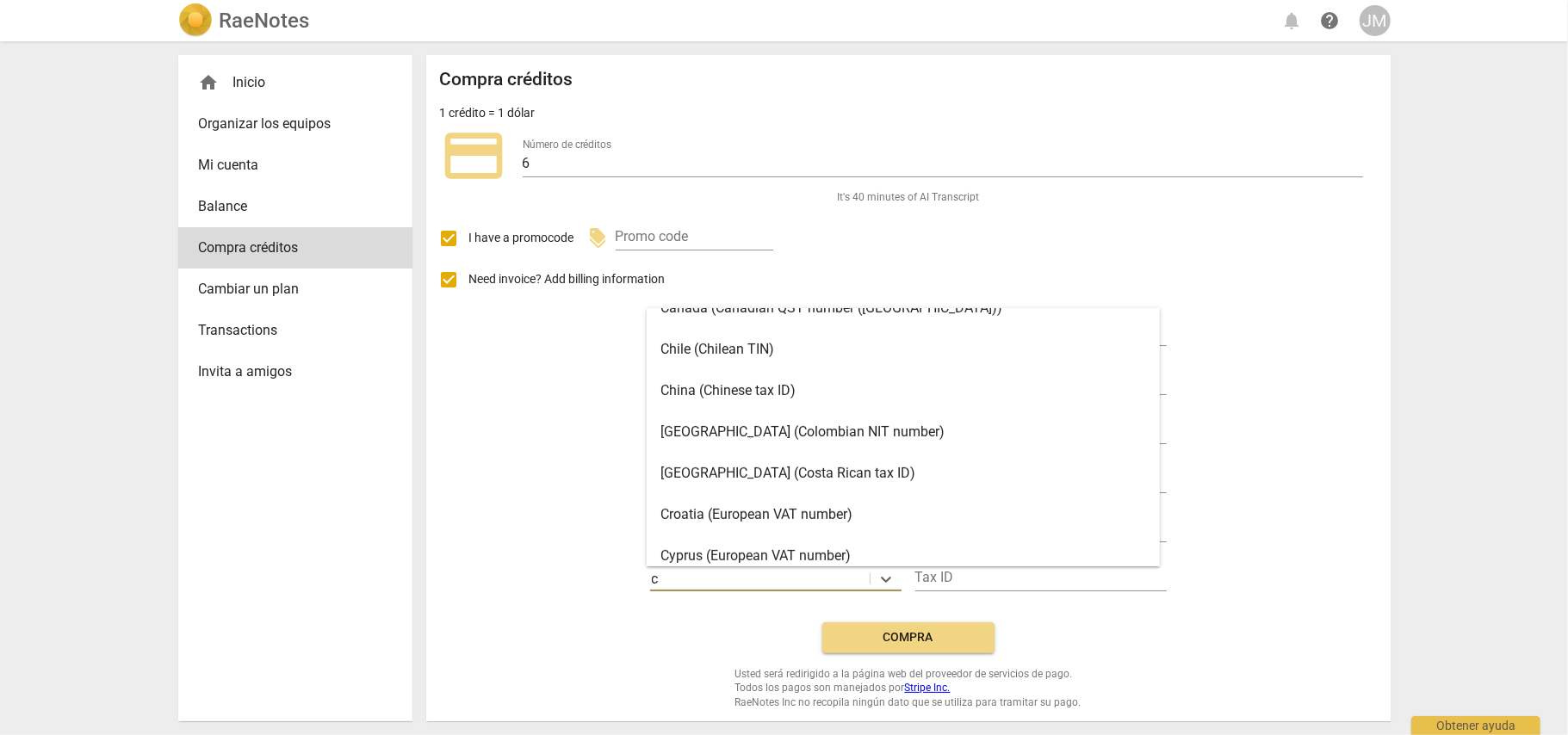
scroll to position [451, 0]
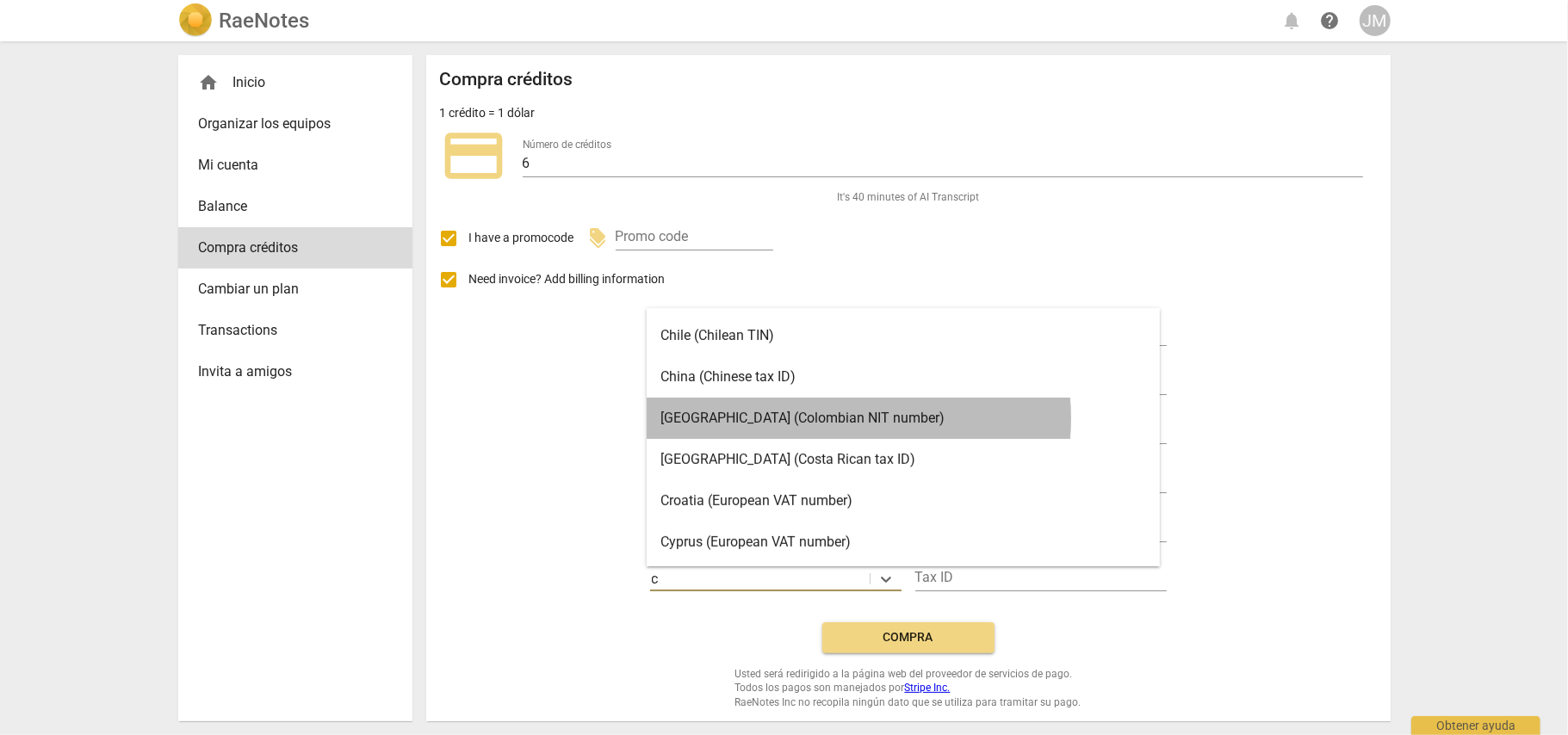
click at [834, 419] on div "Colombia (Colombian NIT number)" at bounding box center [903, 418] width 513 height 41
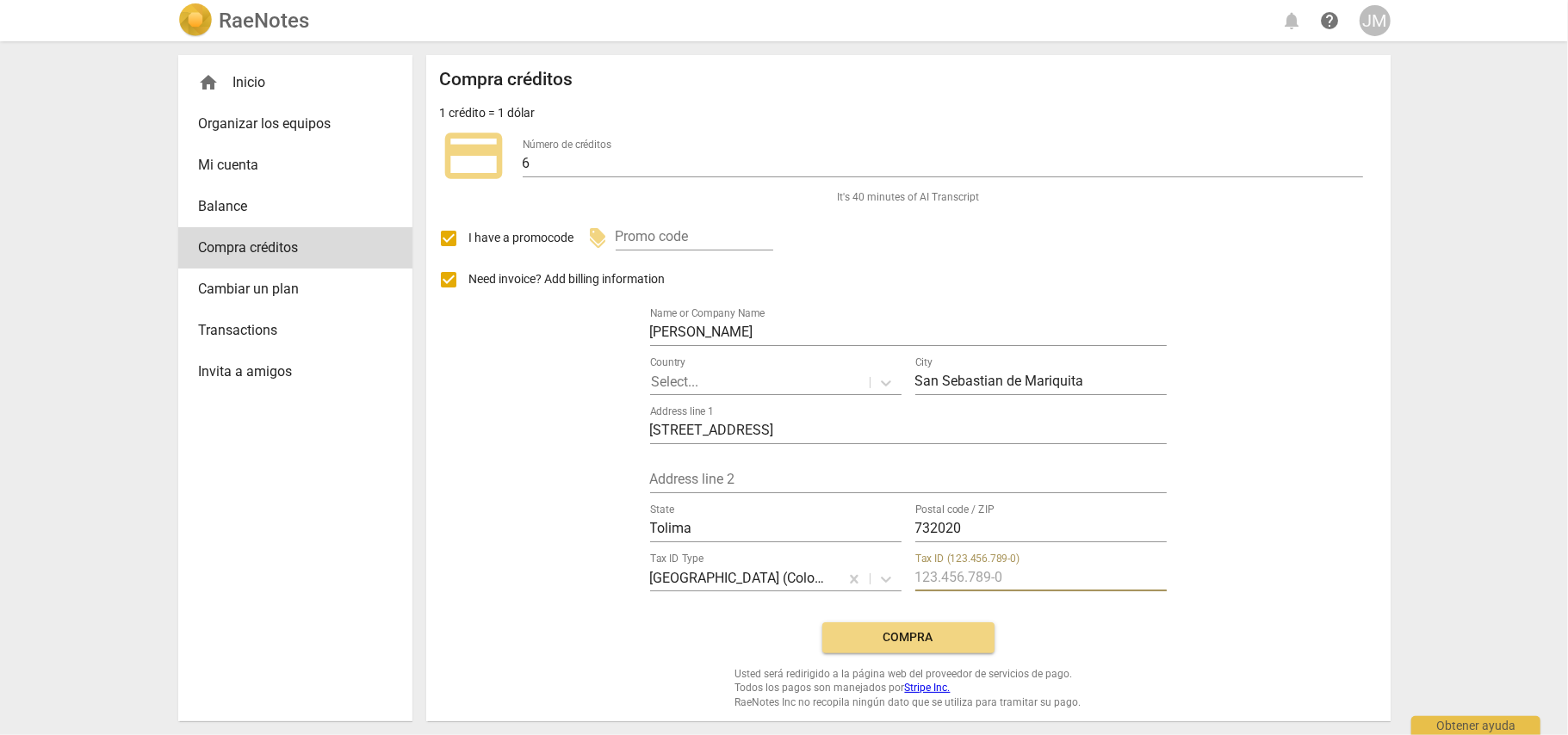
click at [972, 569] on input "text" at bounding box center [1041, 578] width 251 height 25
click at [956, 645] on span "Compra" at bounding box center [908, 638] width 145 height 17
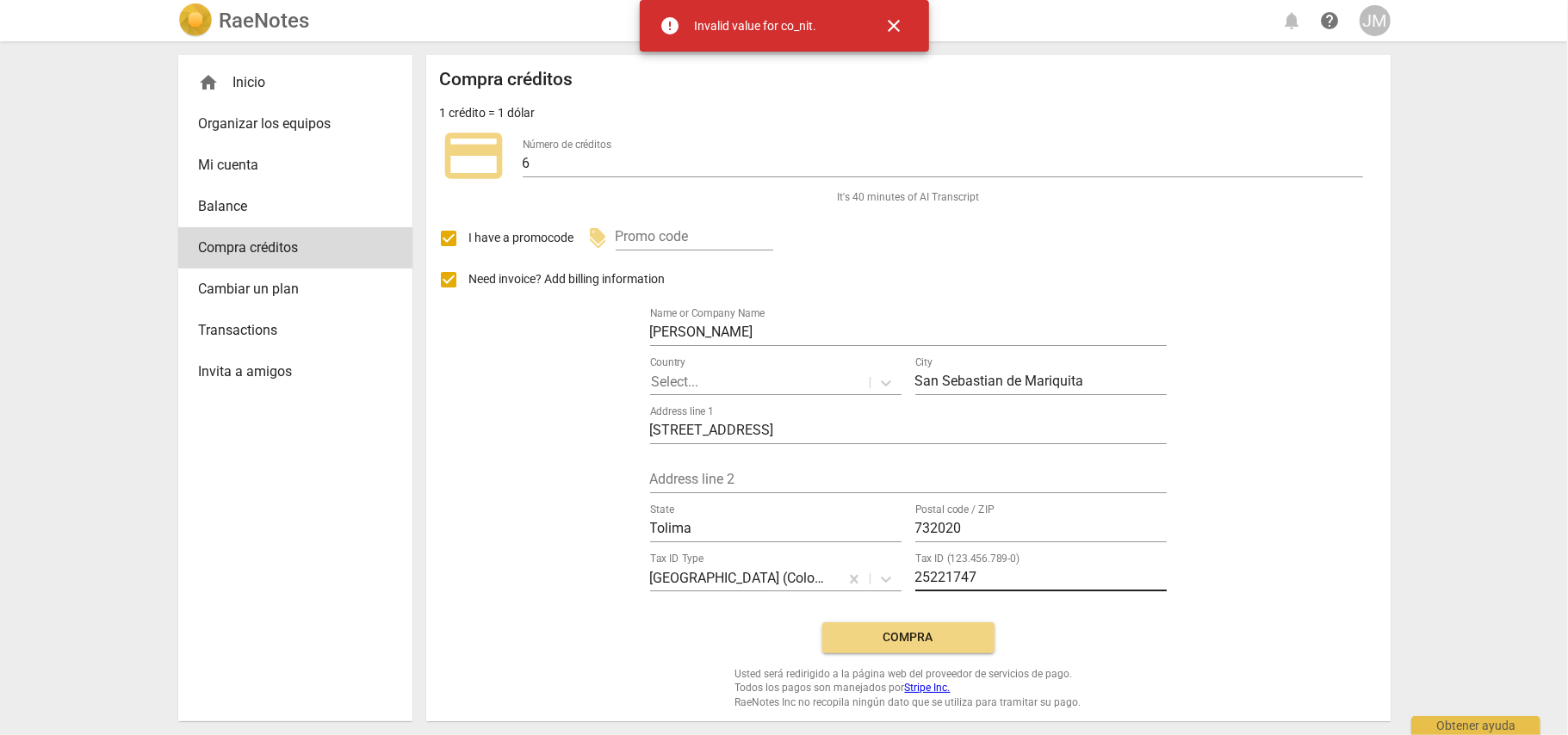
click at [981, 574] on input "25221747" at bounding box center [1041, 578] width 251 height 25
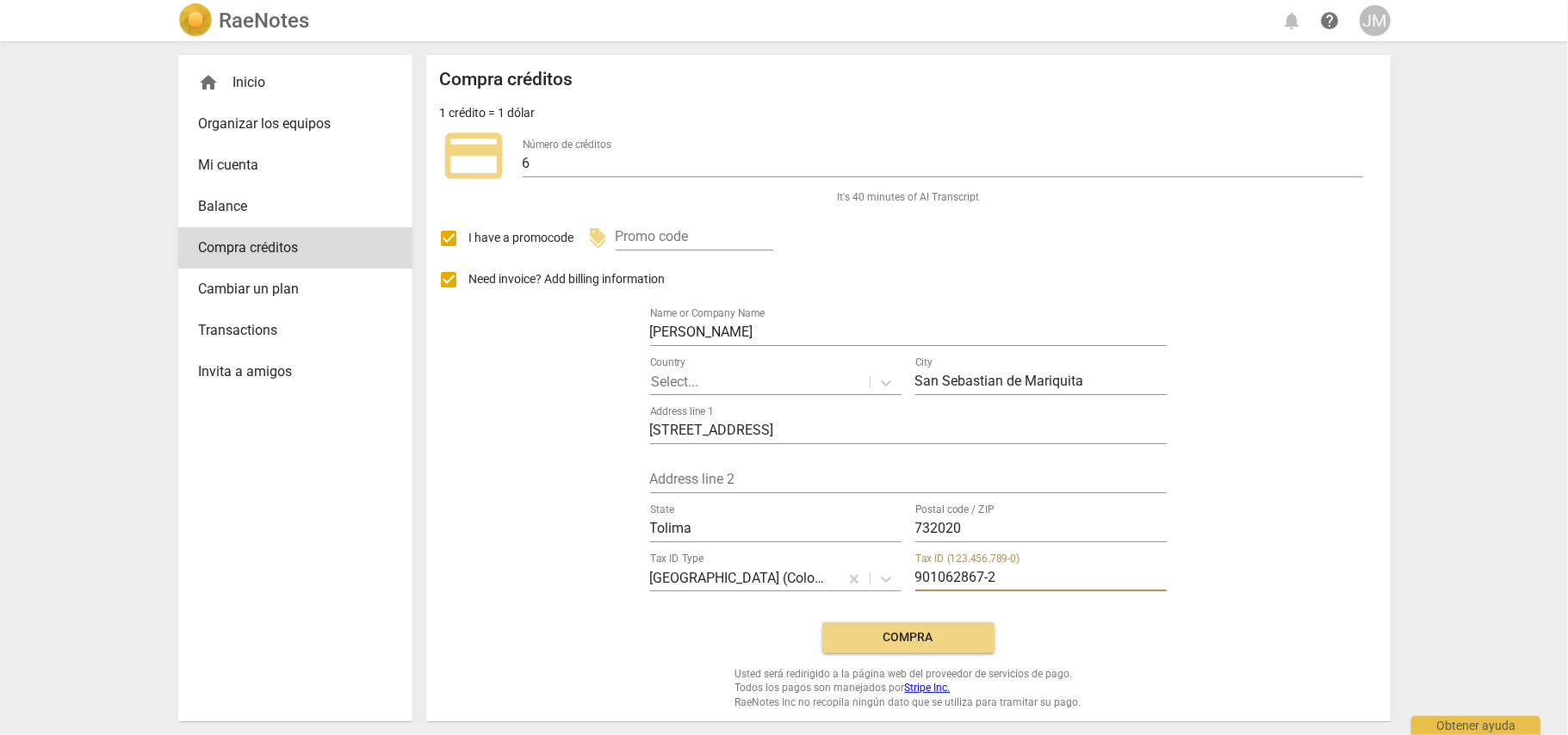
type input "901062867-2"
click at [928, 634] on span "Compra" at bounding box center [908, 638] width 145 height 17
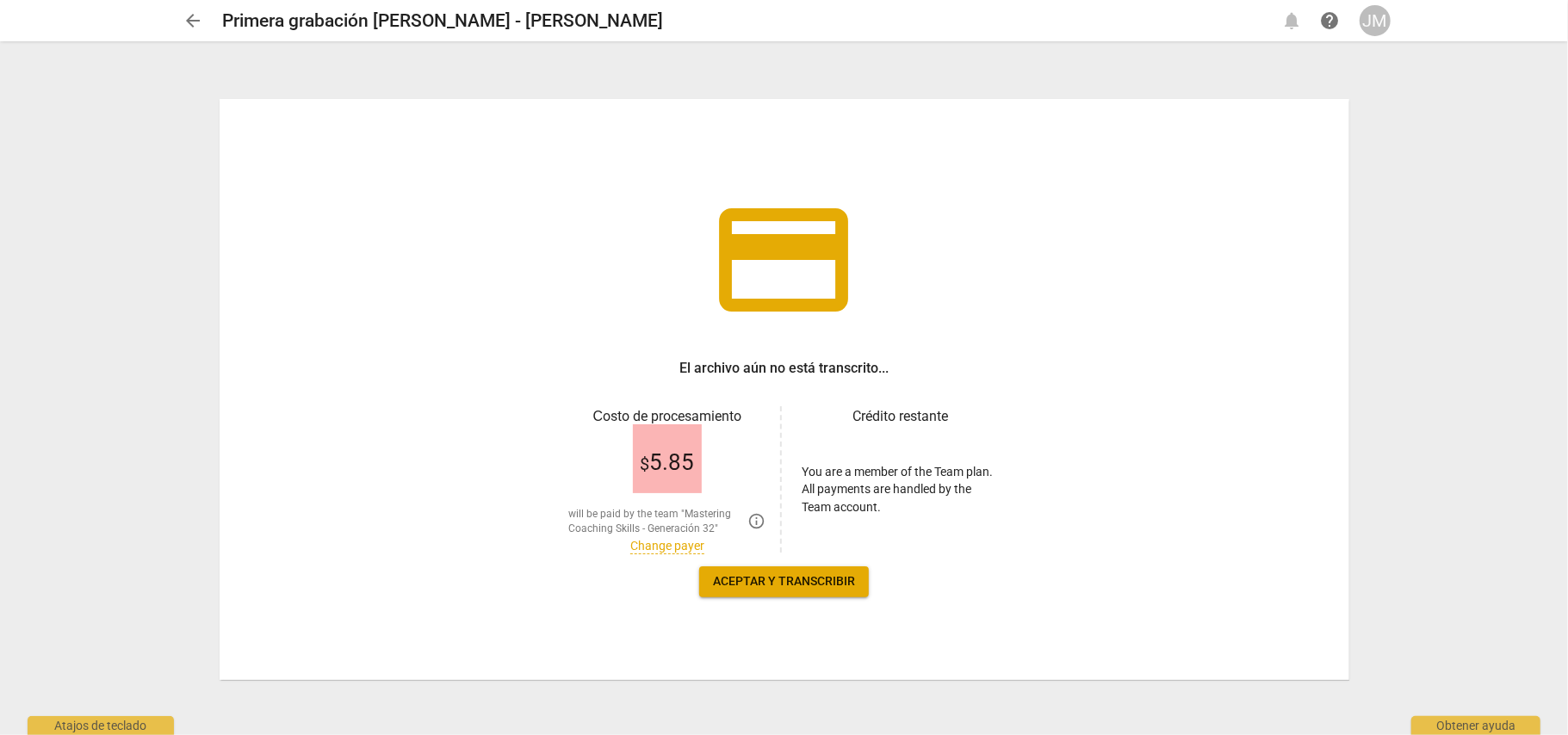
click at [823, 584] on span "Aceptar y transcribir" at bounding box center [784, 582] width 142 height 17
click at [794, 578] on span "Aceptar y transcribir" at bounding box center [784, 582] width 142 height 17
click at [198, 22] on span "arrow_back" at bounding box center [193, 20] width 21 height 21
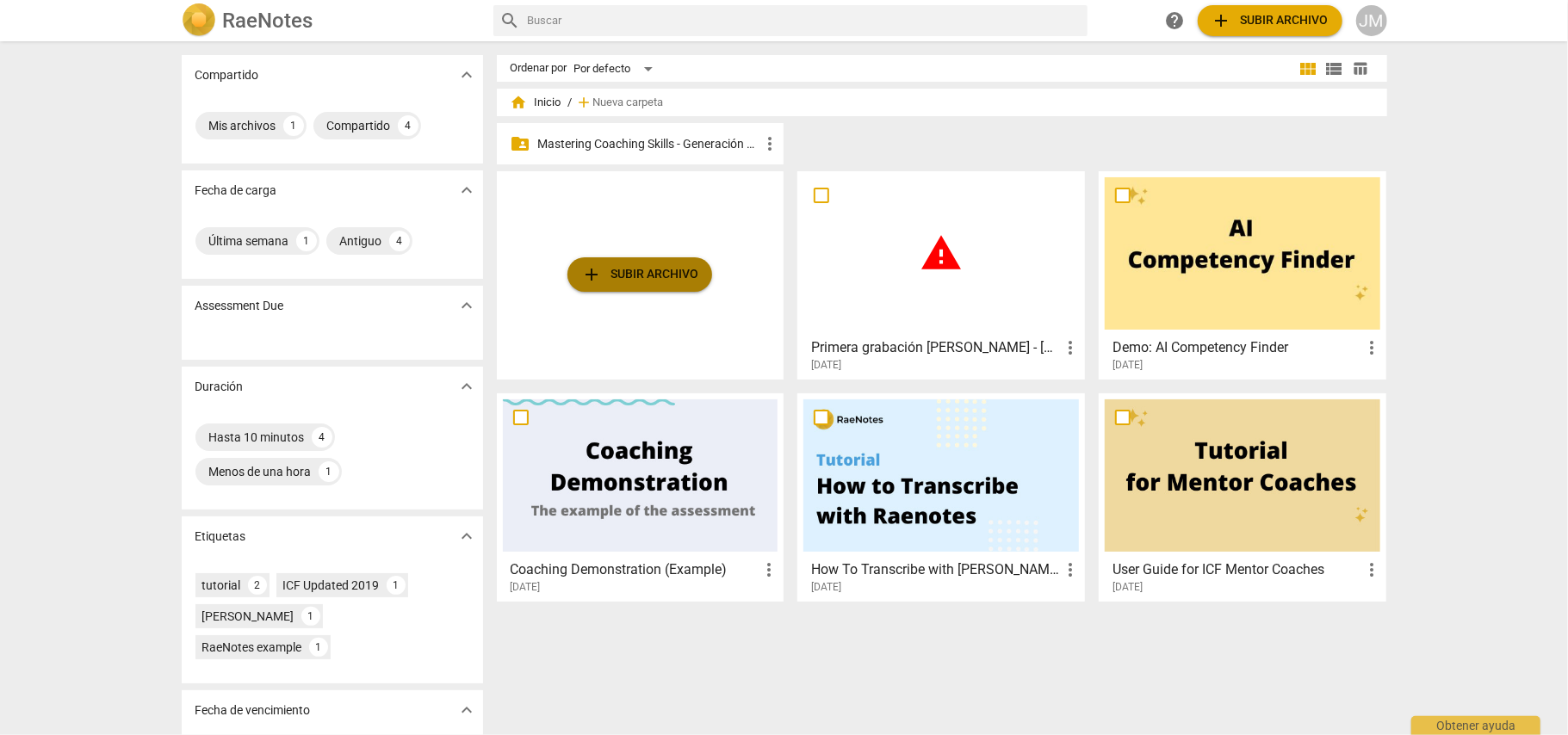
click at [633, 262] on button "add Subir archivo" at bounding box center [640, 275] width 145 height 35
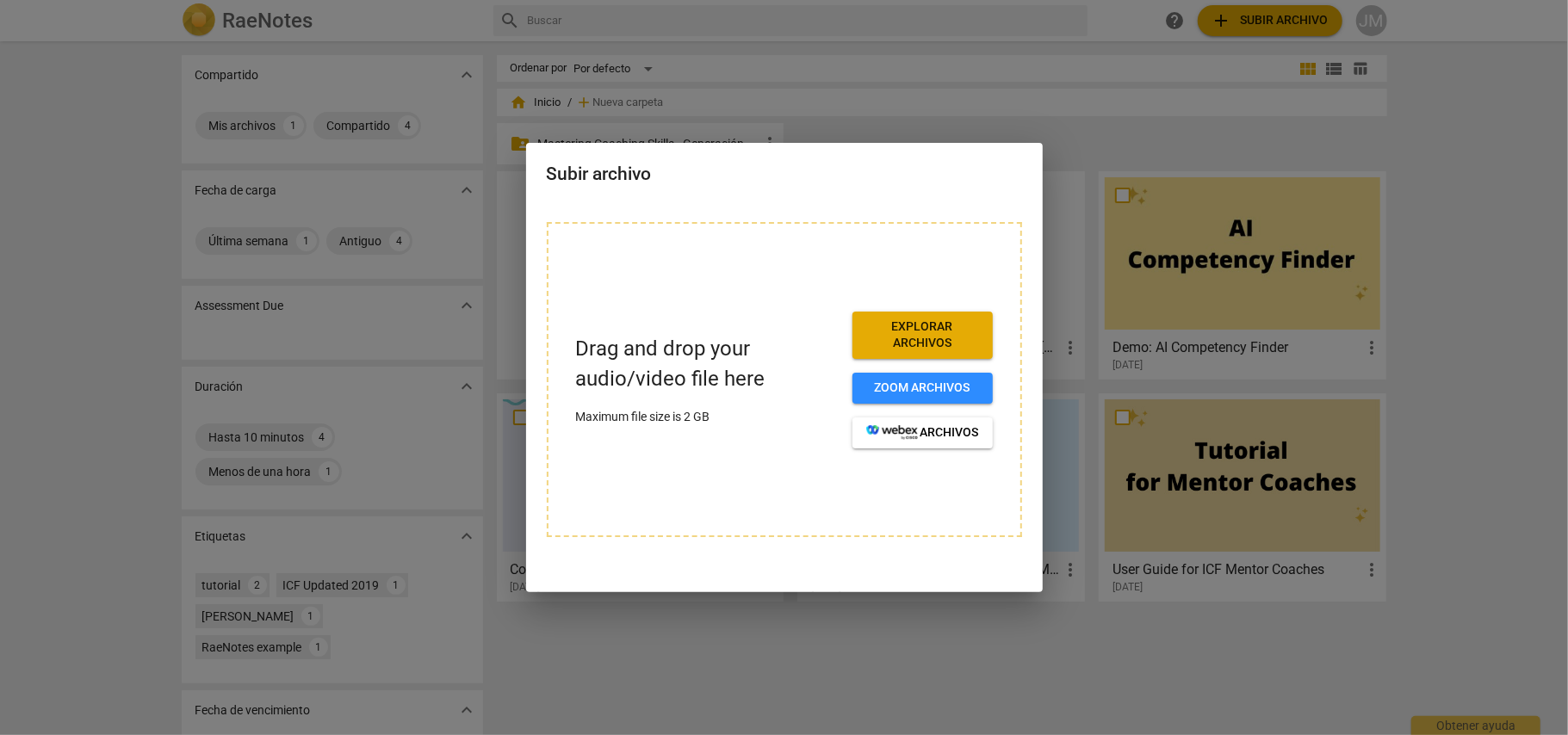
click at [971, 334] on span "Explorar archivos" at bounding box center [922, 335] width 113 height 34
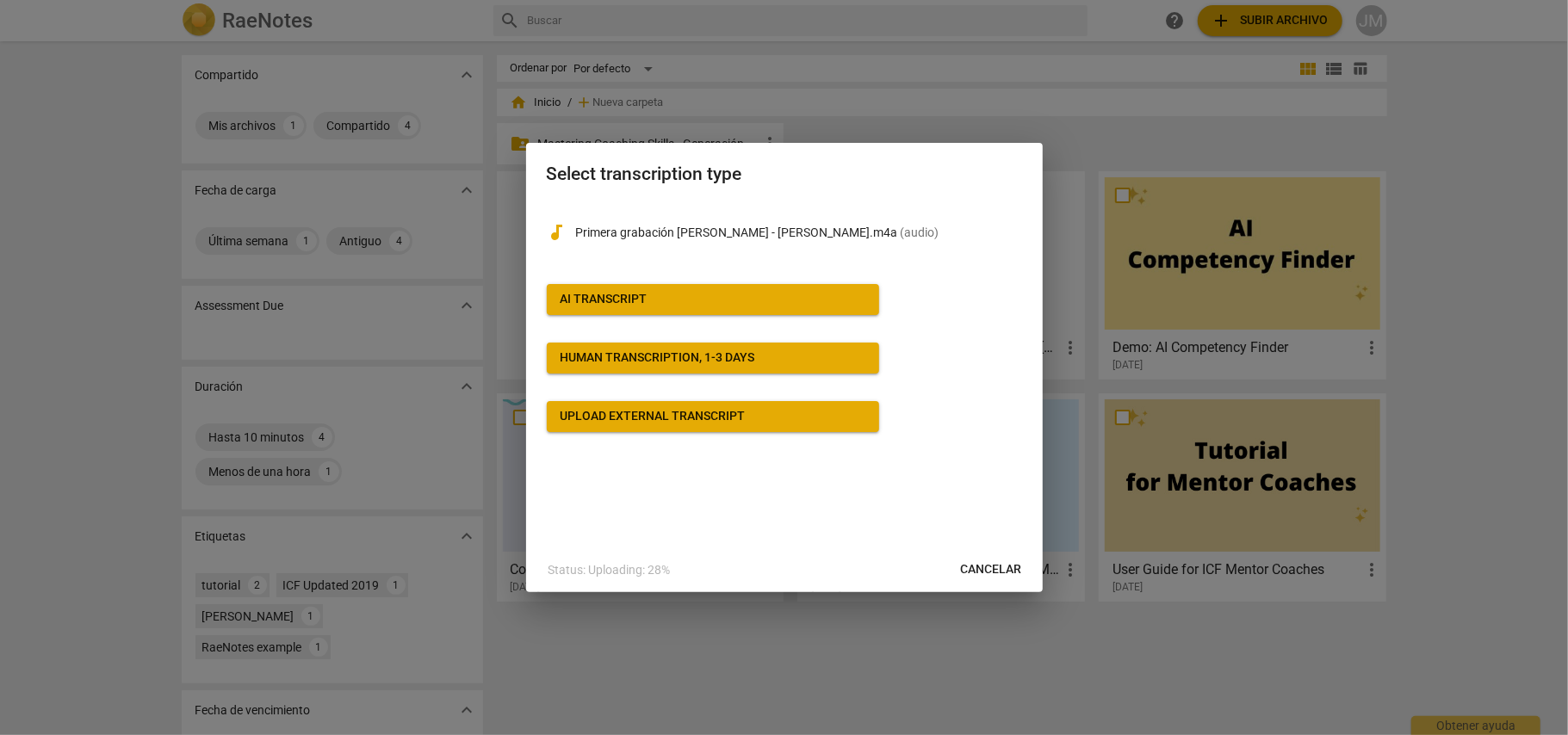
click at [625, 312] on button "AI Transcript" at bounding box center [712, 300] width 333 height 31
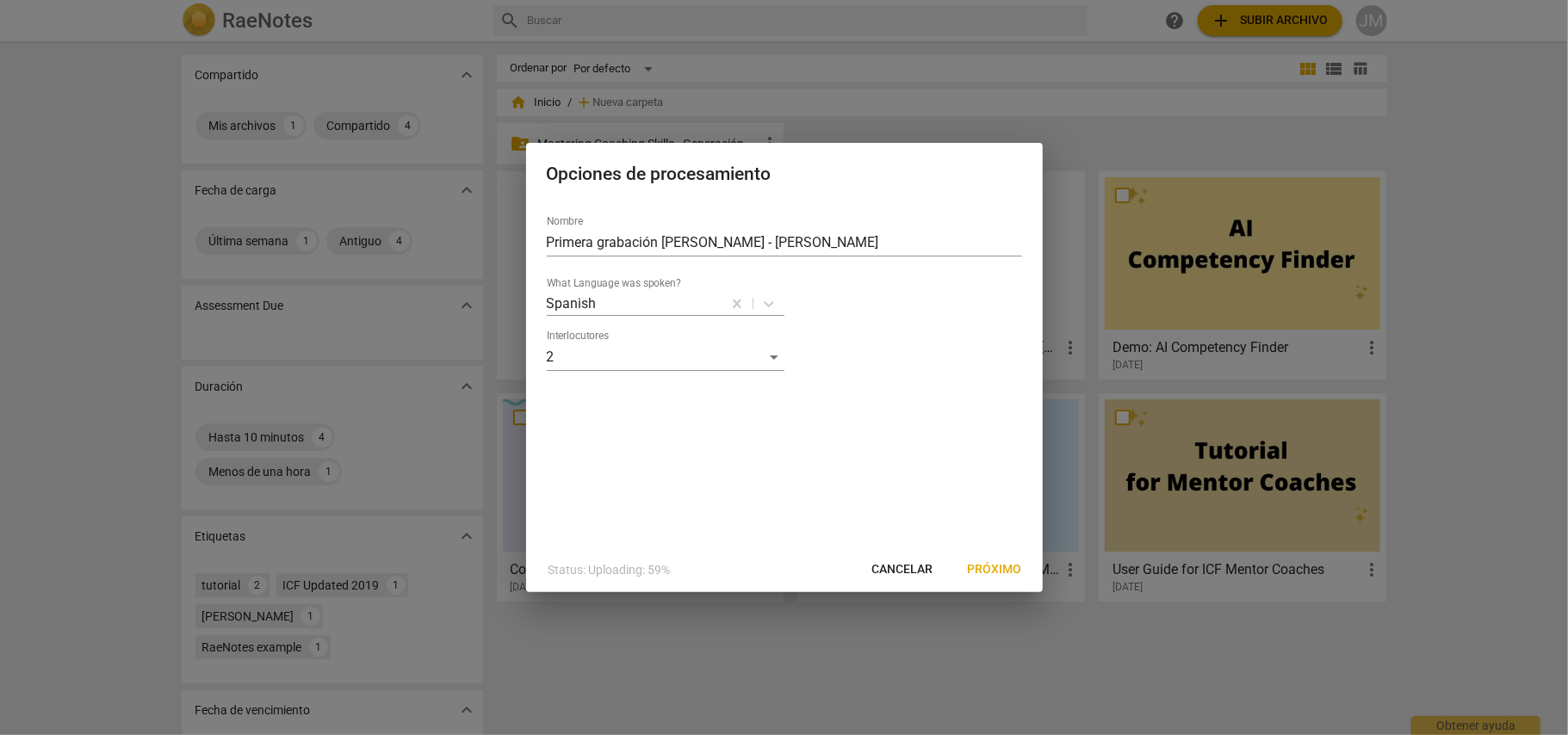
click at [976, 562] on span "Próximo" at bounding box center [994, 569] width 54 height 17
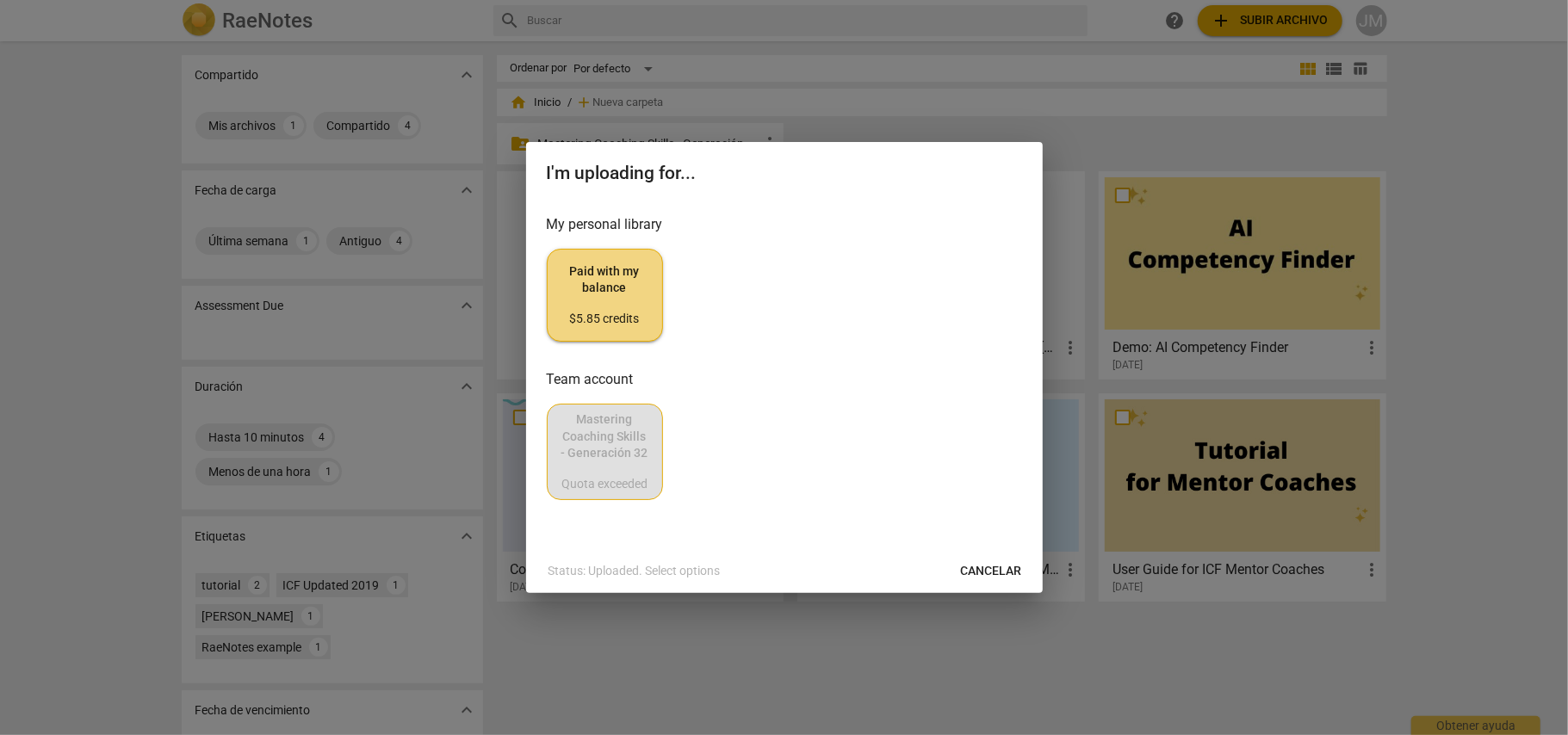
click at [992, 587] on button "Cancelar" at bounding box center [991, 571] width 89 height 31
click at [560, 286] on button "Paid with my balance $5.85 credits" at bounding box center [604, 294] width 116 height 93
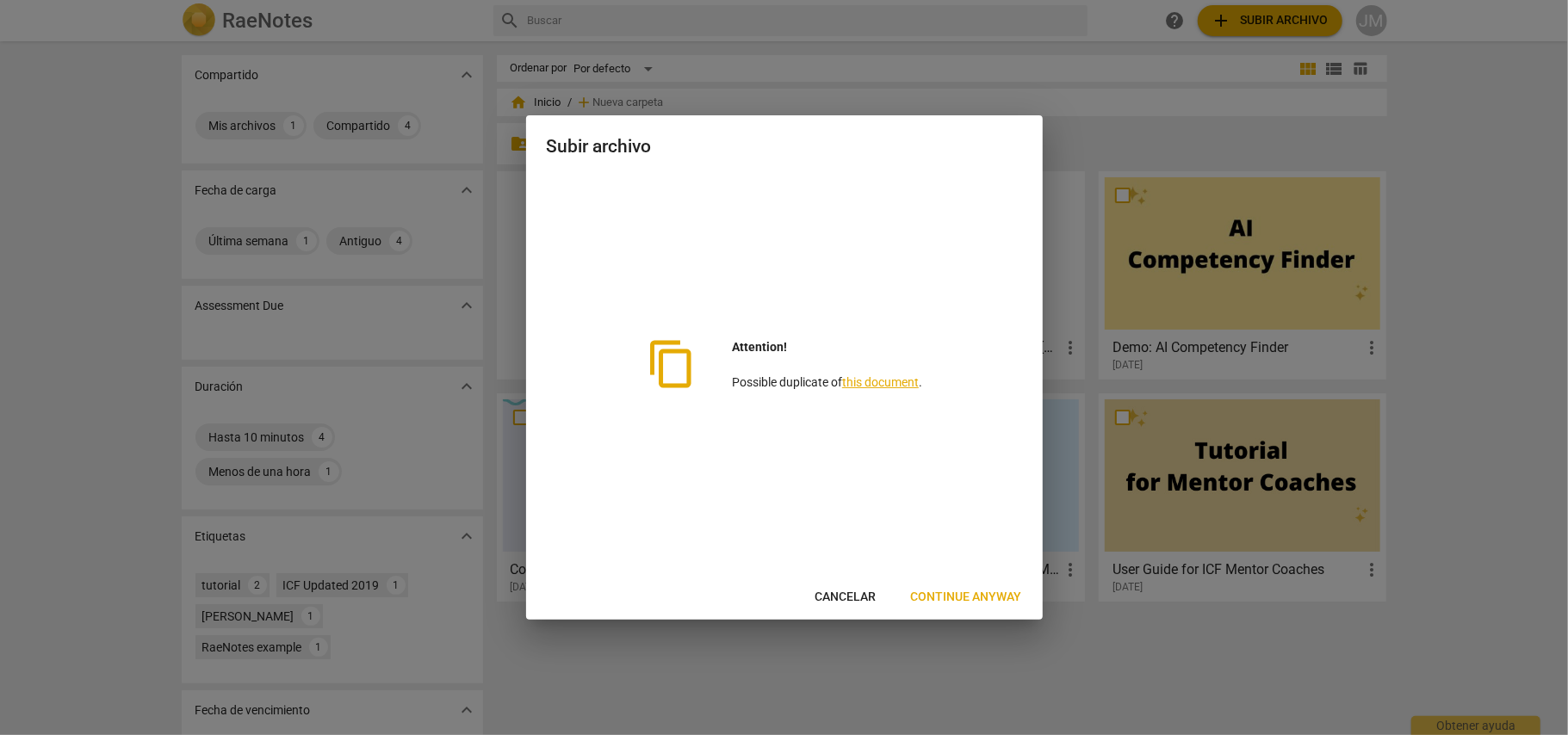
click at [862, 592] on span "Cancelar" at bounding box center [846, 598] width 61 height 17
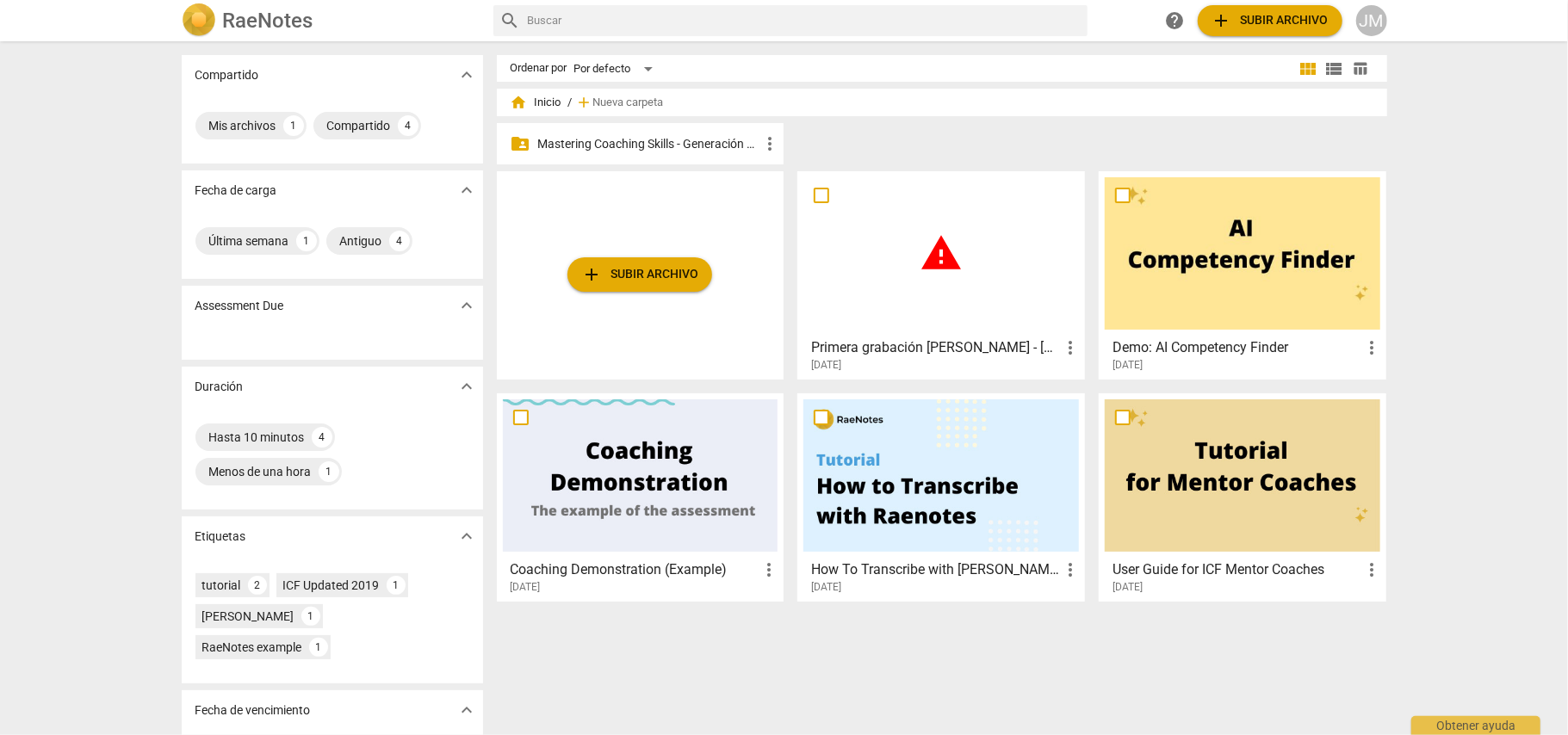
click at [971, 351] on h3 "Primera grabación [PERSON_NAME] - [PERSON_NAME]" at bounding box center [935, 347] width 248 height 21
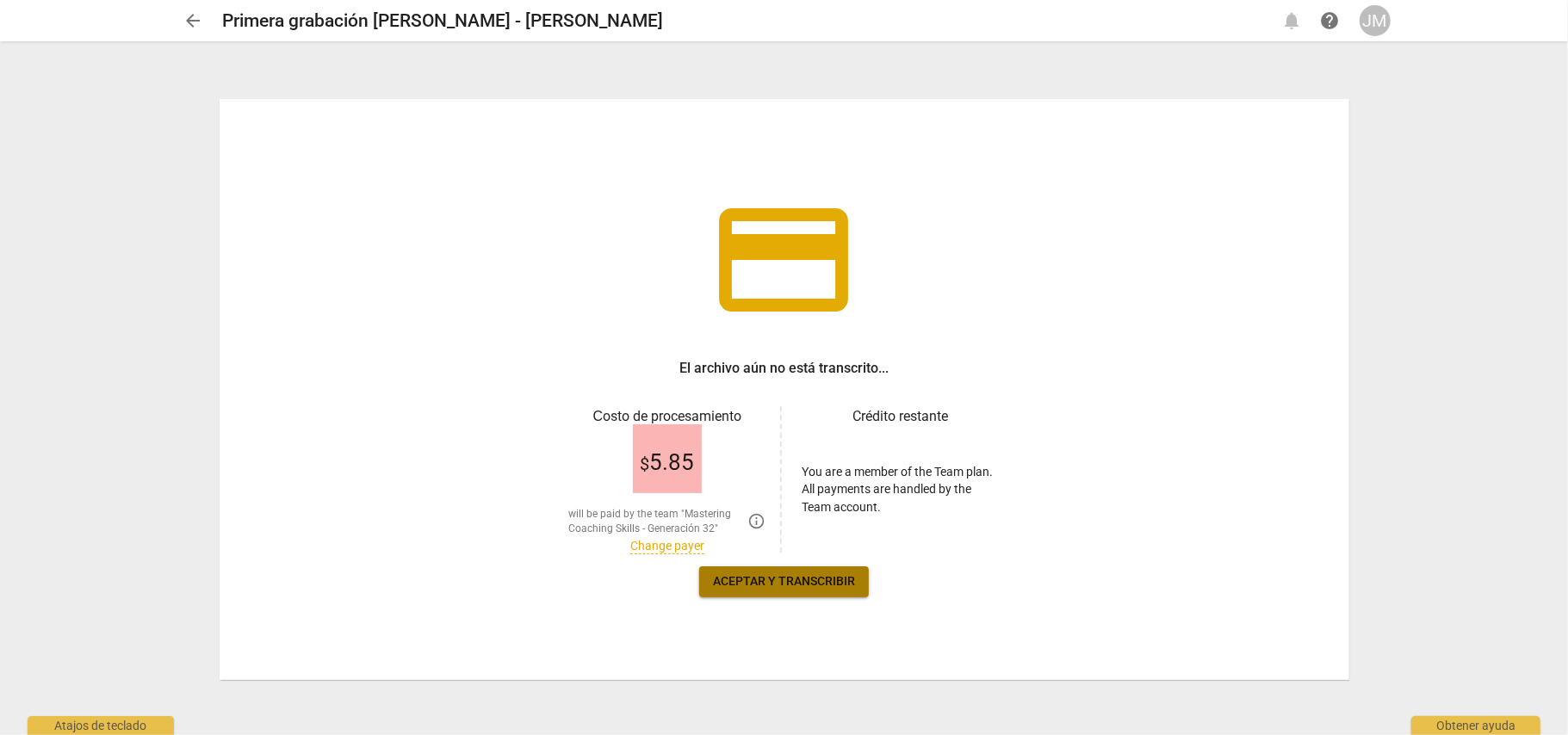
click at [755, 570] on button "Aceptar y transcribir" at bounding box center [784, 582] width 170 height 31
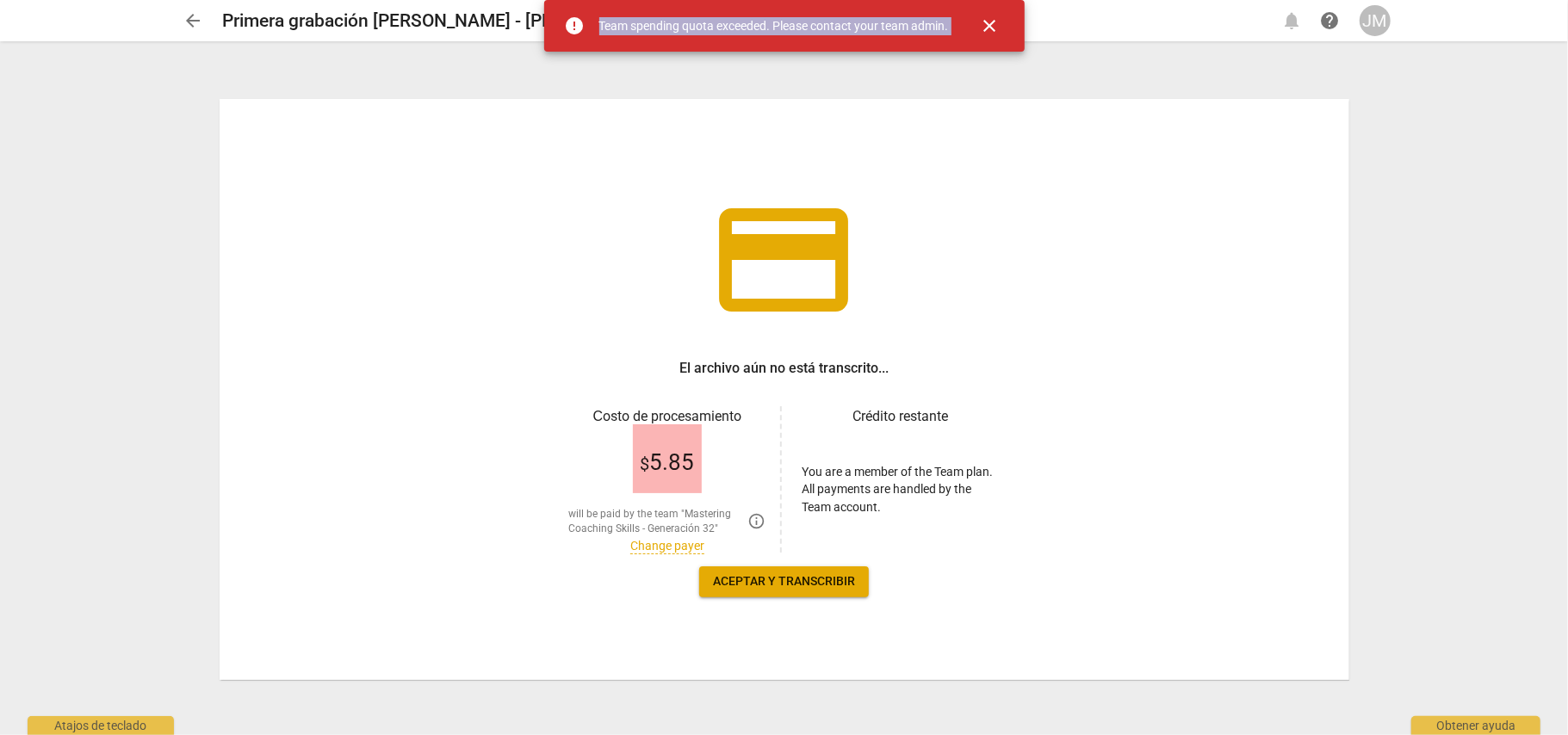
drag, startPoint x: 597, startPoint y: 27, endPoint x: 956, endPoint y: 26, distance: 359.0
click at [956, 26] on div "error Team spending quota exceeded. Please contact your team admin. close" at bounding box center [784, 26] width 480 height 51
copy div "Team spending quota exceeded. Please contact your team admin. close"
click at [988, 25] on span "close" at bounding box center [990, 26] width 21 height 21
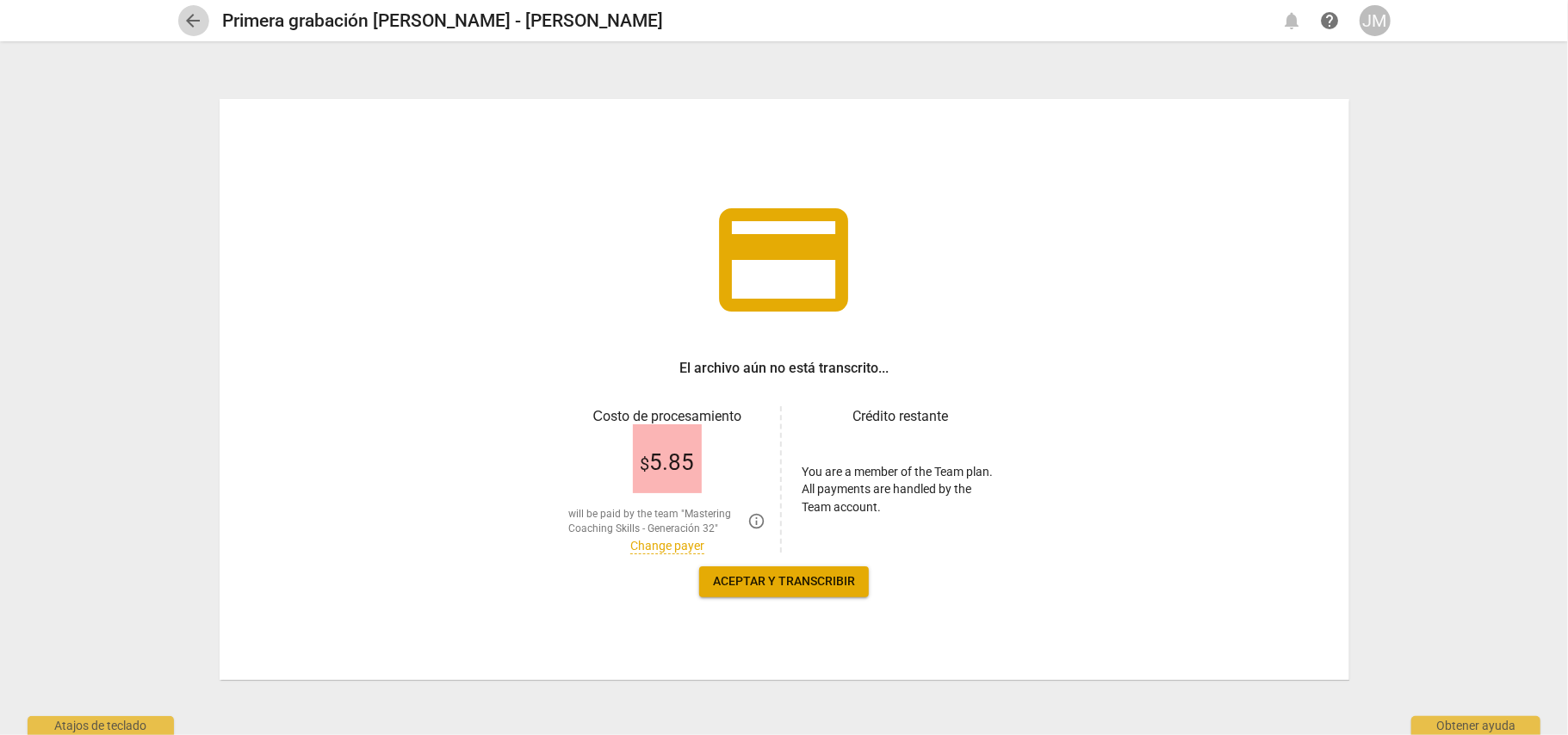
click at [200, 17] on span "arrow_back" at bounding box center [193, 20] width 21 height 21
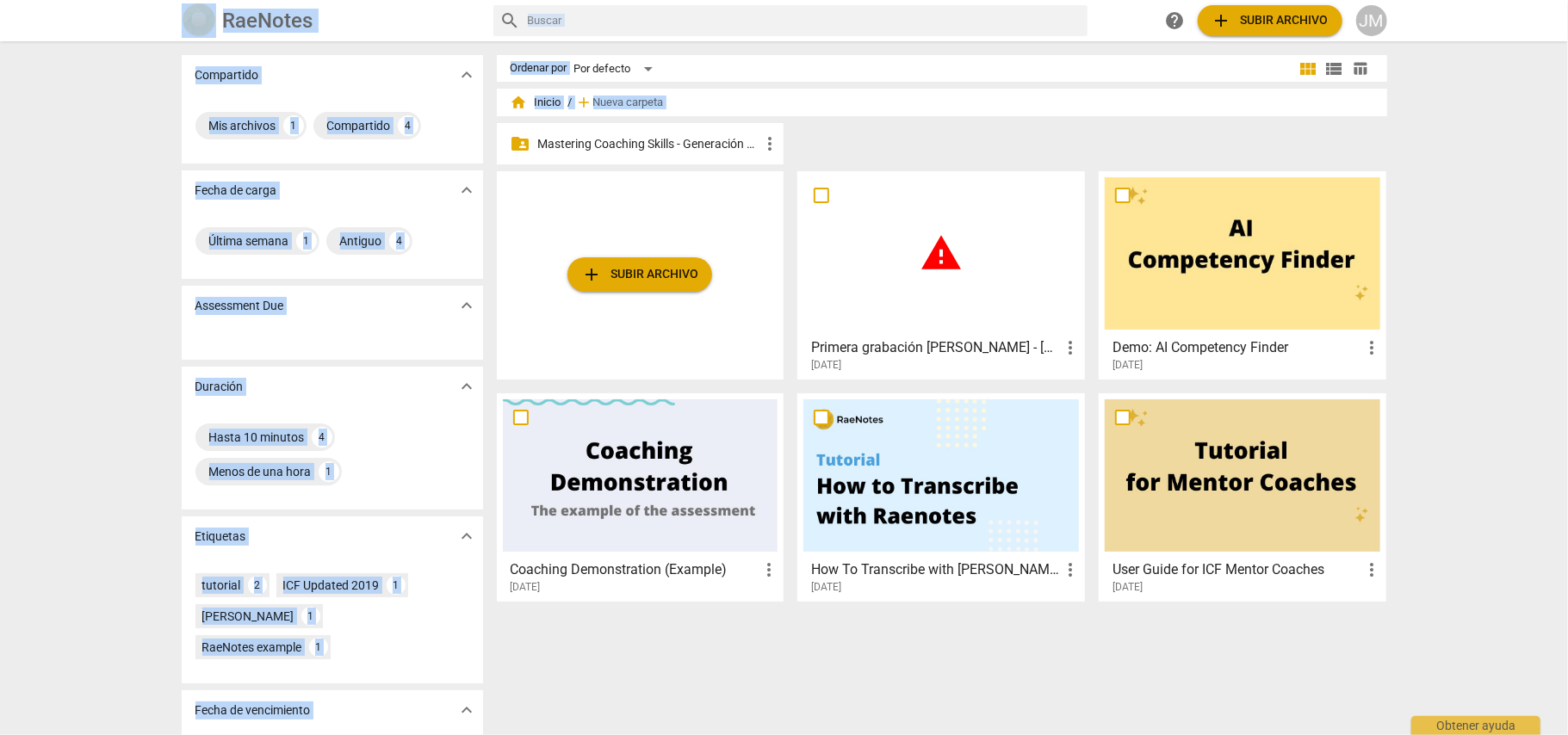
click at [959, 73] on div "Ordenar por Por defecto" at bounding box center [903, 68] width 785 height 27
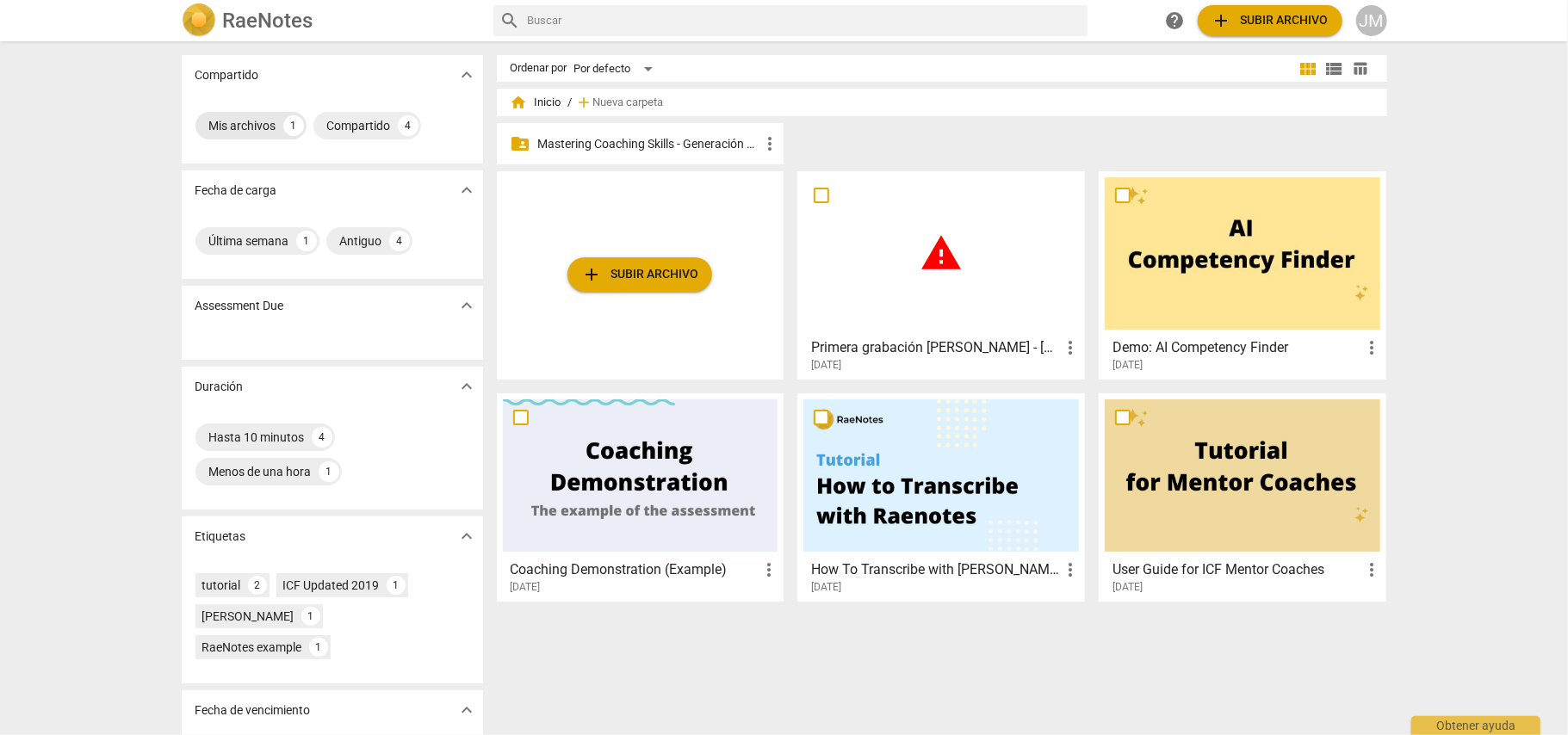
click at [266, 115] on div "Mis archivos 1" at bounding box center [250, 126] width 111 height 27
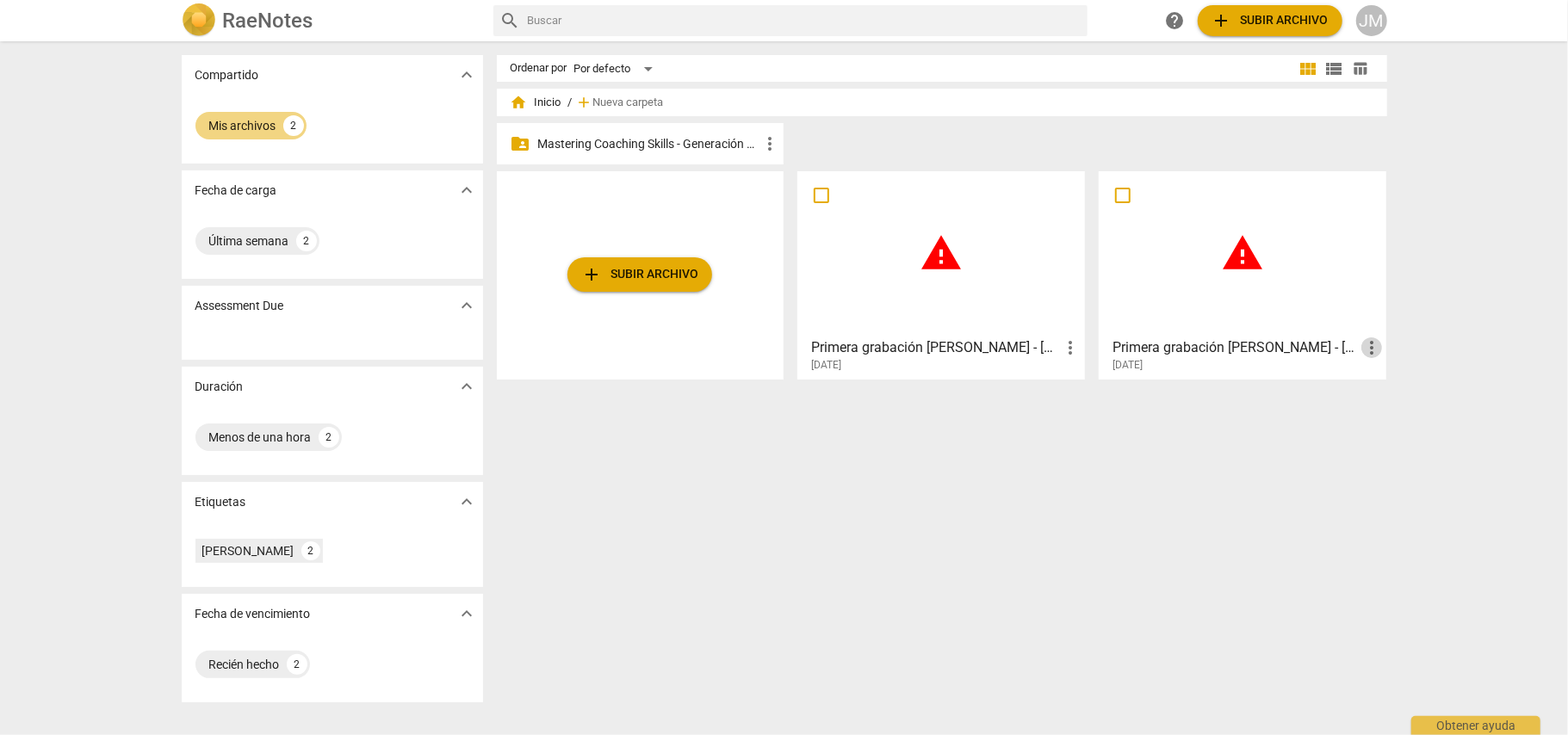
click at [1372, 343] on span "more_vert" at bounding box center [1371, 347] width 21 height 21
click at [1410, 387] on li "Borrar" at bounding box center [1390, 389] width 65 height 41
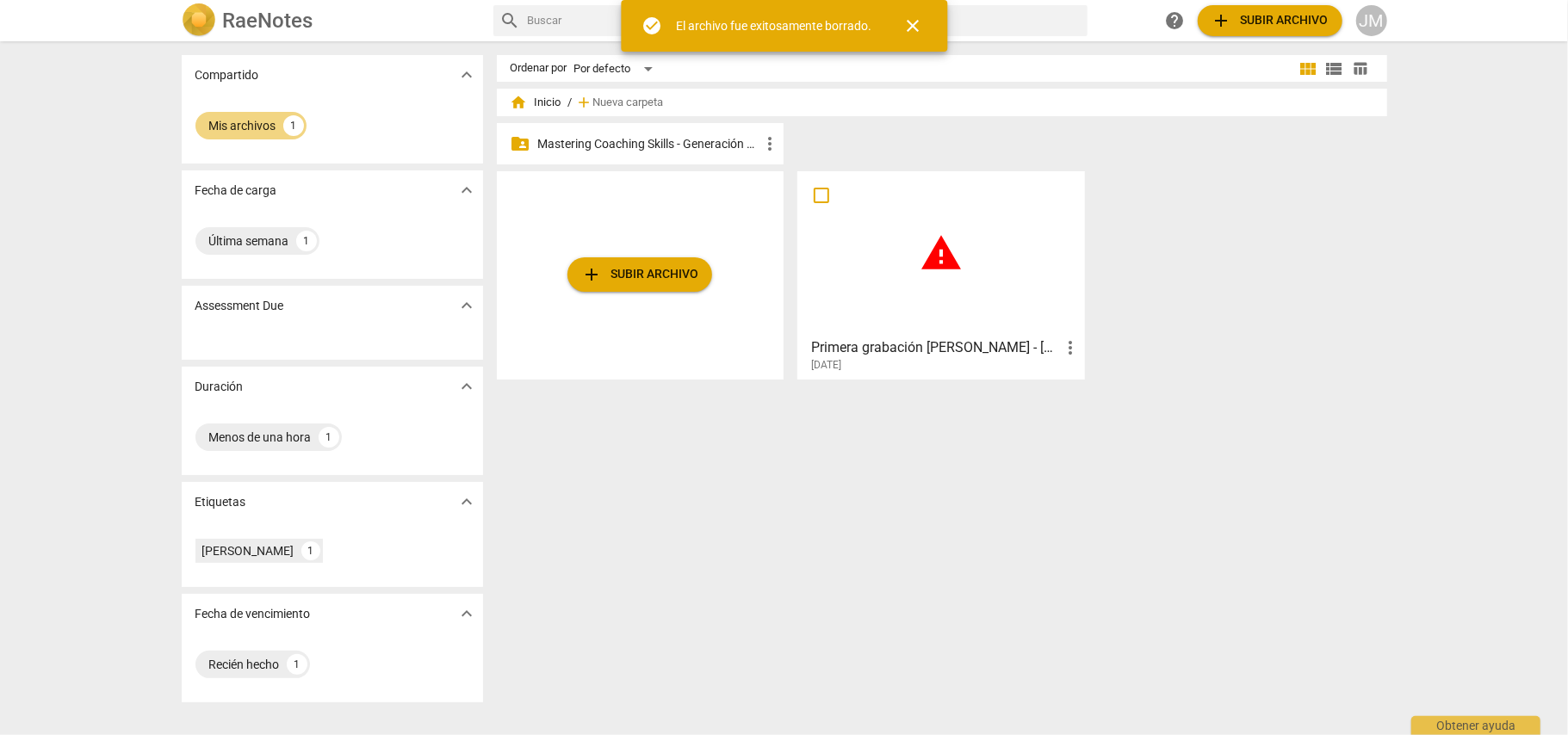
click at [723, 483] on div "Ordenar por Por defecto view_module view_list table_chart home Inicio / add Nue…" at bounding box center [948, 388] width 904 height 666
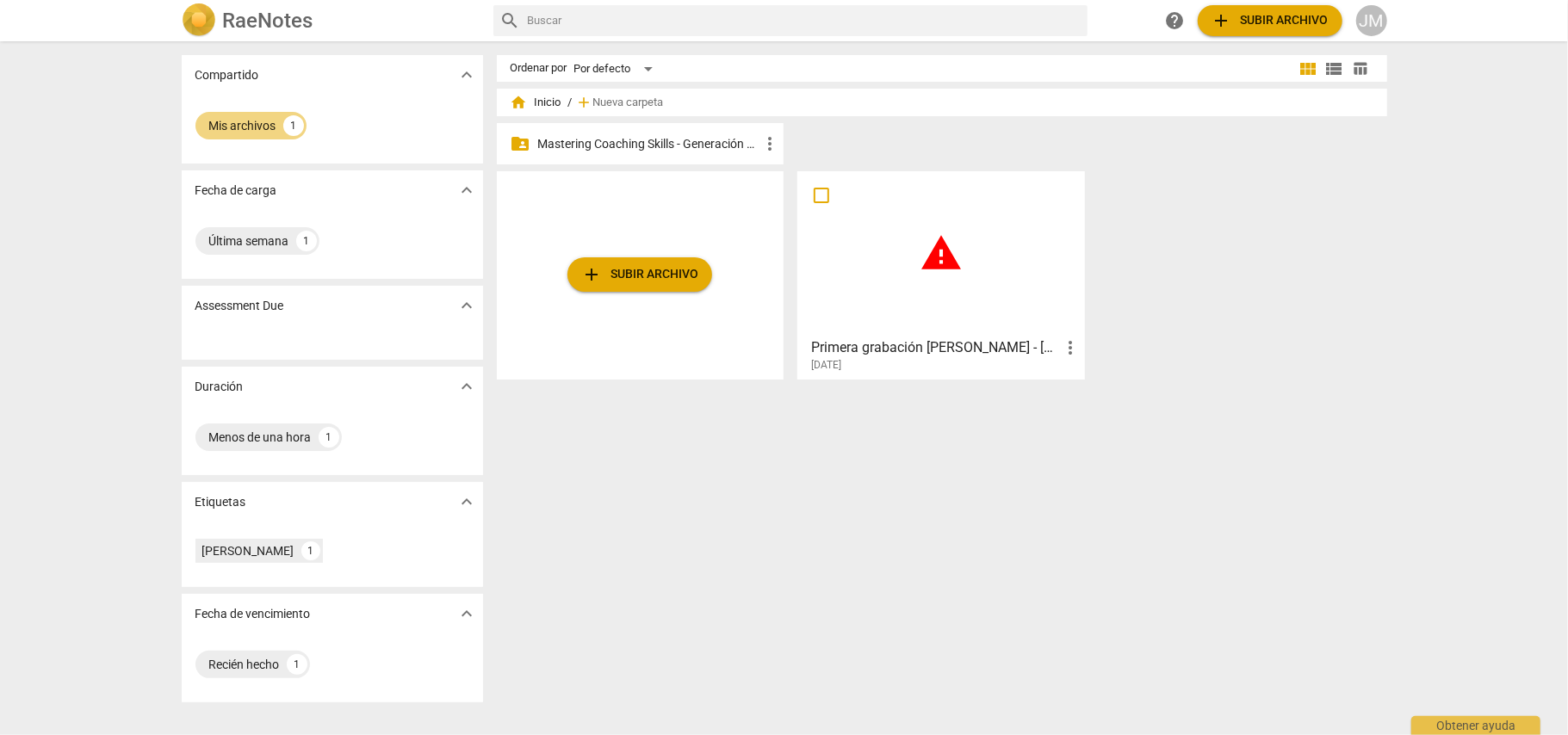
click at [720, 137] on p "Mastering Coaching Skills - Generación 32" at bounding box center [649, 144] width 222 height 18
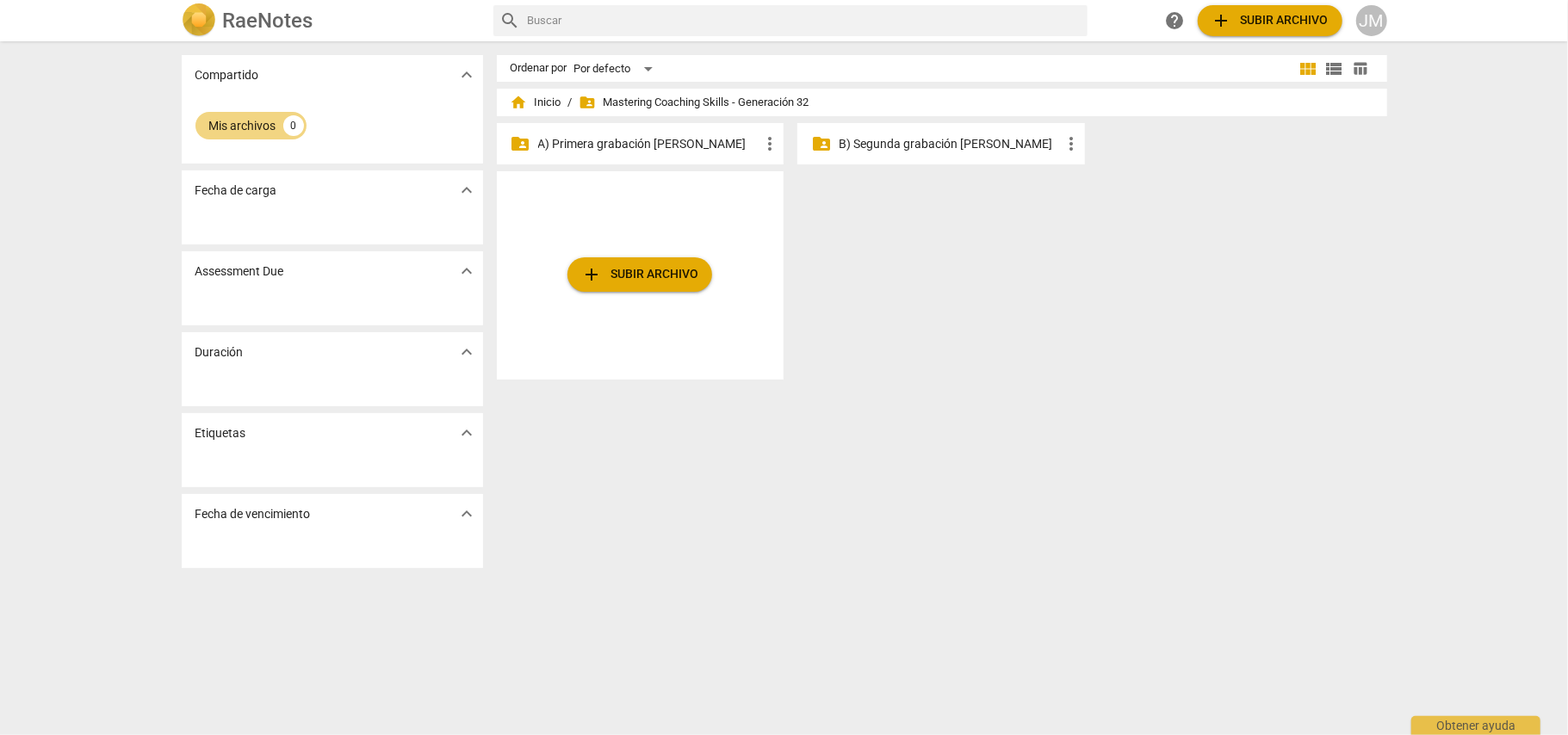
click at [690, 102] on span "folder_shared Mastering Coaching Skills - Generación 32" at bounding box center [694, 102] width 230 height 17
click at [641, 137] on p "A) Primera grabación [PERSON_NAME]" at bounding box center [649, 144] width 222 height 18
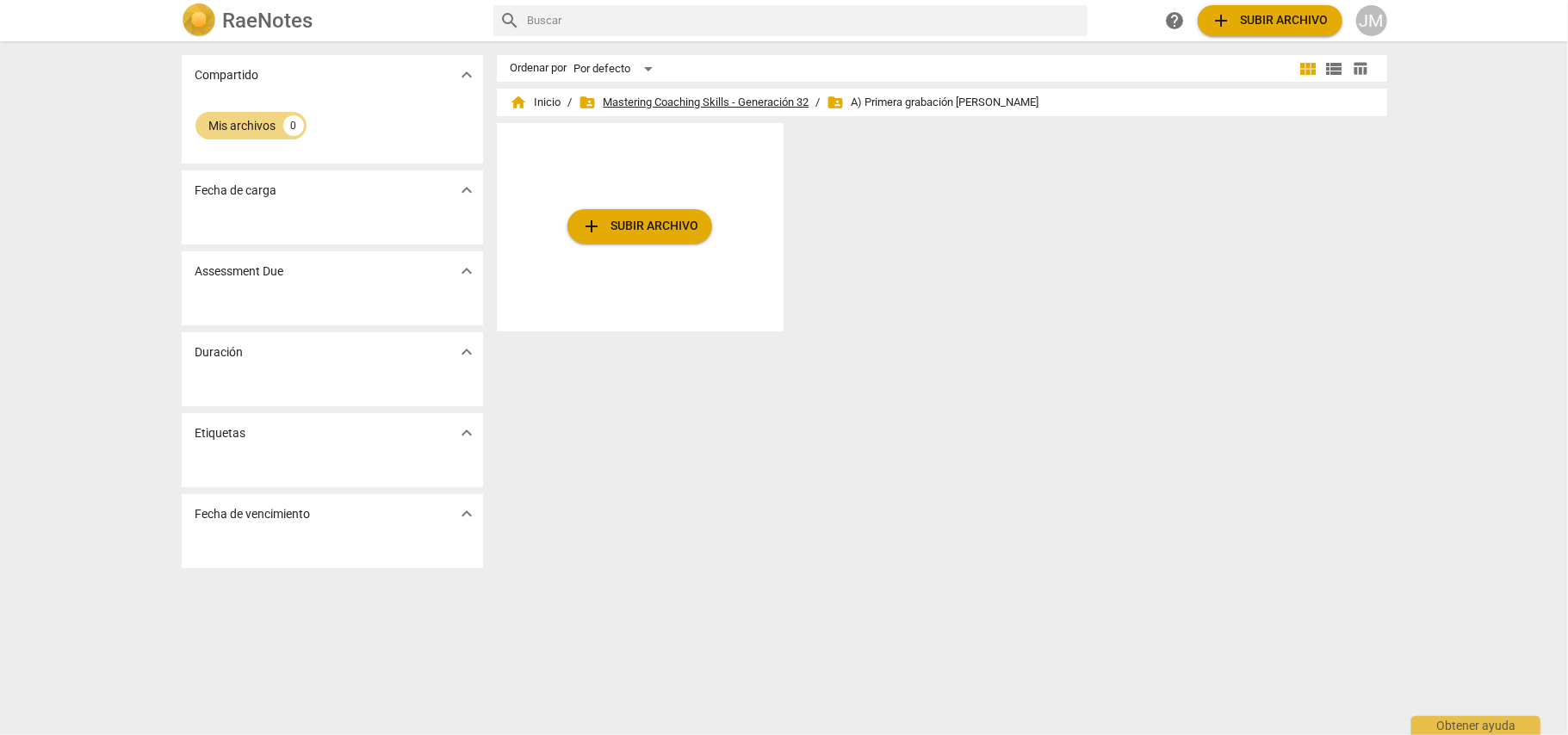
click at [724, 101] on span "folder_shared Mastering Coaching Skills - Generación 32" at bounding box center [694, 102] width 230 height 17
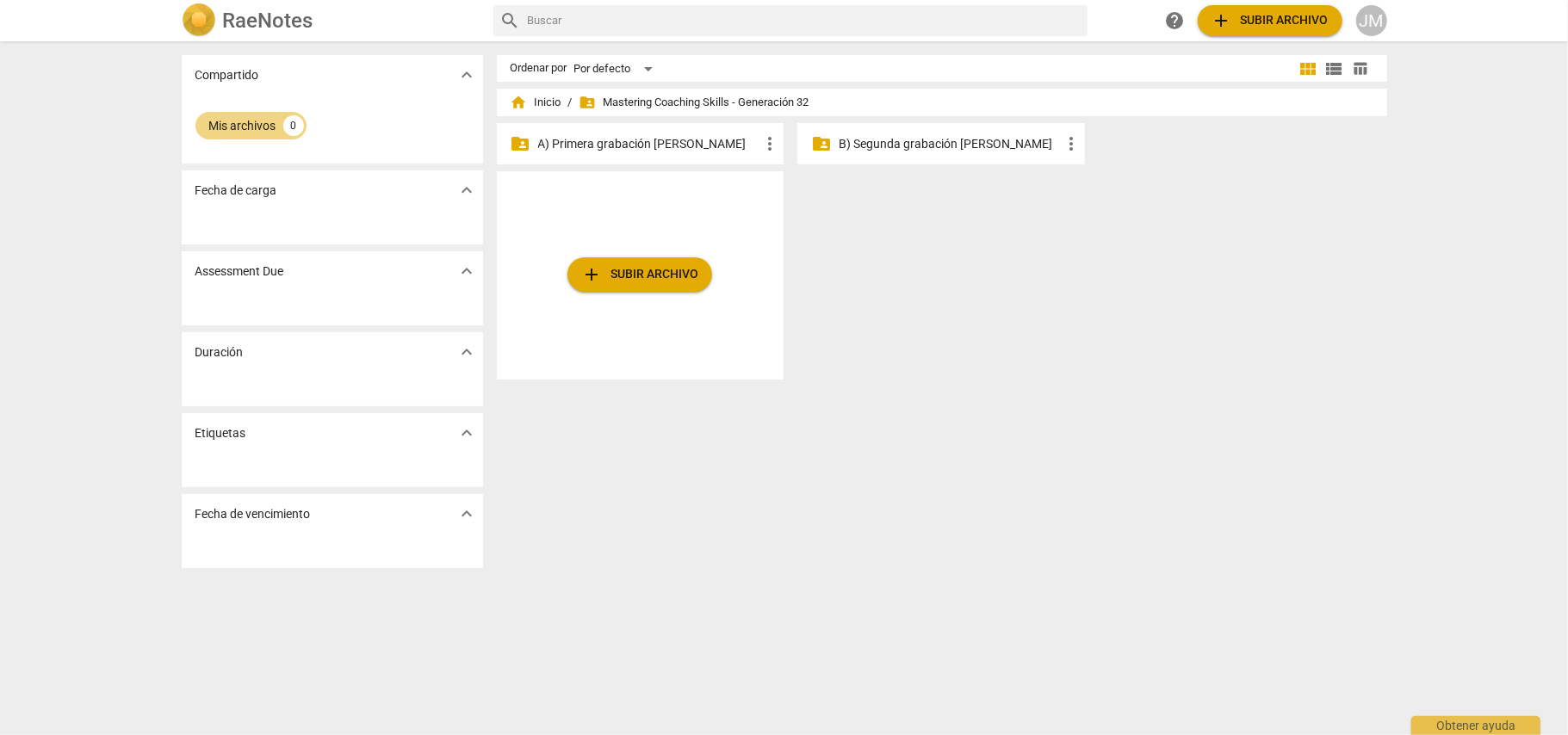
click at [674, 137] on p "A) Primera grabación [PERSON_NAME]" at bounding box center [649, 144] width 222 height 18
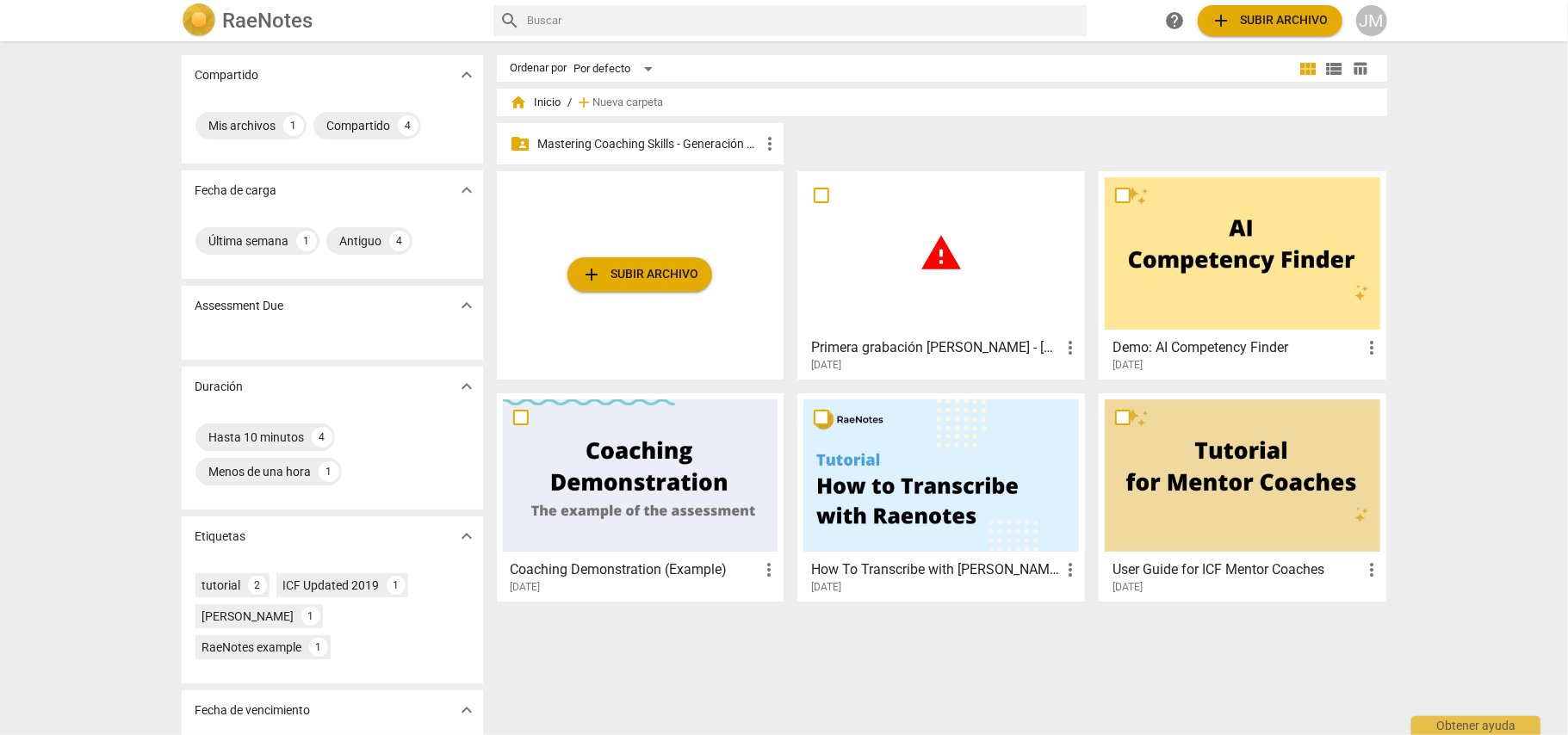
click at [670, 136] on p "Mastering Coaching Skills - Generación 32" at bounding box center [649, 144] width 222 height 18
click at [682, 274] on span "add Subir archivo" at bounding box center [640, 274] width 117 height 21
click at [673, 136] on p "Mastering Coaching Skills - Generación 32" at bounding box center [649, 144] width 222 height 18
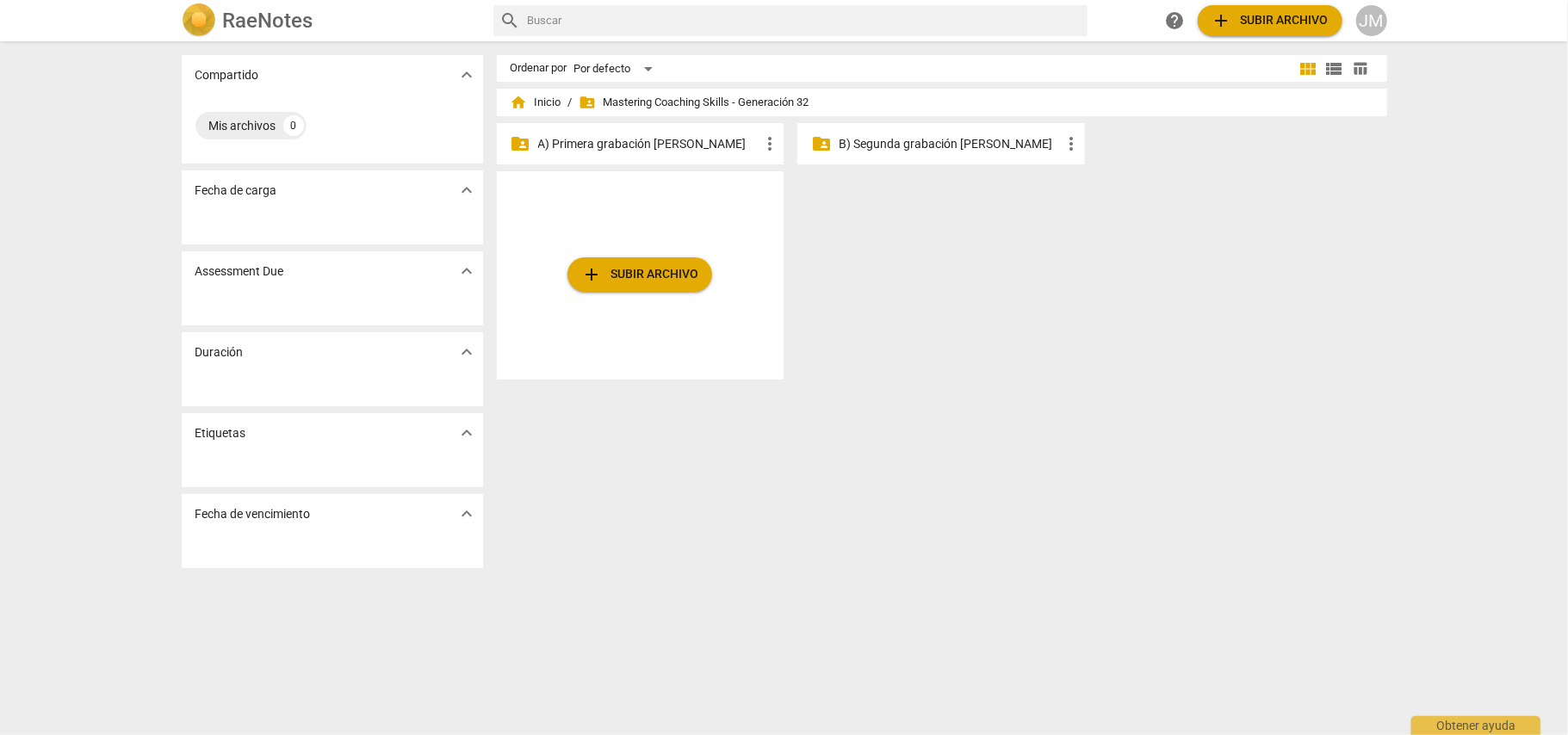
click at [656, 149] on p "A) Primera grabación [PERSON_NAME]" at bounding box center [649, 144] width 222 height 18
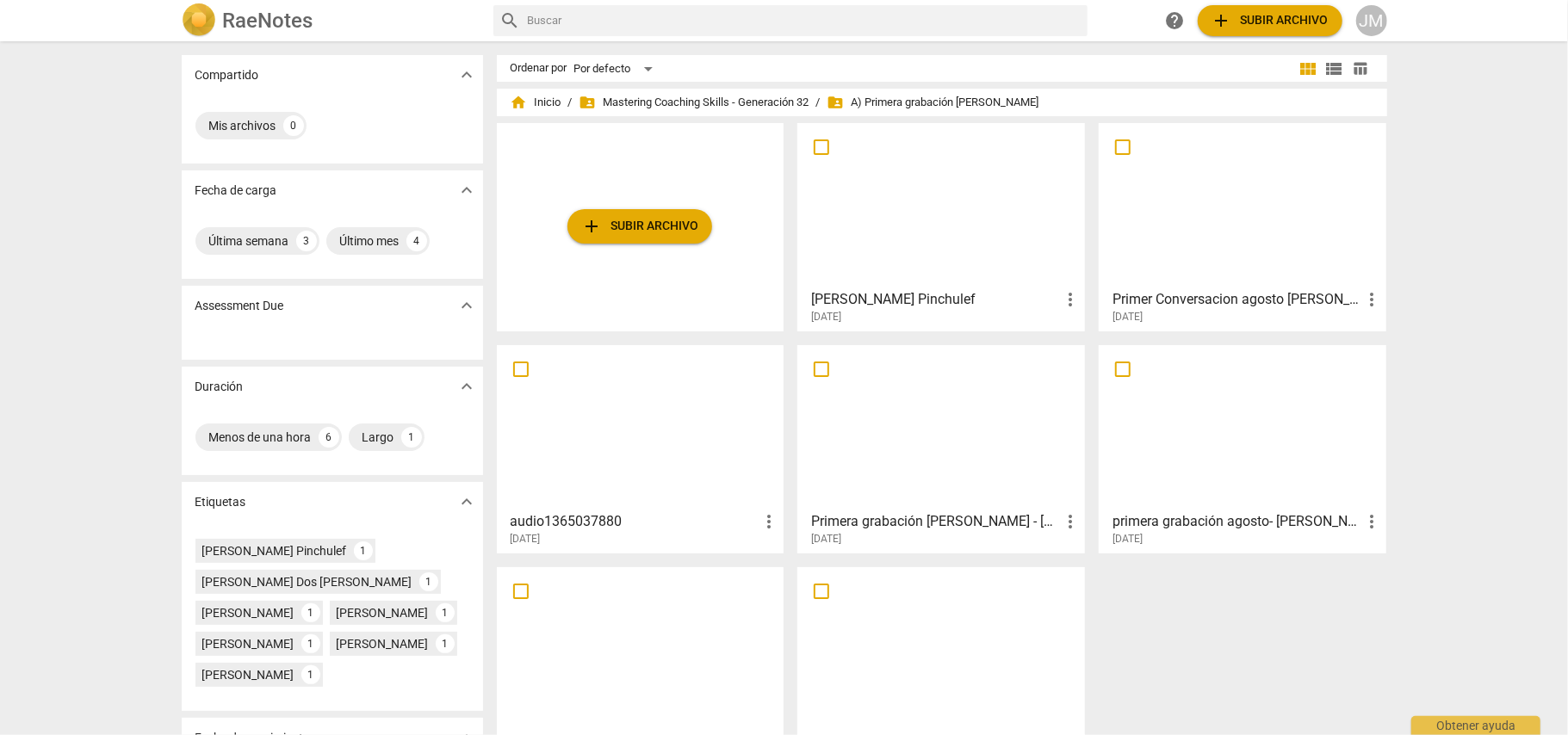
scroll to position [66, 0]
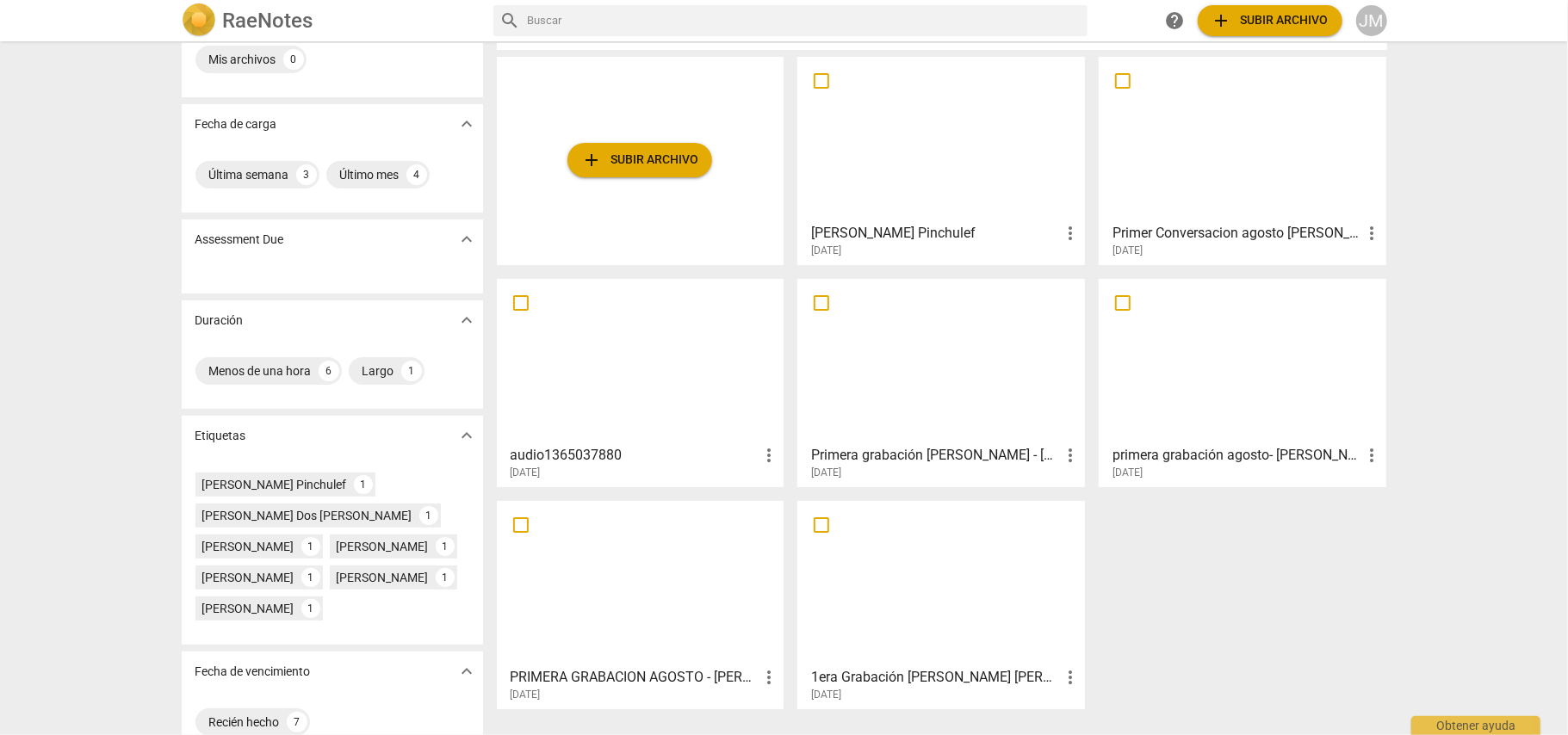
click at [907, 220] on div "[PERSON_NAME] Pinchulef more_vert [DATE]" at bounding box center [941, 236] width 277 height 43
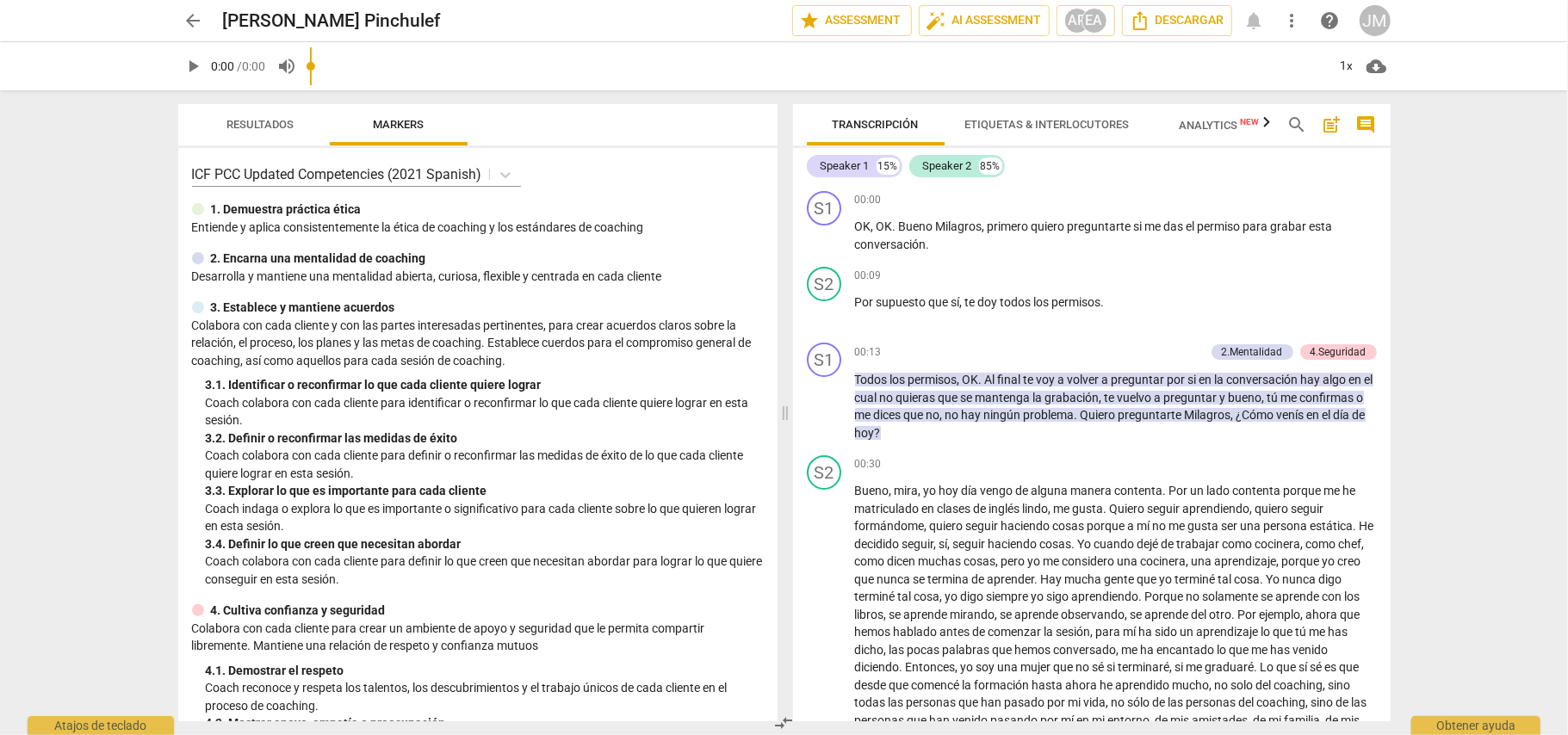
click at [188, 62] on span "play_arrow" at bounding box center [193, 66] width 21 height 21
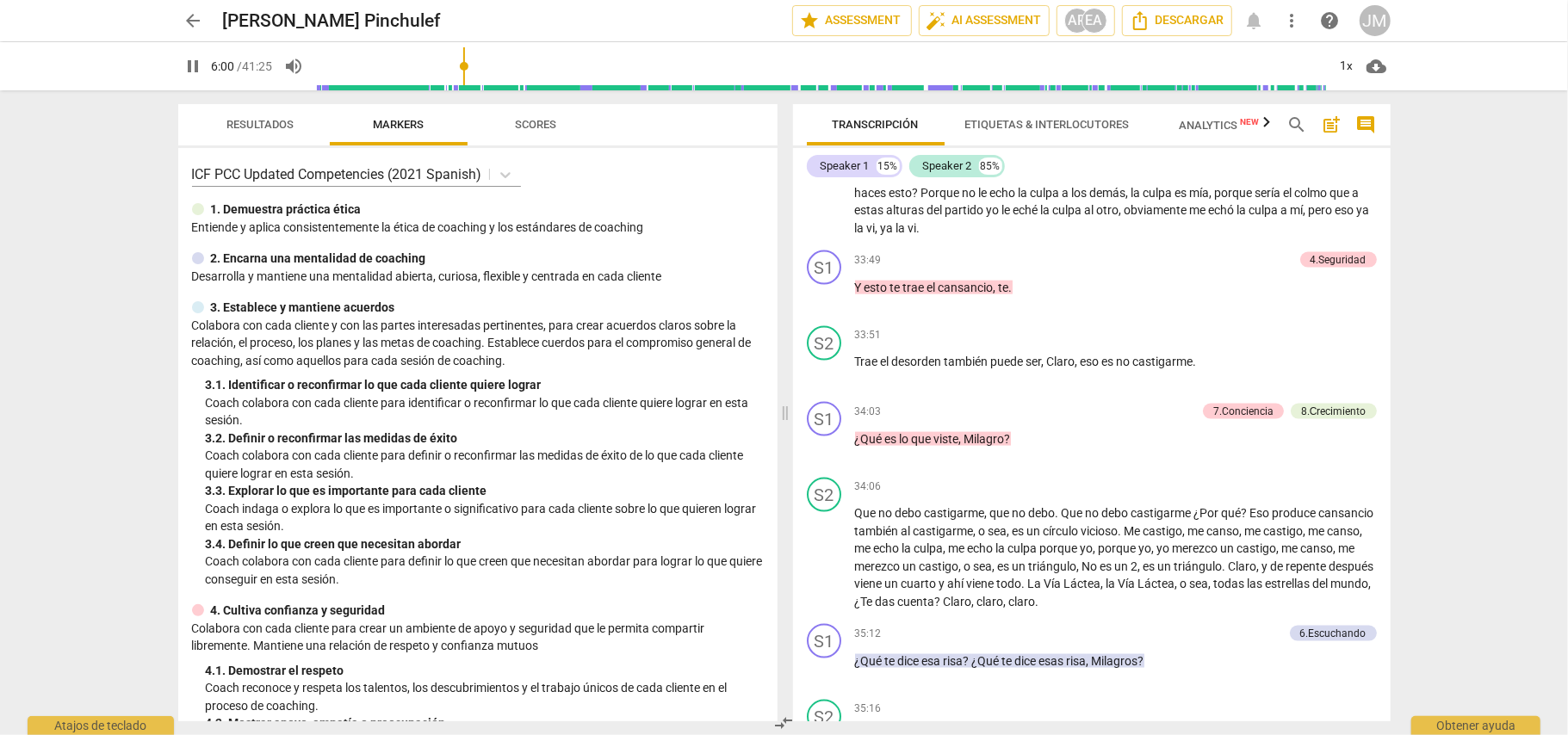
scroll to position [1138, 0]
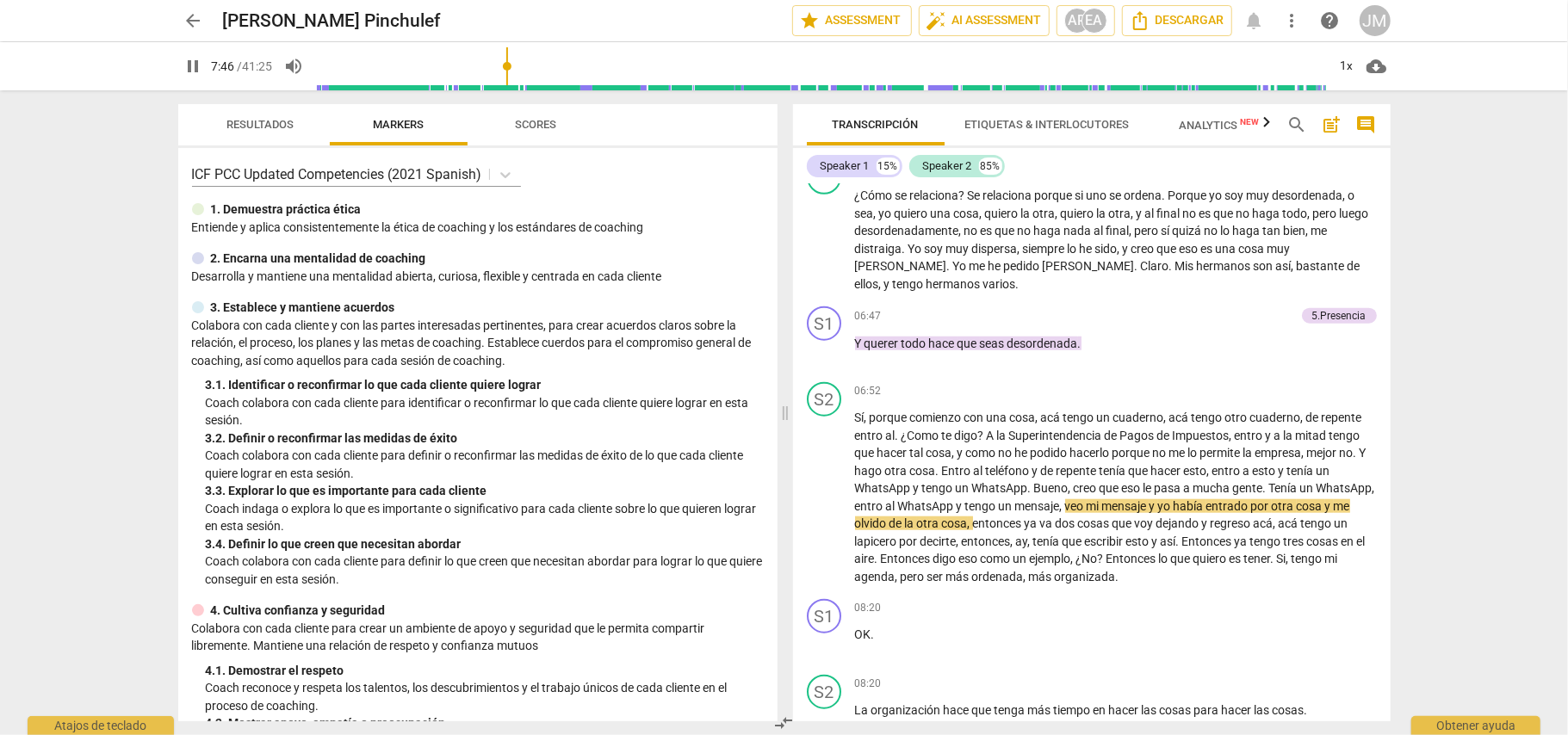
click at [1388, 274] on div "S1 play_arrow pause 00:00 + Add competency keyboard_arrow_right OK , [GEOGRAPHI…" at bounding box center [1091, 453] width 598 height 537
click at [1387, 277] on div "S1 play_arrow pause 00:00 + Add competency keyboard_arrow_right OK , [GEOGRAPHI…" at bounding box center [1091, 453] width 598 height 537
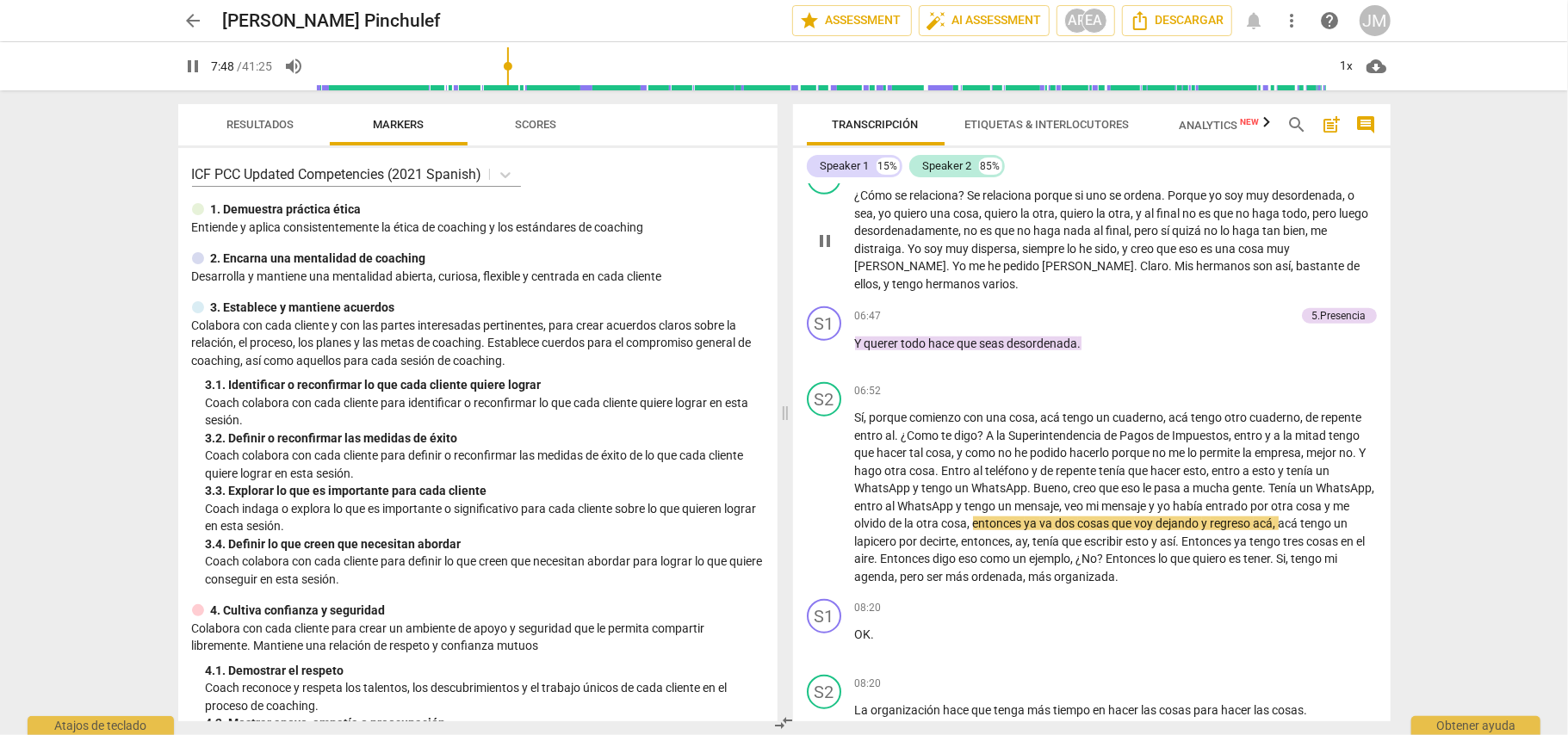
click at [1379, 276] on div "S2 play_arrow pause 05:51 + Add competency keyboard_arrow_right ¿Cómo se relaci…" at bounding box center [1091, 226] width 598 height 147
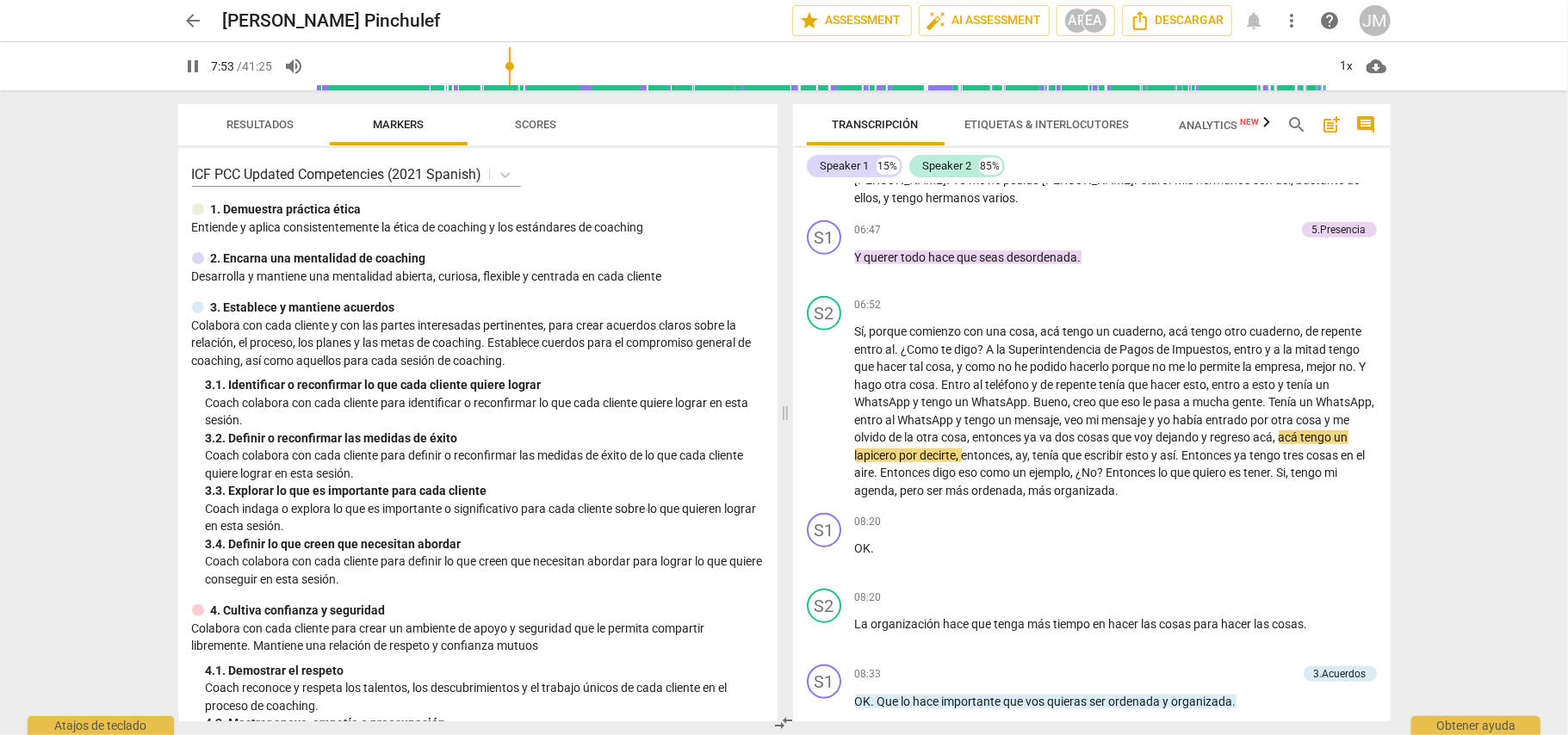
scroll to position [1283, 0]
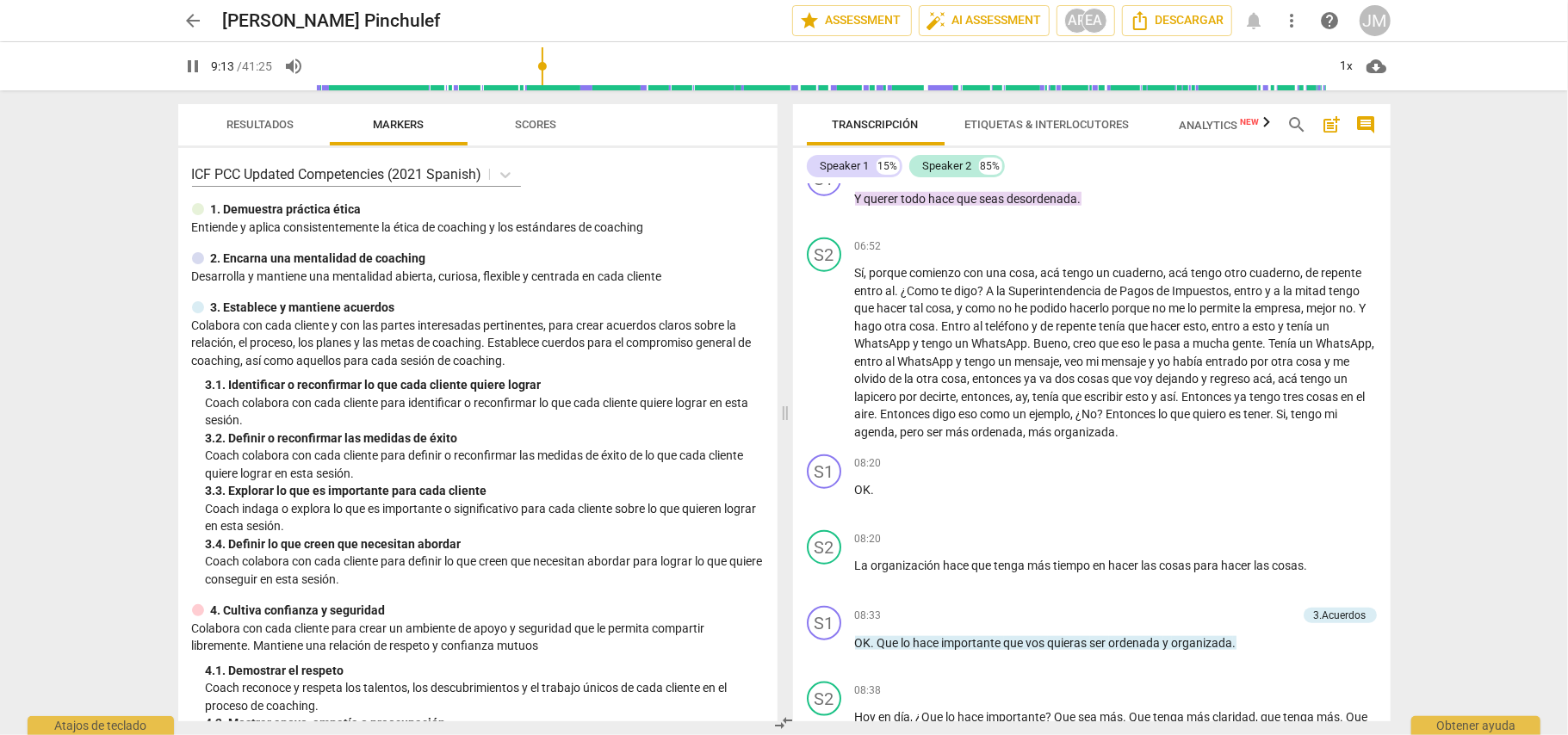
click at [192, 64] on span "pause" at bounding box center [193, 66] width 21 height 21
type input "554"
